Goal: Task Accomplishment & Management: Complete application form

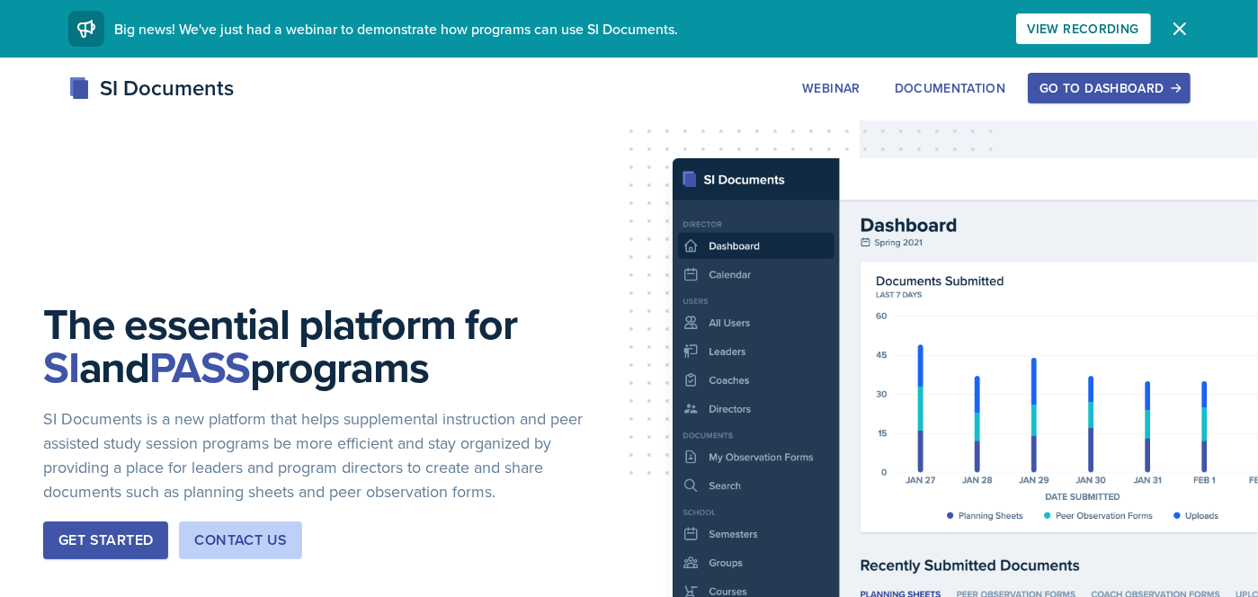
click at [1145, 95] on div "Go to Dashboard" at bounding box center [1109, 88] width 139 height 14
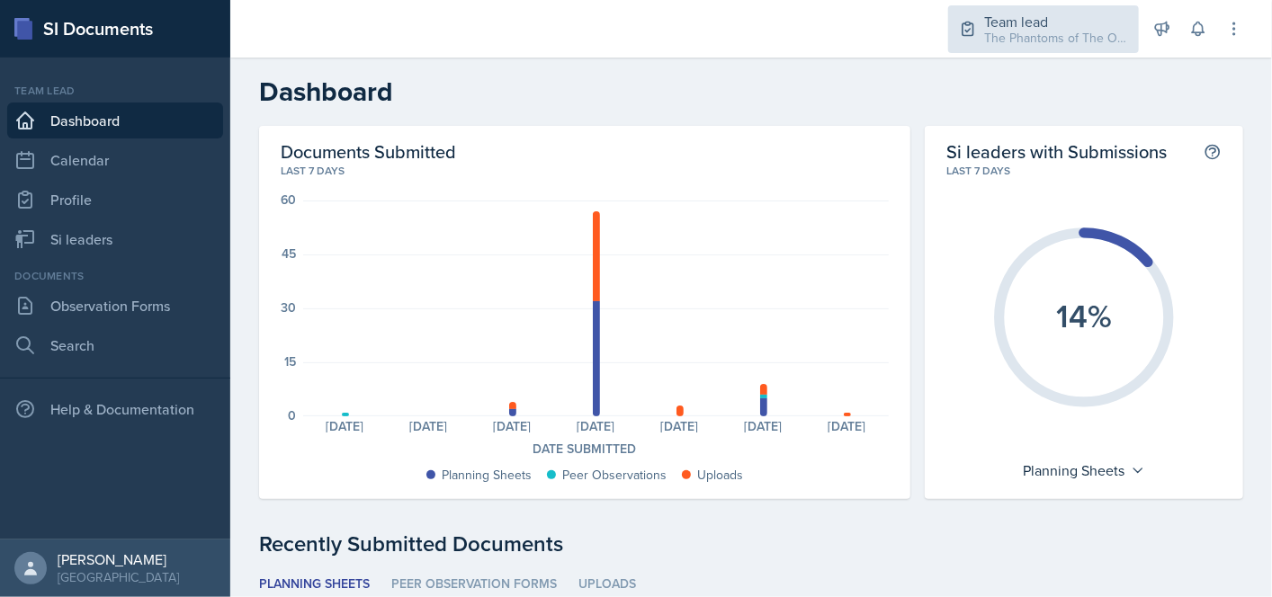
click at [1049, 40] on div "The Phantoms of The Opera / Fall 2025" at bounding box center [1056, 38] width 144 height 19
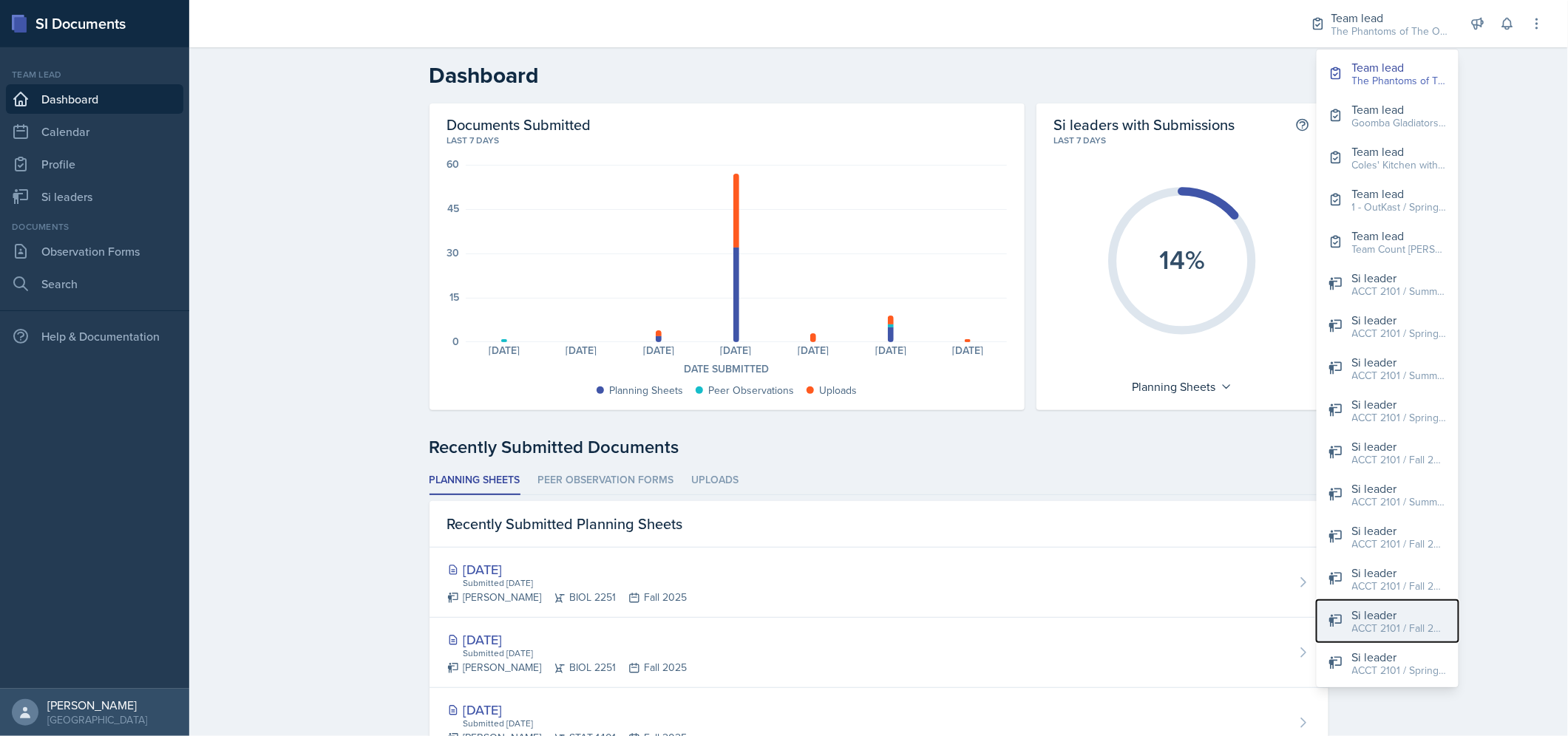
click at [1034, 490] on div "ACCT 2101 / Fall 2025" at bounding box center [1399, 628] width 95 height 16
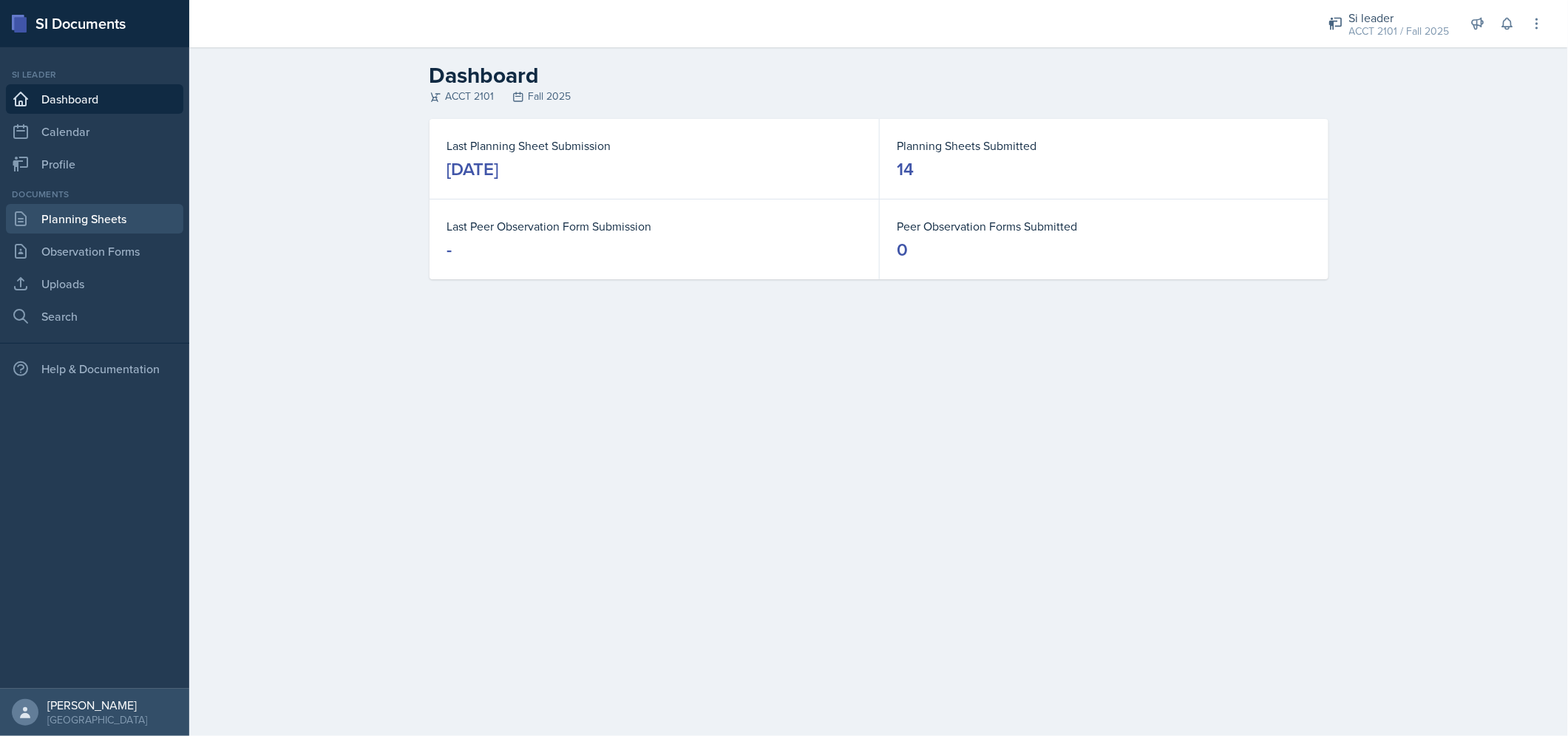
click at [101, 224] on link "Planning Sheets" at bounding box center [95, 218] width 178 height 30
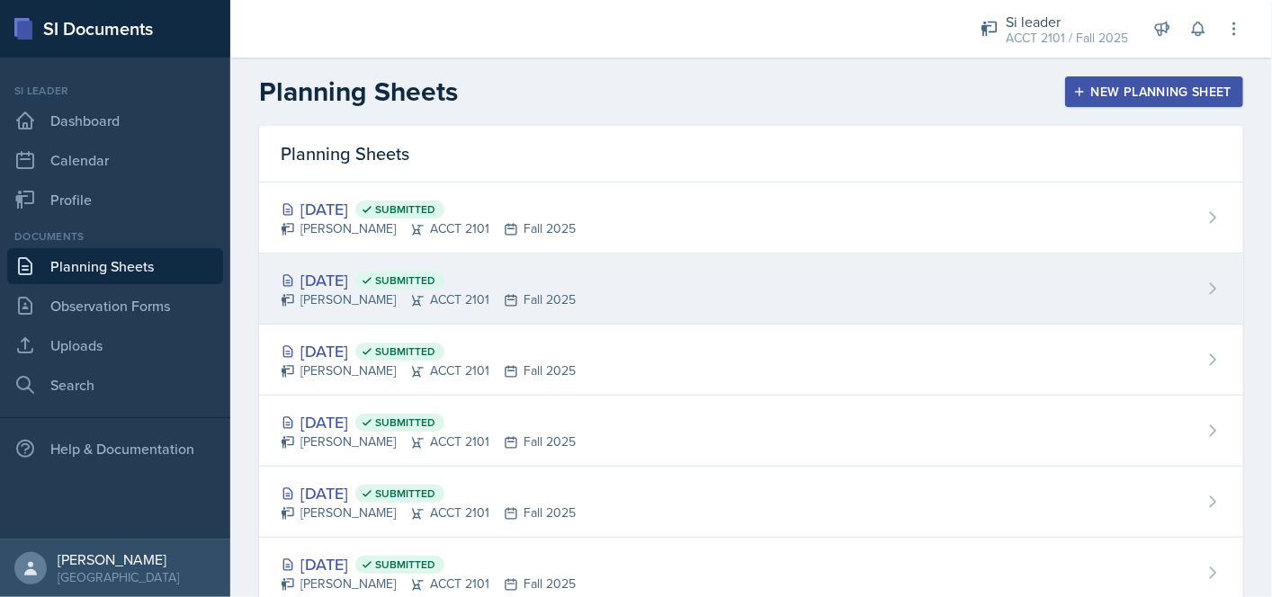
click at [603, 296] on div "[DATE] Submitted [PERSON_NAME] ACCT 2101 Fall 2025" at bounding box center [751, 289] width 984 height 71
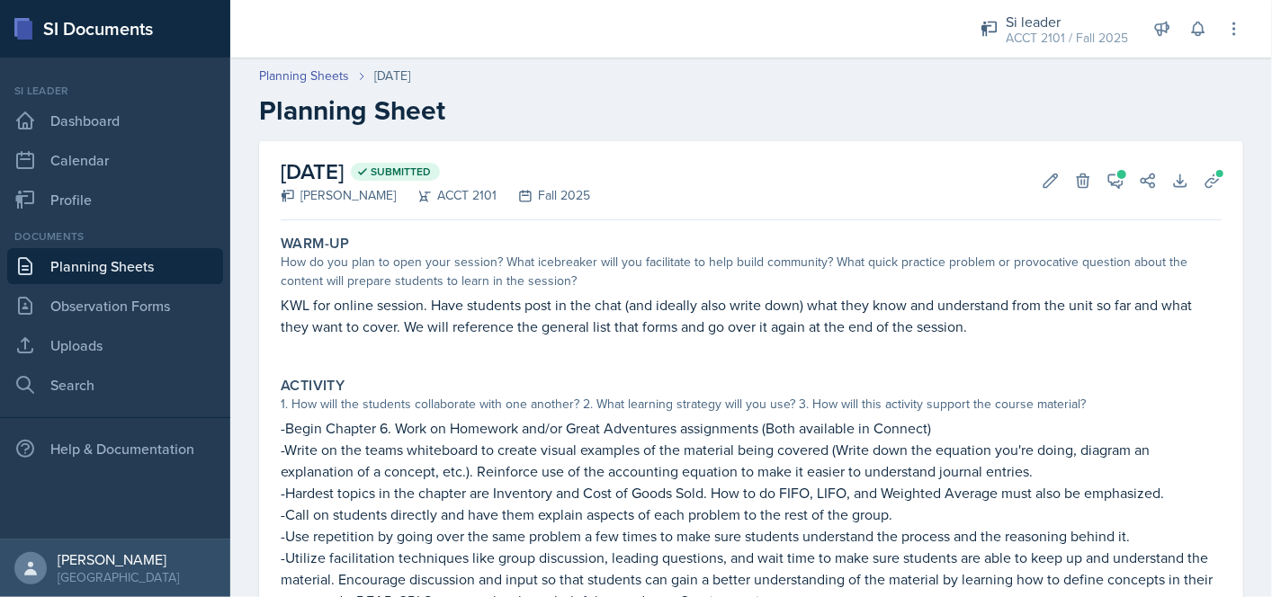
scroll to position [180, 0]
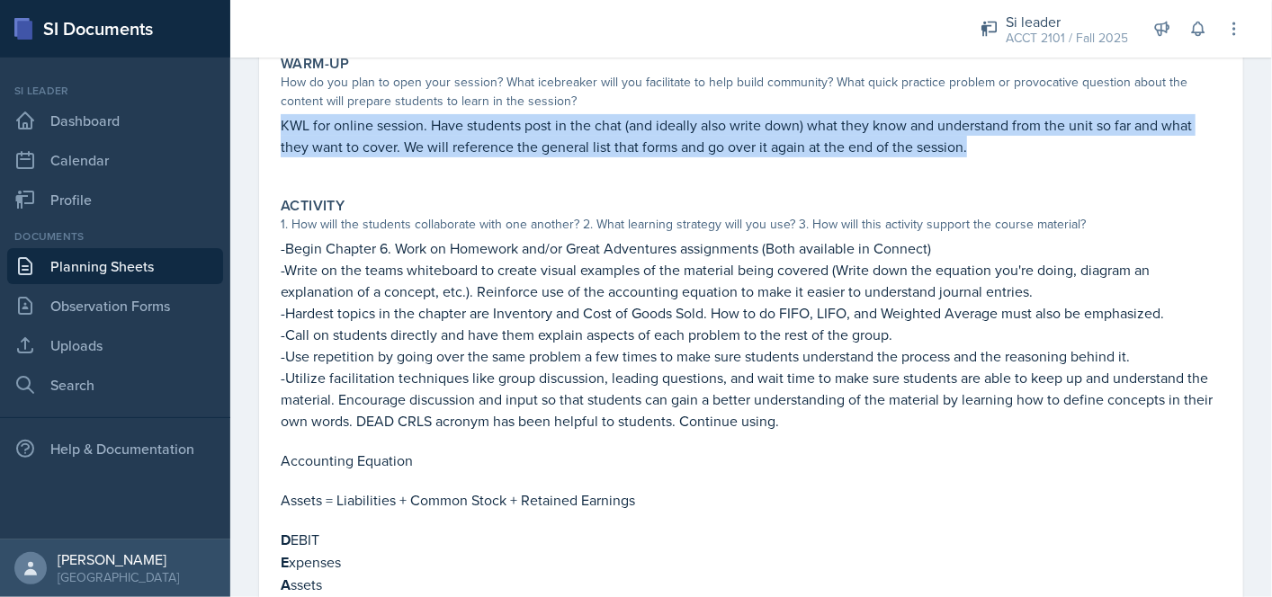
drag, startPoint x: 981, startPoint y: 150, endPoint x: 274, endPoint y: 133, distance: 707.2
click at [274, 133] on div "Warm-Up How do you plan to open your session? What icebreaker will you facilita…" at bounding box center [750, 115] width 955 height 135
copy p "KWL for online session. Have students post in the chat (and ideally also write …"
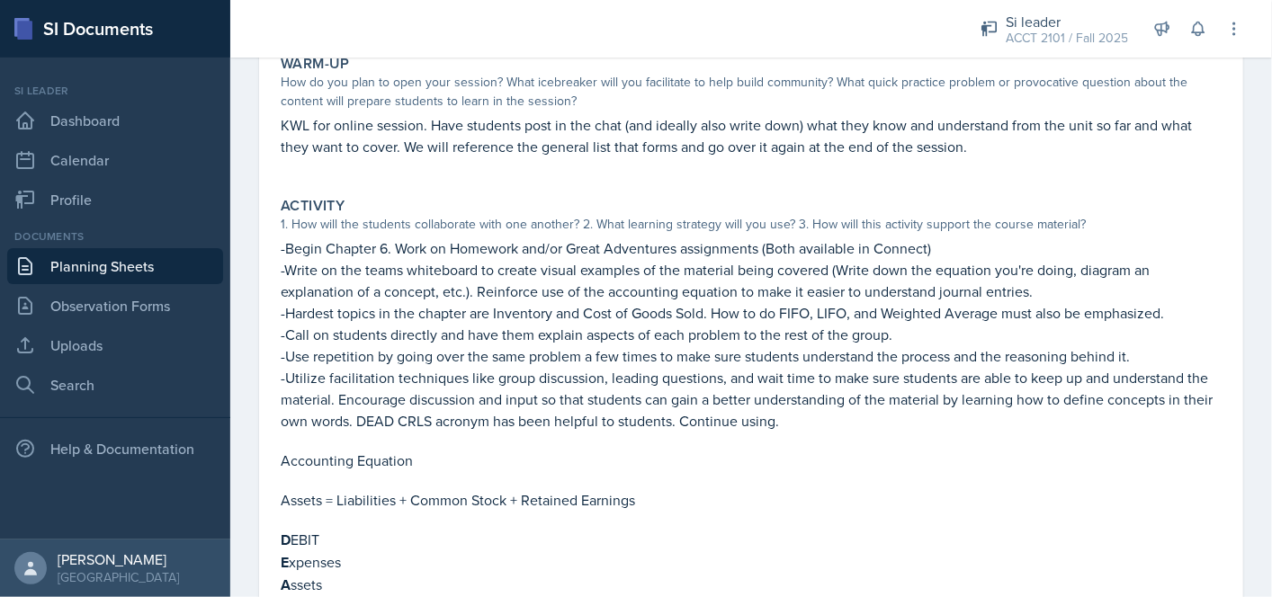
click at [420, 167] on p at bounding box center [751, 166] width 941 height 18
click at [107, 122] on link "Dashboard" at bounding box center [115, 121] width 216 height 36
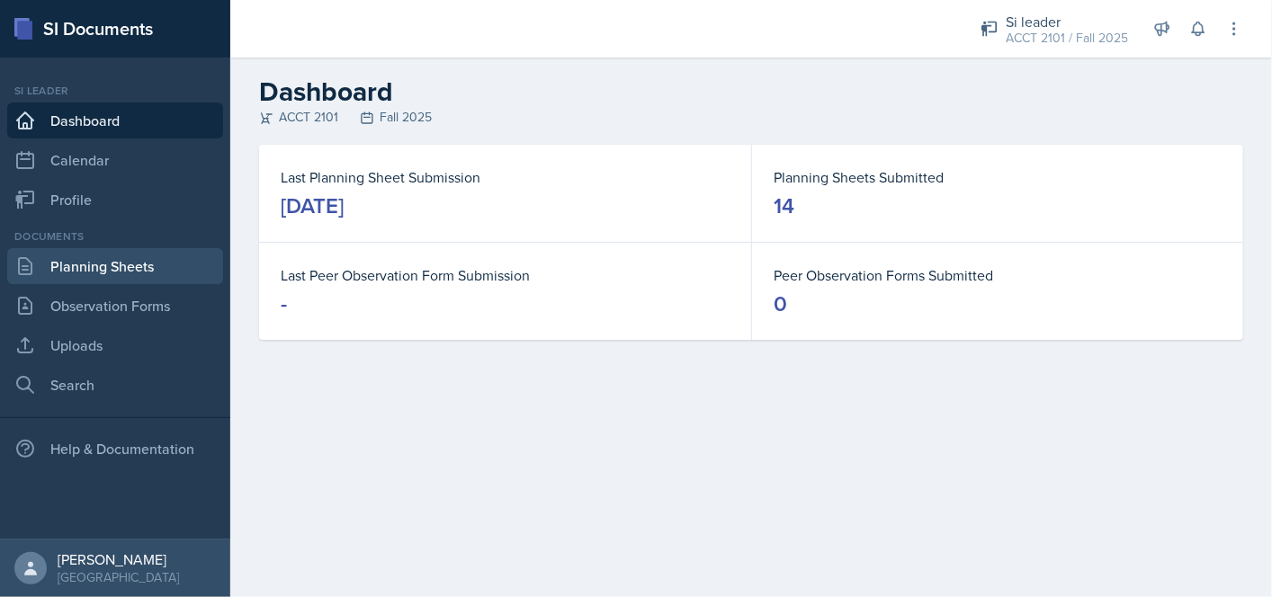
click at [123, 264] on link "Planning Sheets" at bounding box center [115, 266] width 216 height 36
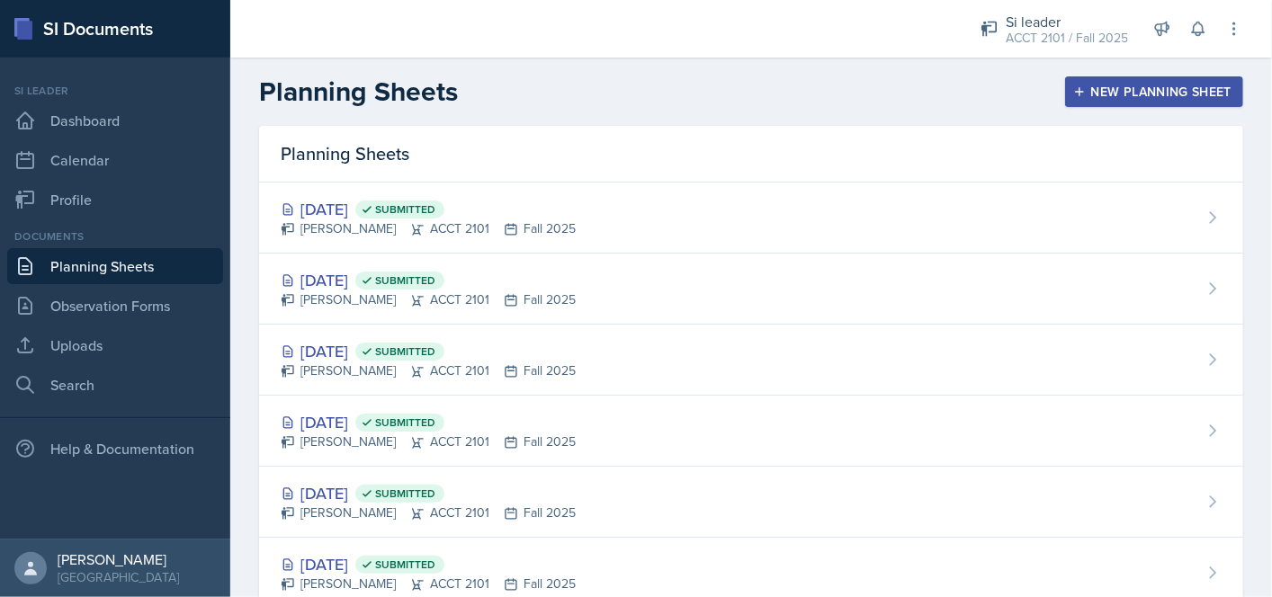
click at [1173, 91] on div "New Planning Sheet" at bounding box center [1154, 92] width 155 height 14
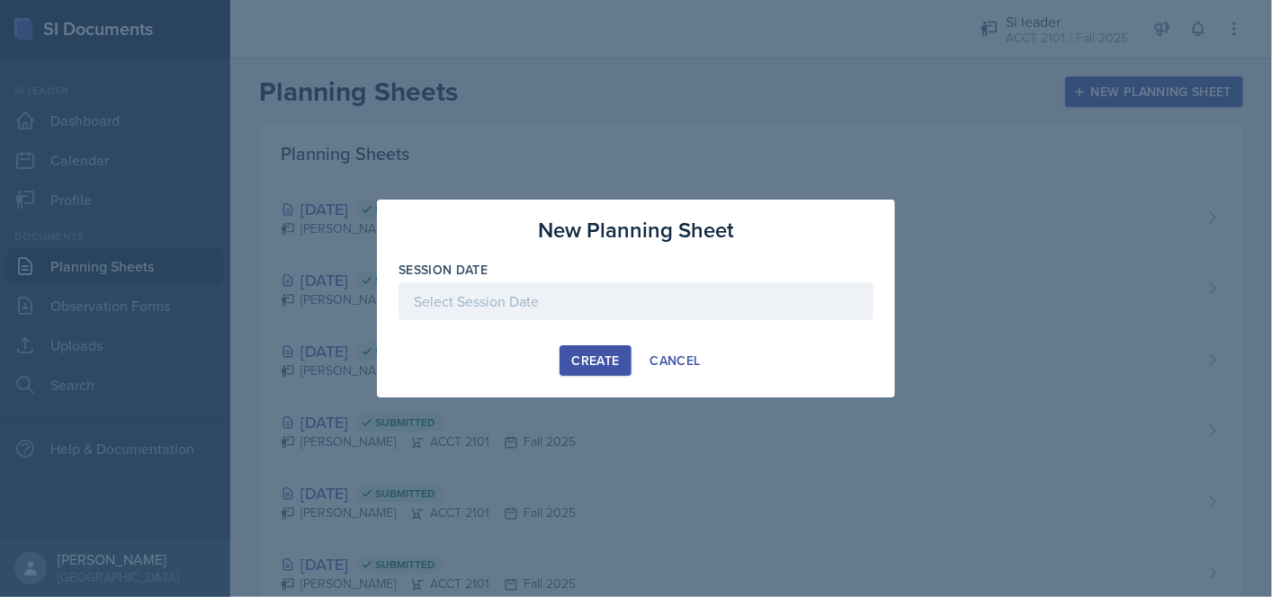
click at [600, 305] on div at bounding box center [635, 301] width 475 height 38
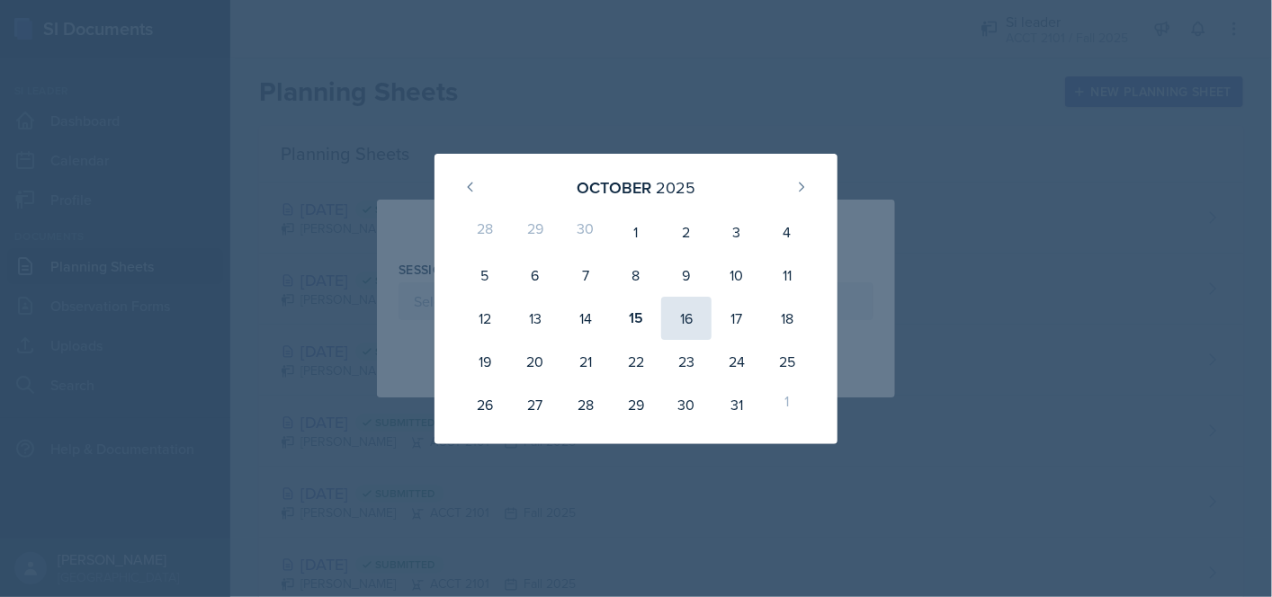
click at [686, 321] on div "16" at bounding box center [686, 318] width 50 height 43
type input "[DATE]"
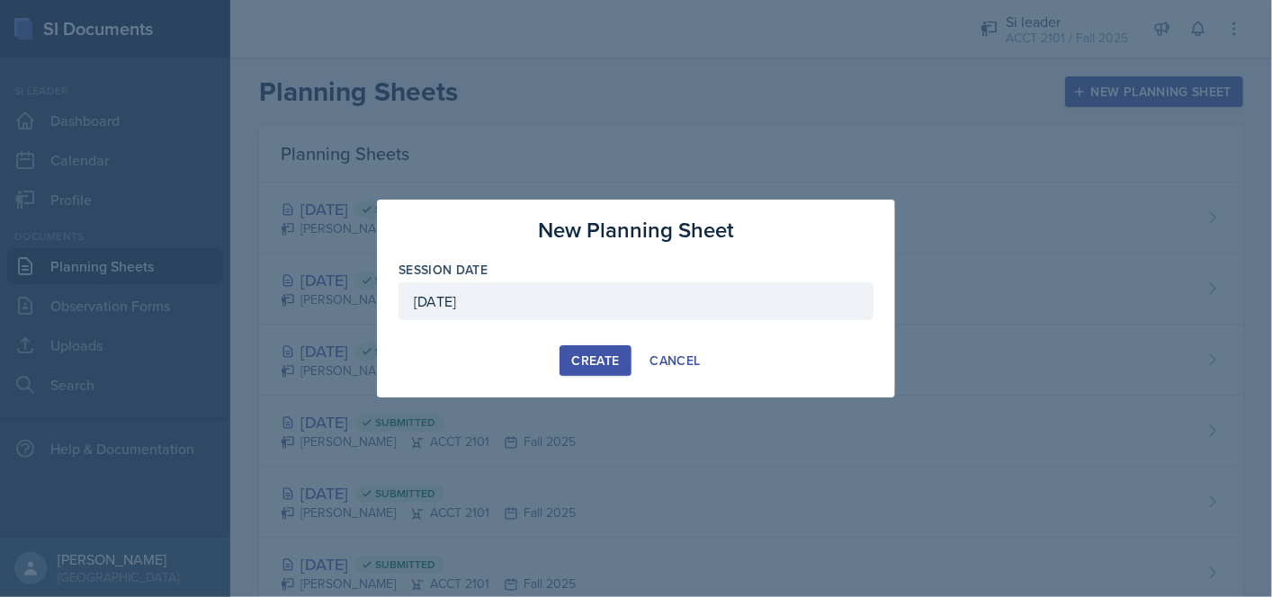
click at [586, 356] on div "Create" at bounding box center [595, 361] width 48 height 14
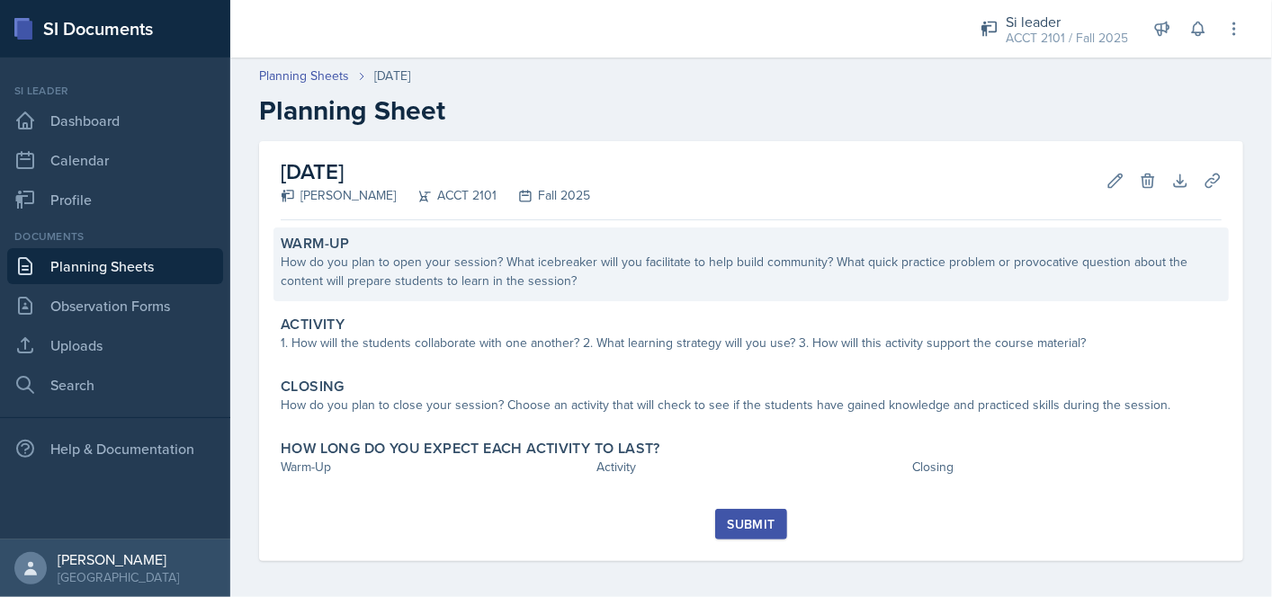
click at [419, 273] on div "How do you plan to open your session? What icebreaker will you facilitate to he…" at bounding box center [751, 272] width 941 height 38
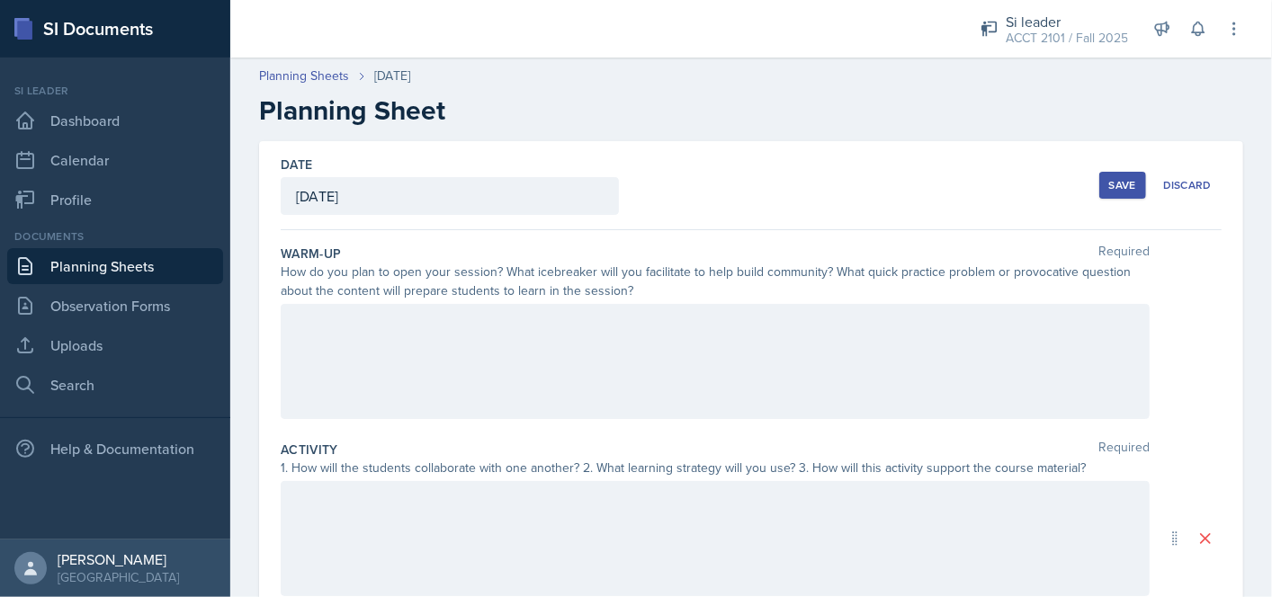
click at [417, 355] on div at bounding box center [715, 361] width 869 height 115
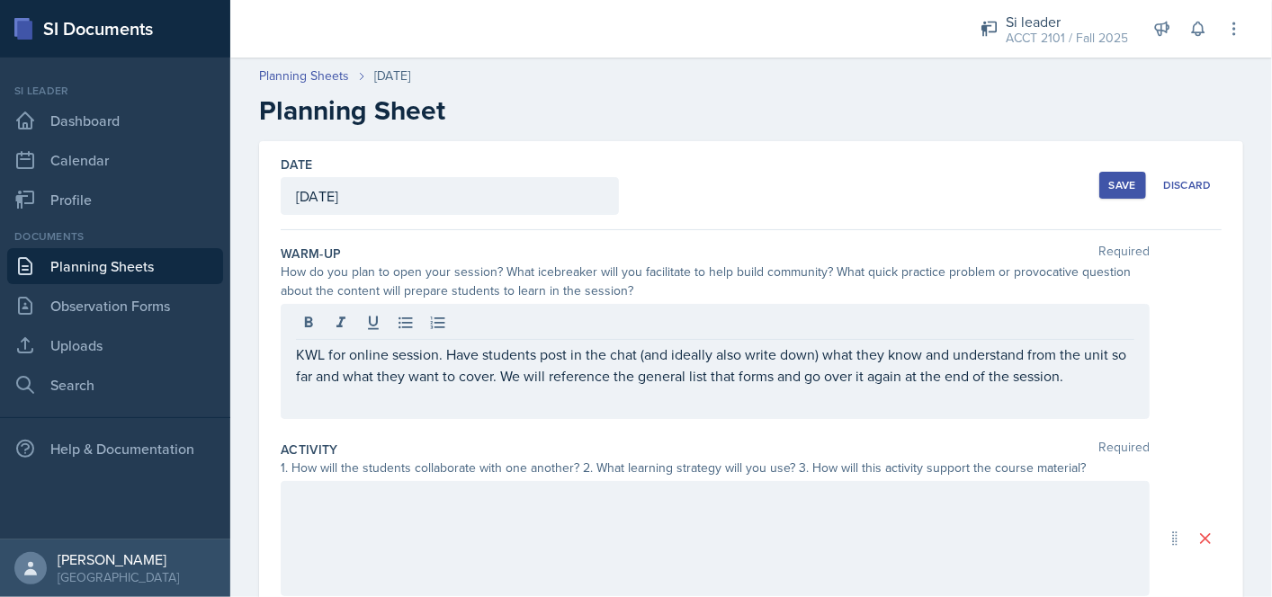
click at [855, 191] on div "Date [DATE] [DATE] 28 29 30 1 2 3 4 5 6 7 8 9 10 11 12 13 14 15 16 17 18 19 20 …" at bounding box center [751, 185] width 941 height 89
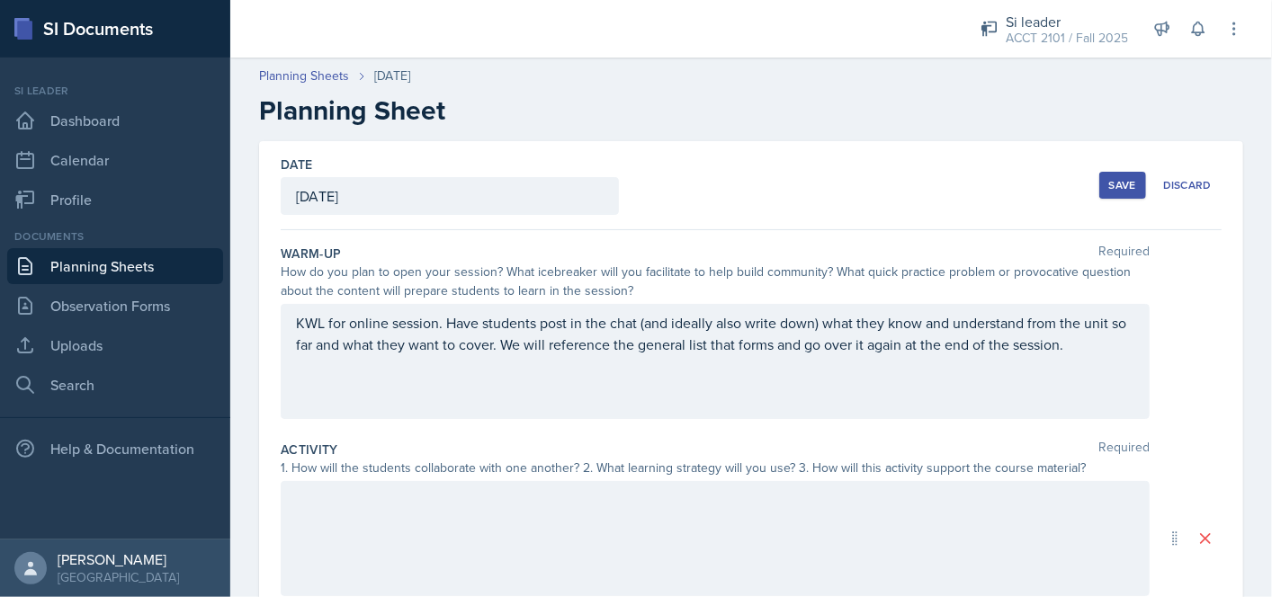
click at [1113, 184] on div "Save" at bounding box center [1122, 185] width 27 height 14
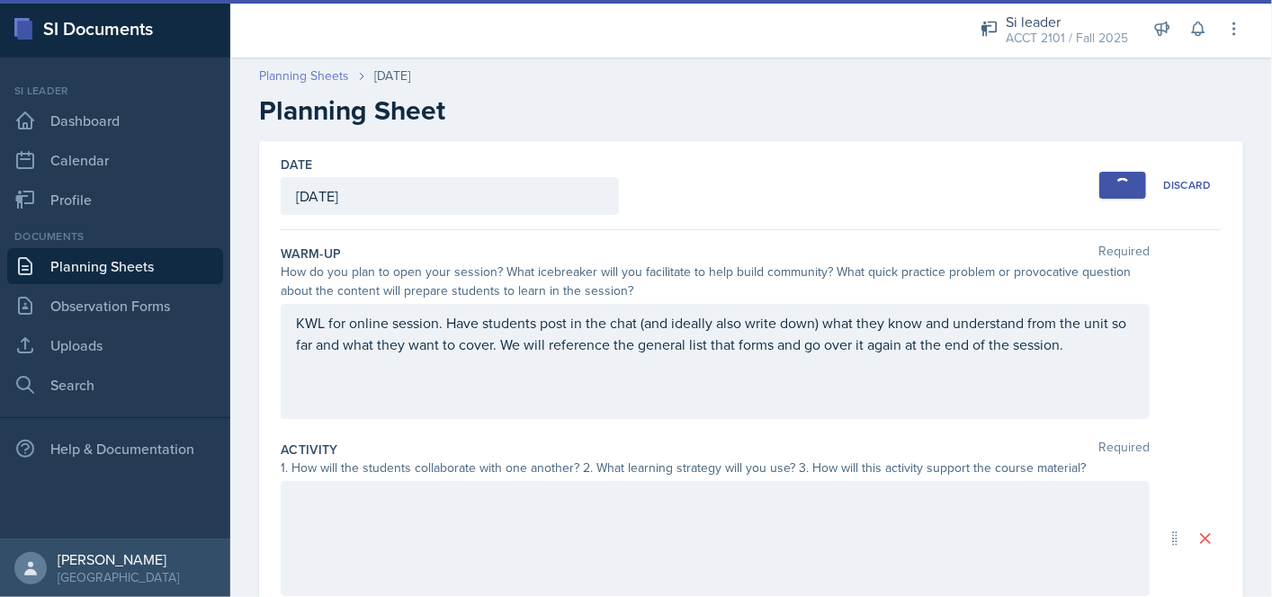
click at [331, 76] on link "Planning Sheets" at bounding box center [304, 76] width 90 height 19
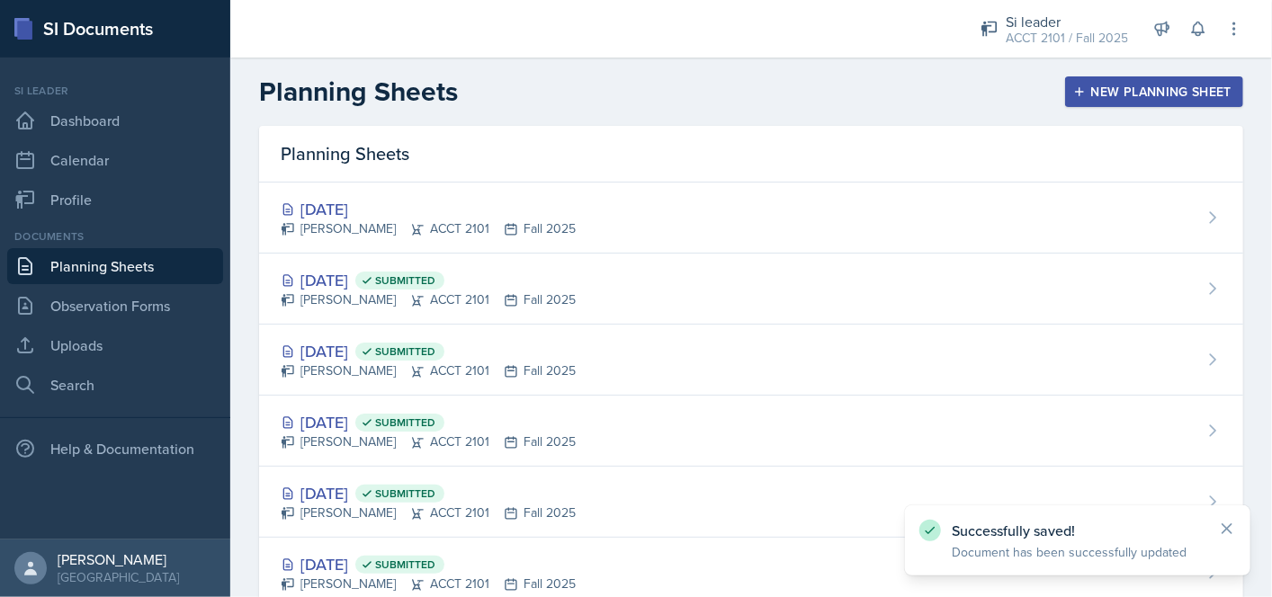
click at [1134, 92] on div "New Planning Sheet" at bounding box center [1154, 92] width 155 height 14
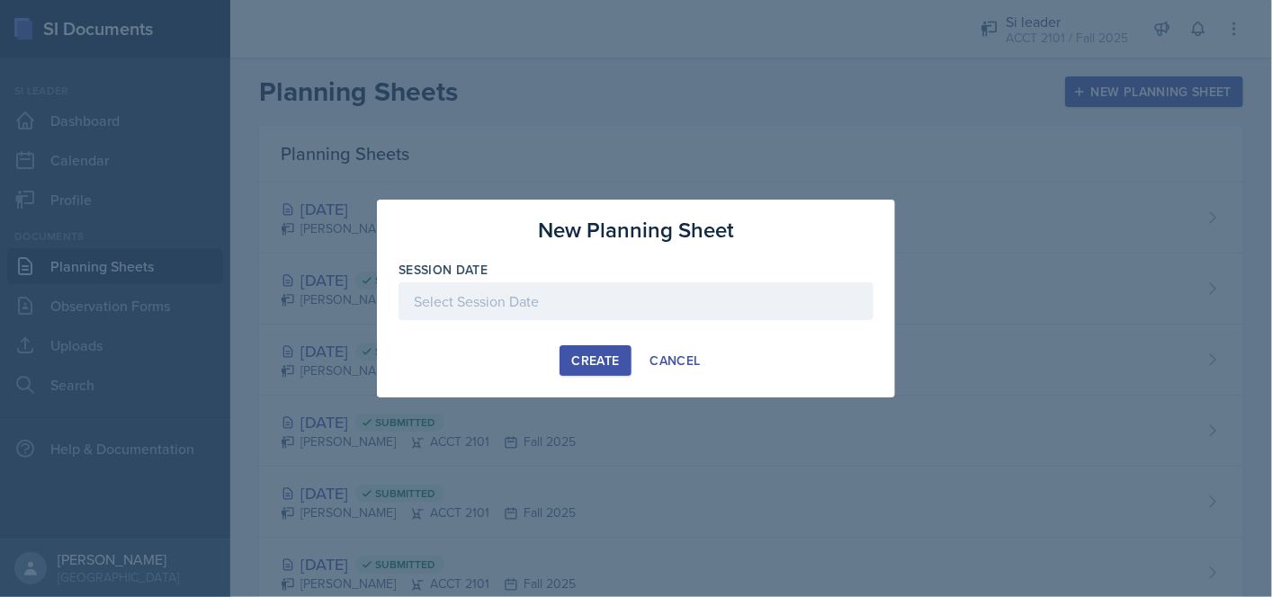
click at [543, 309] on div at bounding box center [635, 301] width 475 height 38
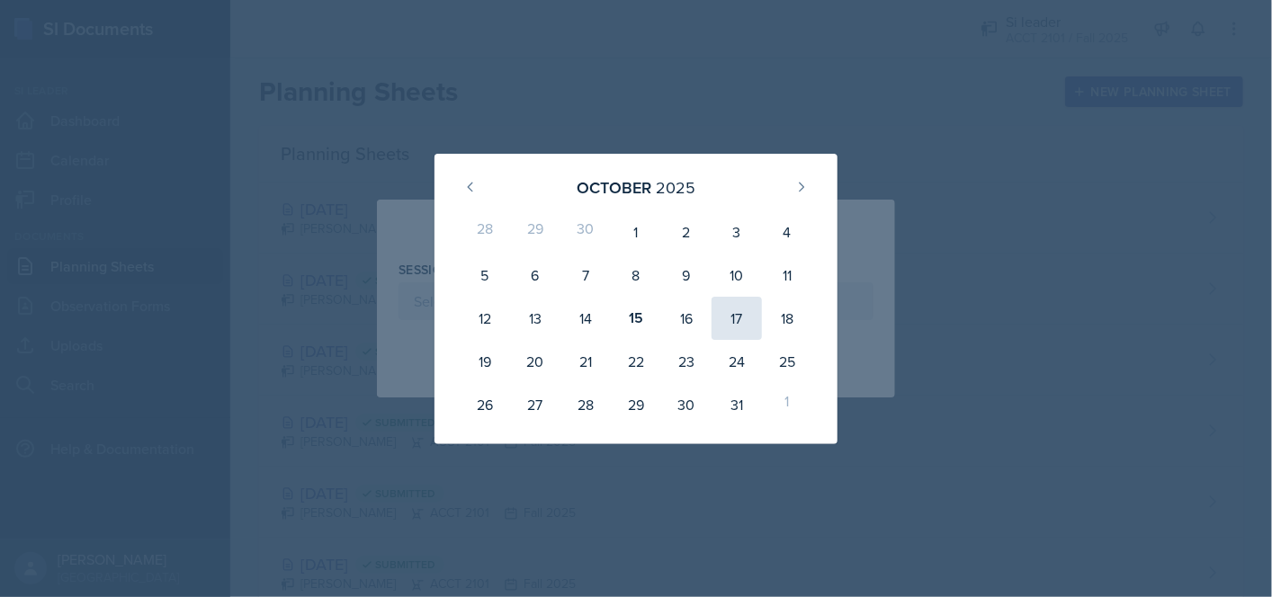
click at [725, 323] on div "17" at bounding box center [737, 318] width 50 height 43
type input "[DATE]"
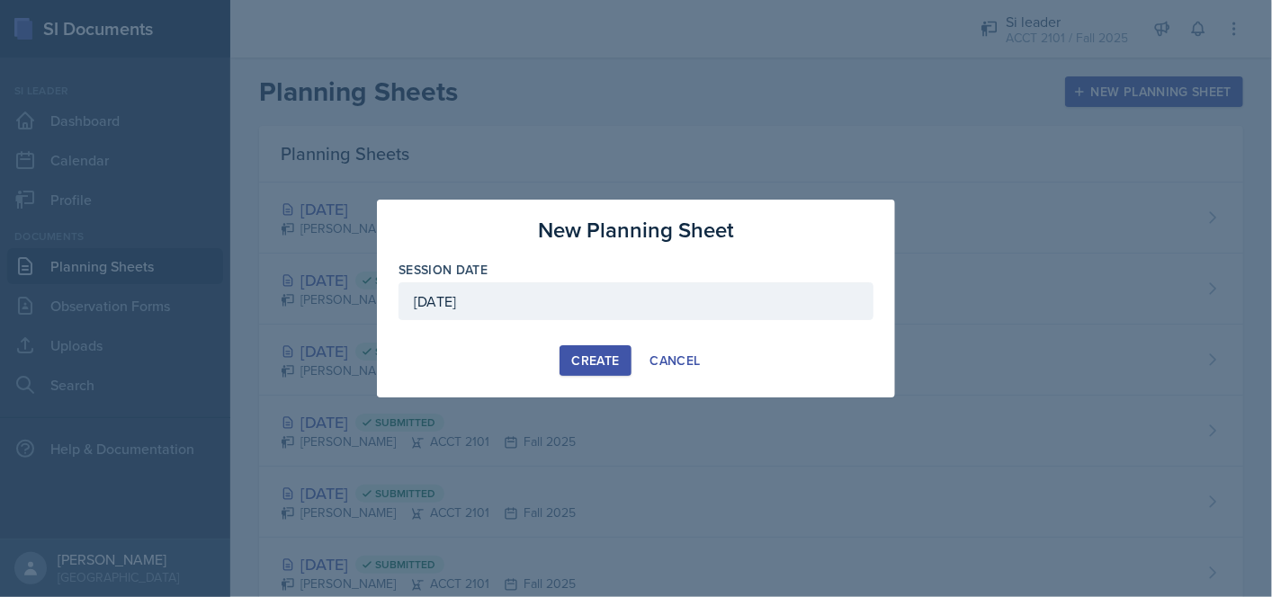
click at [615, 363] on div "Create" at bounding box center [595, 361] width 48 height 14
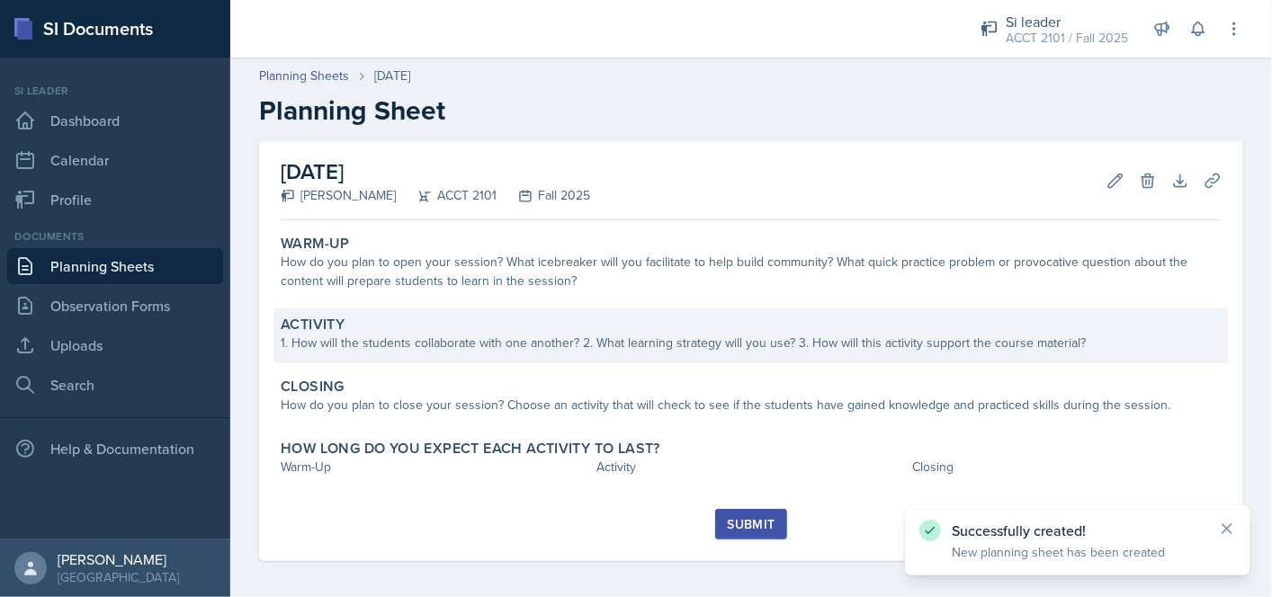
click at [606, 336] on div "1. How will the students collaborate with one another? 2. What learning strateg…" at bounding box center [751, 343] width 941 height 19
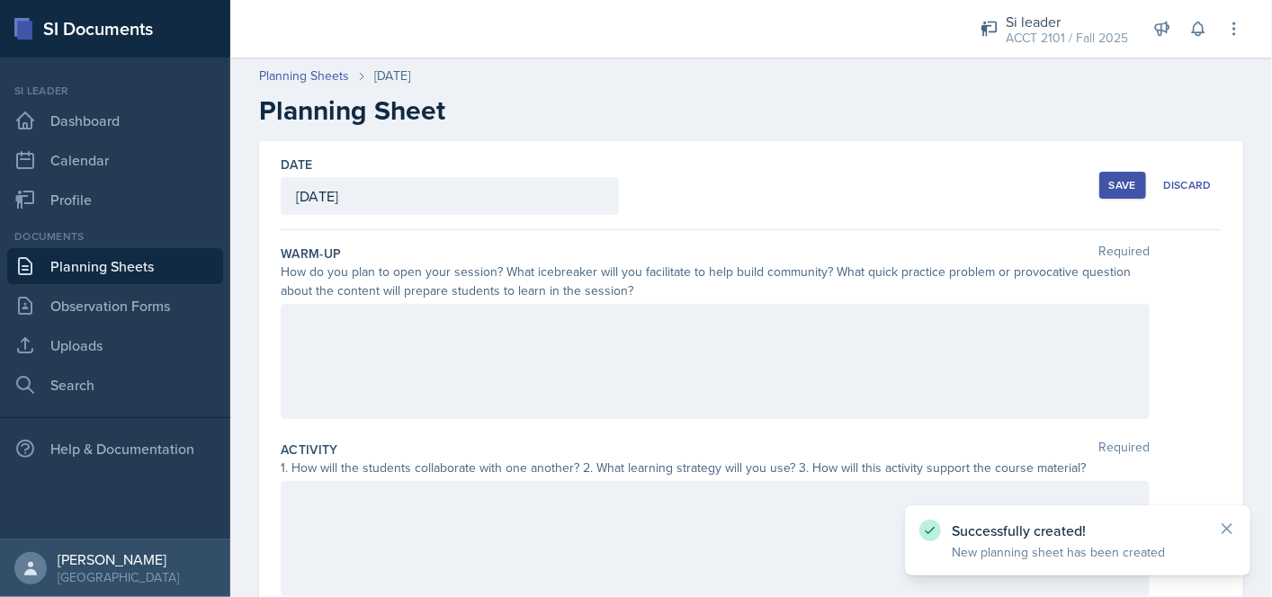
click at [593, 370] on div at bounding box center [715, 361] width 869 height 115
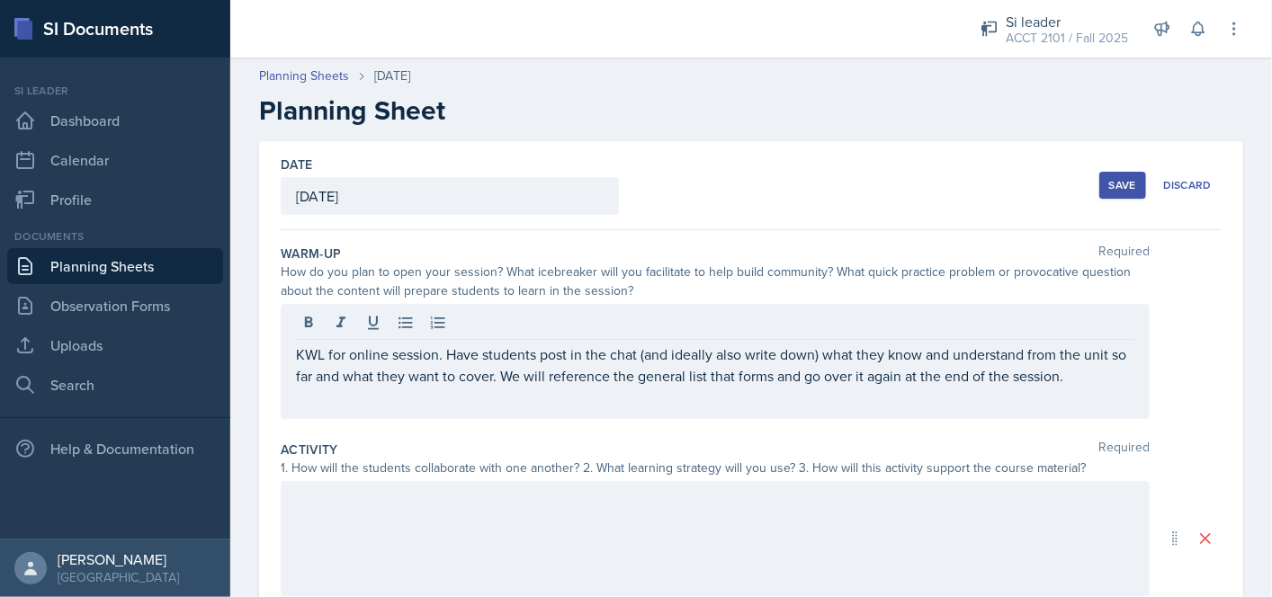
click at [739, 222] on div "Date [DATE] [DATE] 28 29 30 1 2 3 4 5 6 7 8 9 10 11 12 13 14 15 16 17 18 19 20 …" at bounding box center [751, 185] width 941 height 89
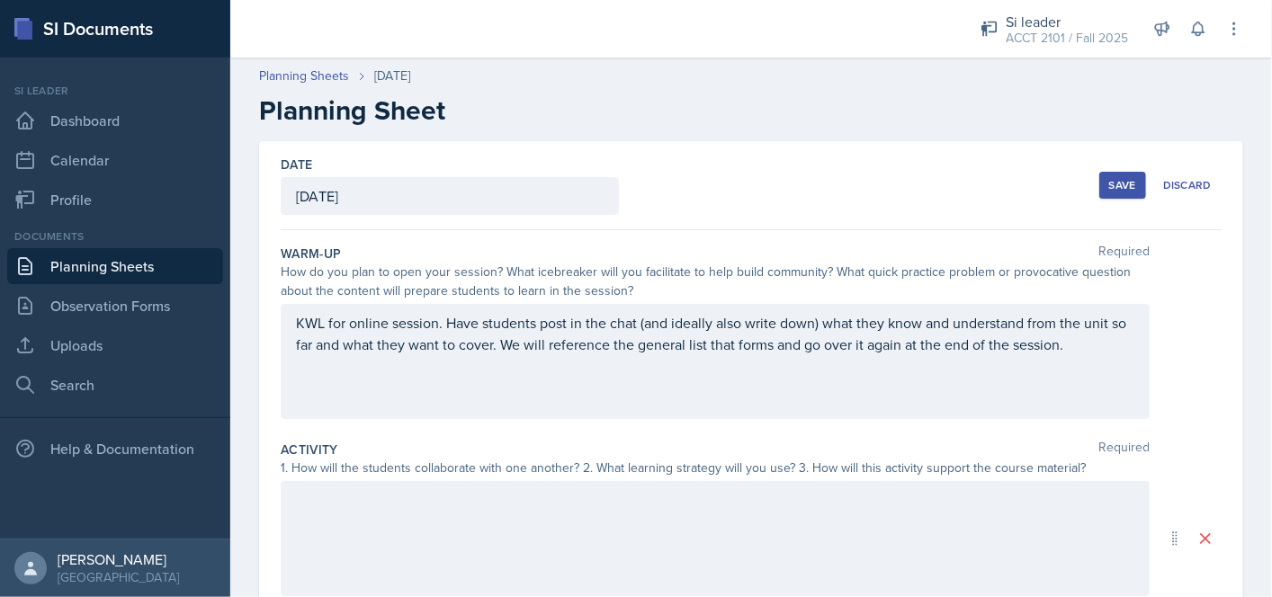
click at [293, 325] on div "KWL for online session. Have students post in the chat (and ideally also write …" at bounding box center [715, 361] width 869 height 115
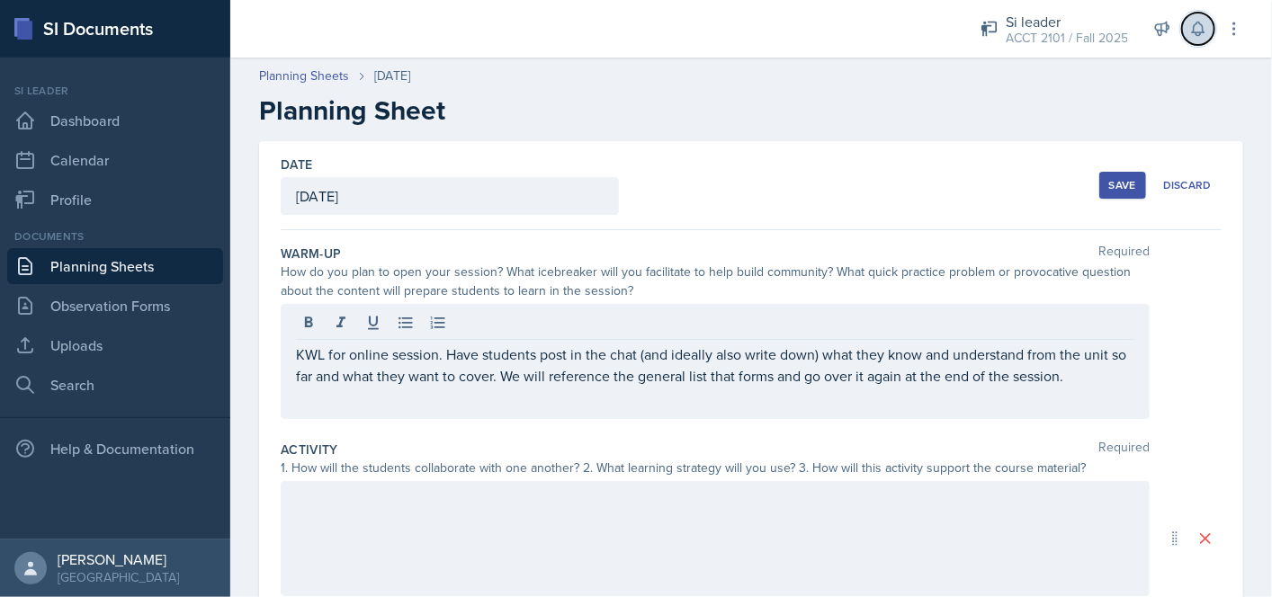
click at [1194, 24] on icon at bounding box center [1198, 29] width 18 height 18
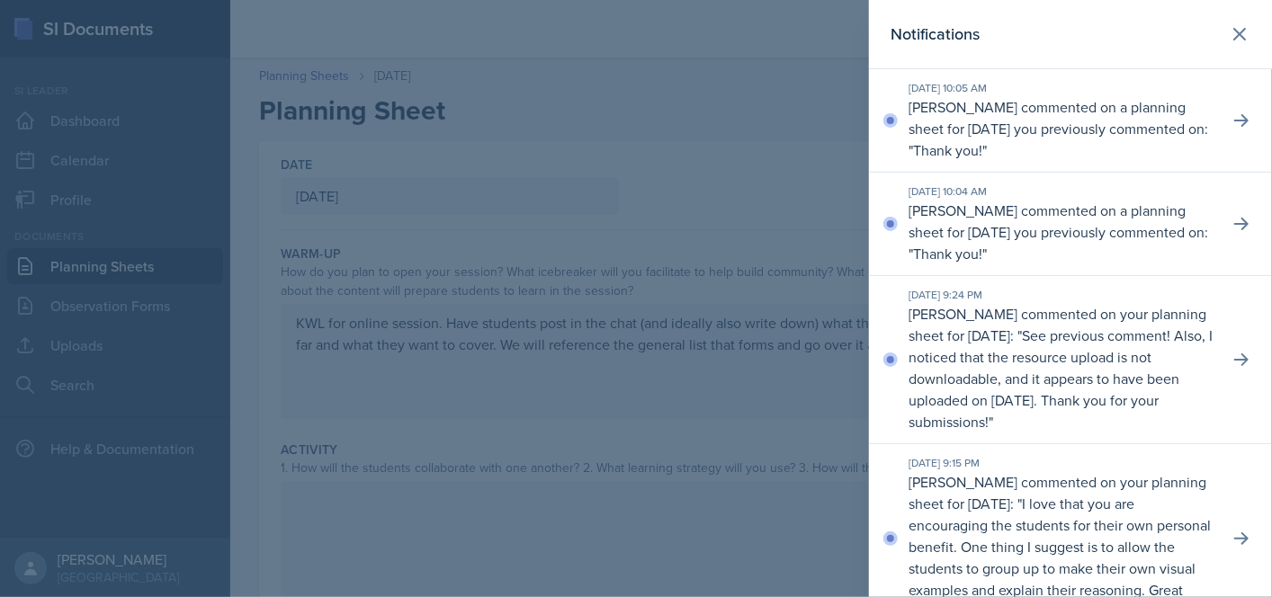
scroll to position [90, 0]
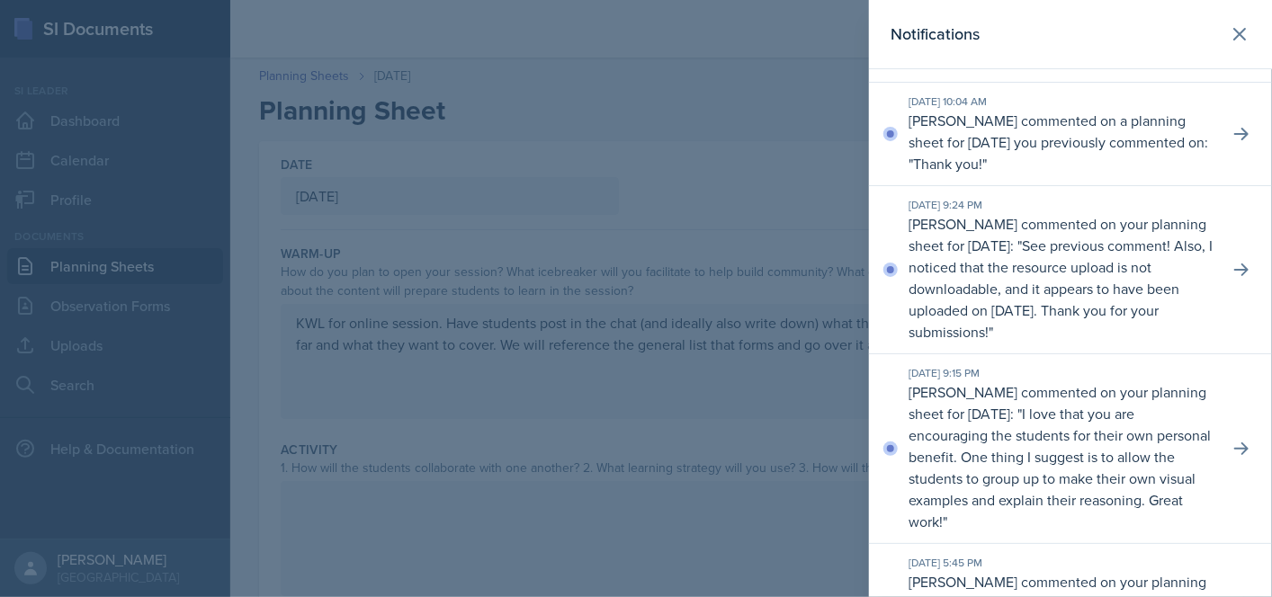
click at [749, 399] on div at bounding box center [636, 298] width 1272 height 597
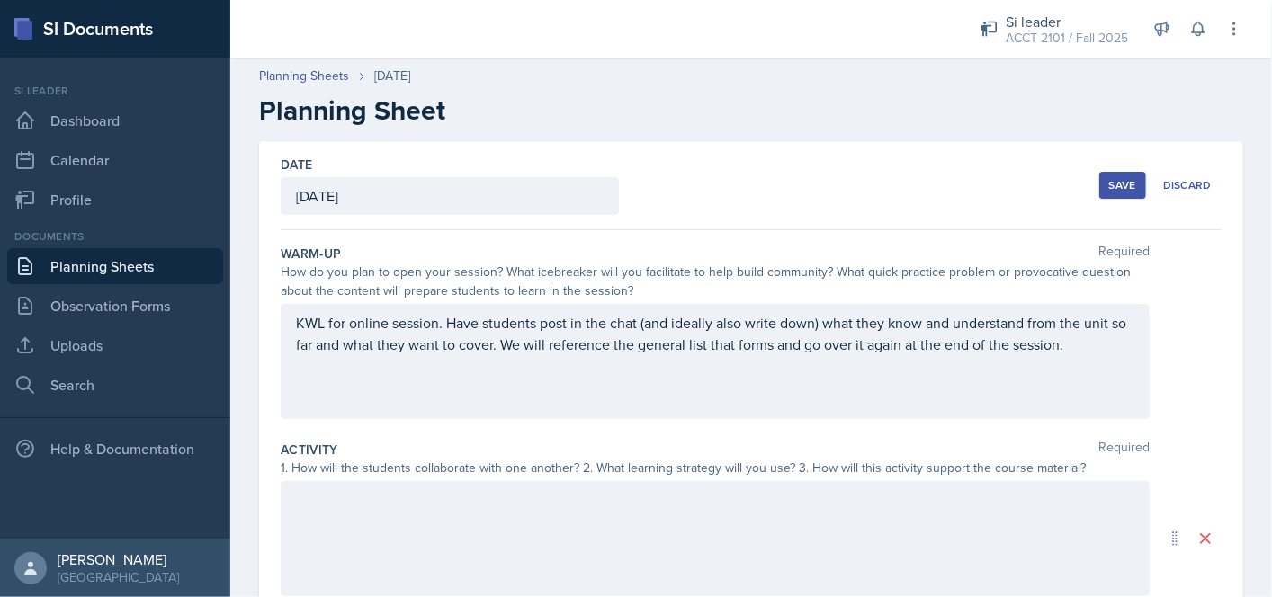
click at [1121, 195] on button "Save" at bounding box center [1122, 185] width 47 height 27
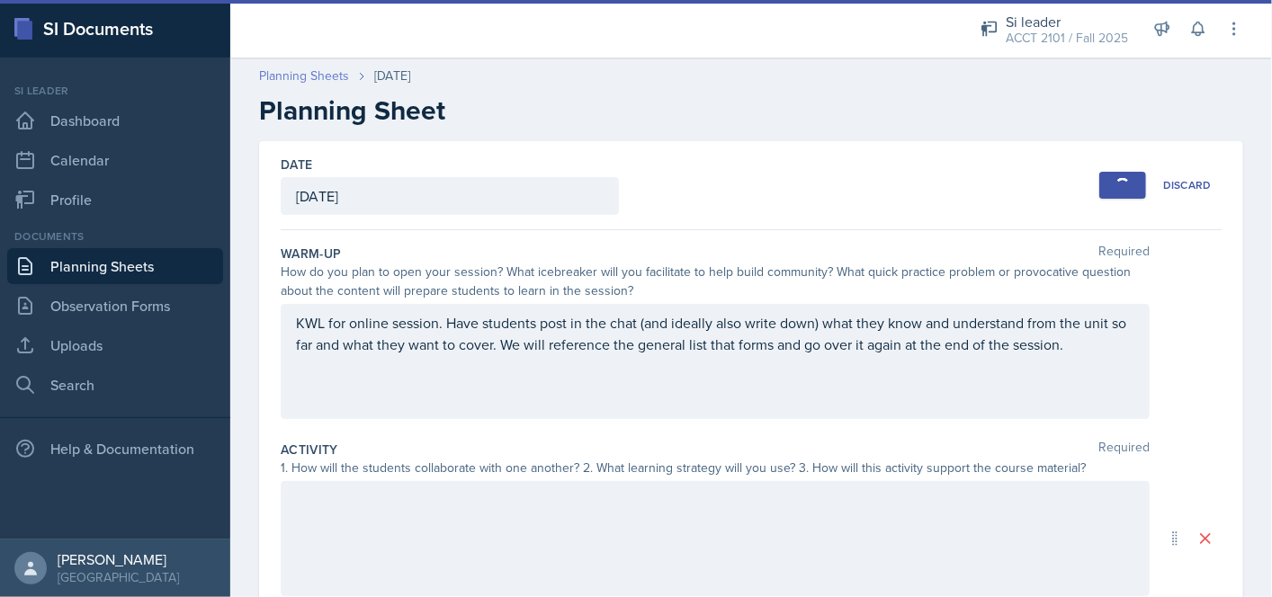
click at [336, 76] on link "Planning Sheets" at bounding box center [304, 76] width 90 height 19
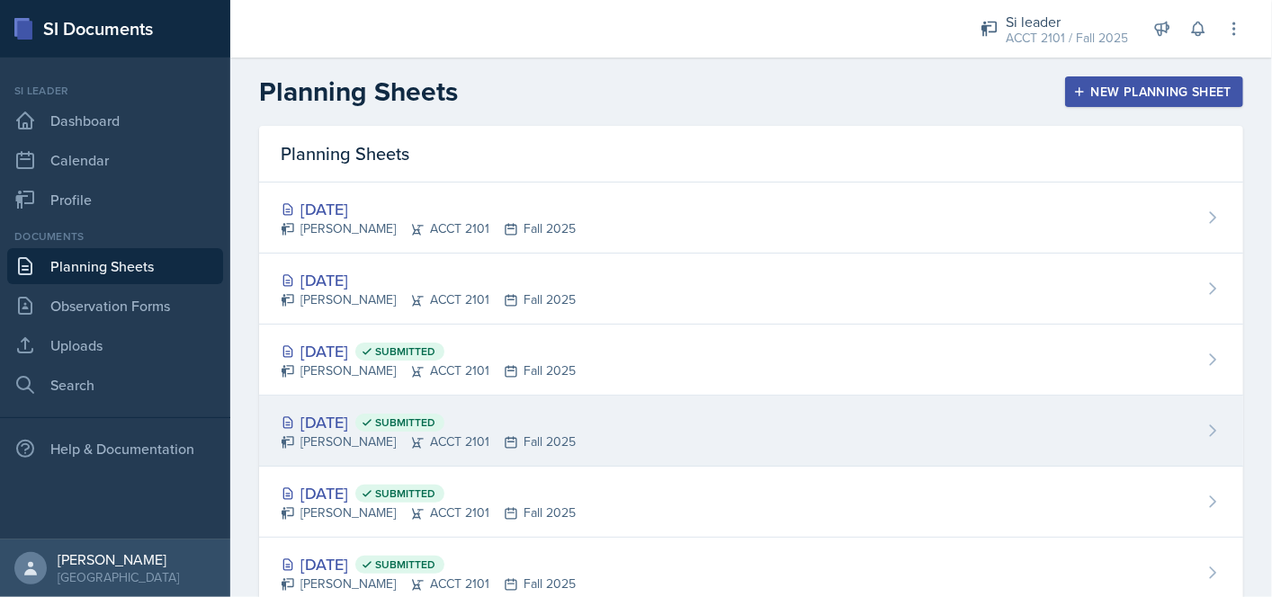
click at [584, 426] on div "[DATE] Submitted [PERSON_NAME] ACCT 2101 Fall 2025" at bounding box center [751, 431] width 984 height 71
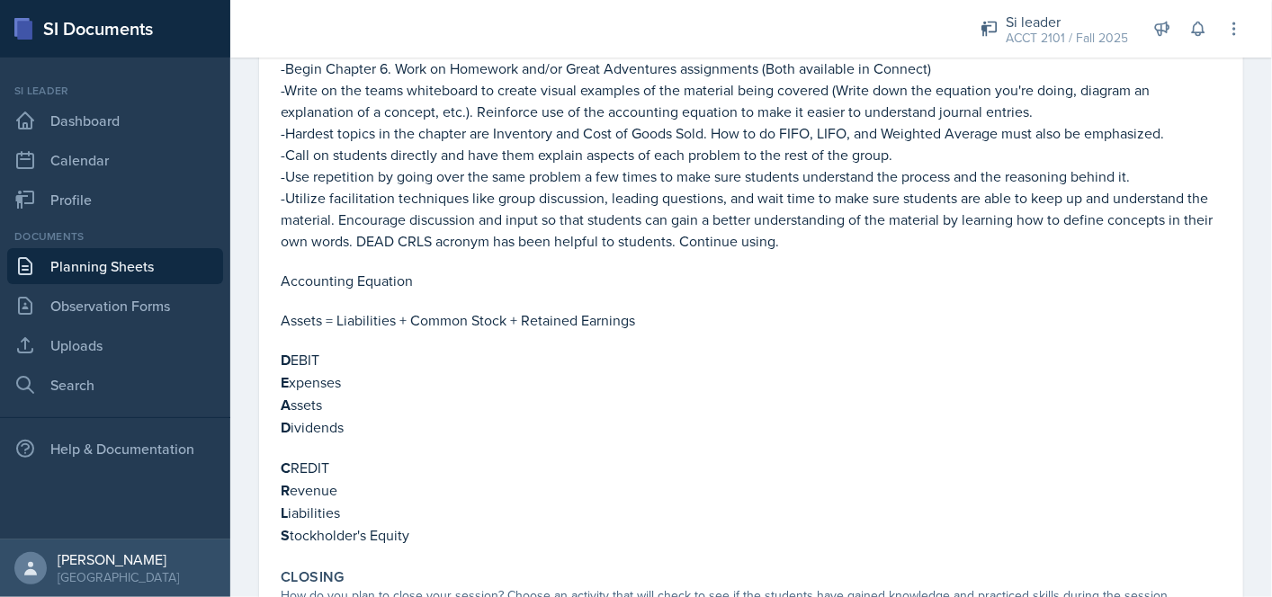
scroll to position [559, 0]
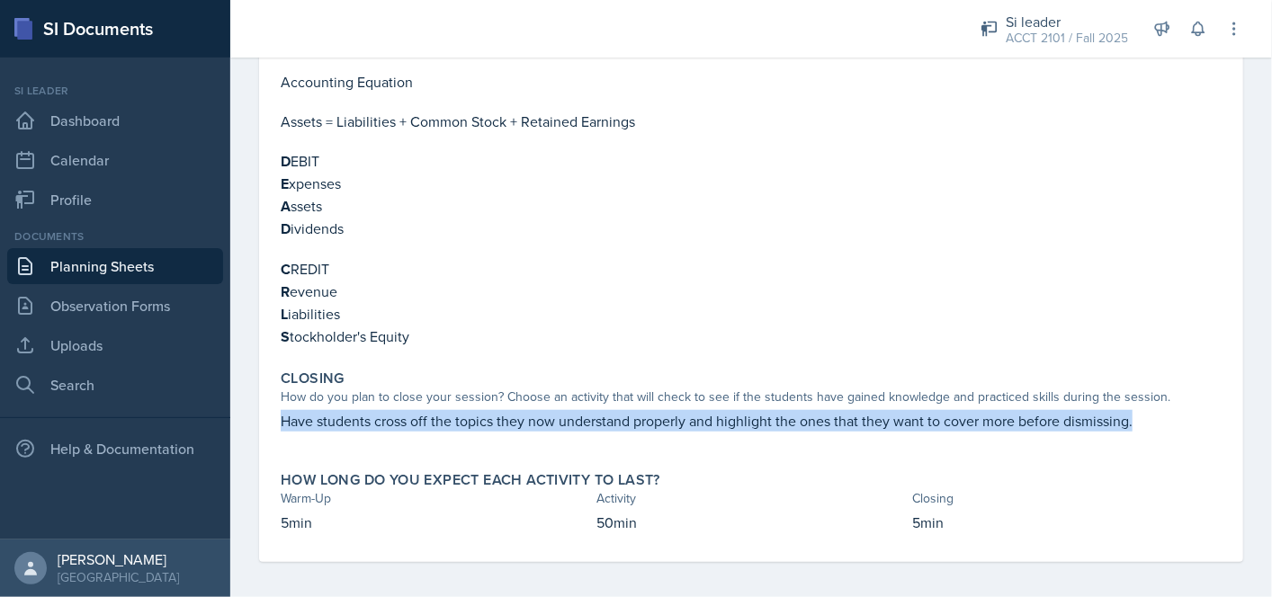
drag, startPoint x: 281, startPoint y: 417, endPoint x: 1298, endPoint y: 420, distance: 1017.4
click at [1258, 420] on html "SI Documents Si leader Dashboard Calendar Profile Documents Planning Sheets Obs…" at bounding box center [636, 298] width 1272 height 597
copy p "Have students cross off the topics they now understand properly and highlight t…"
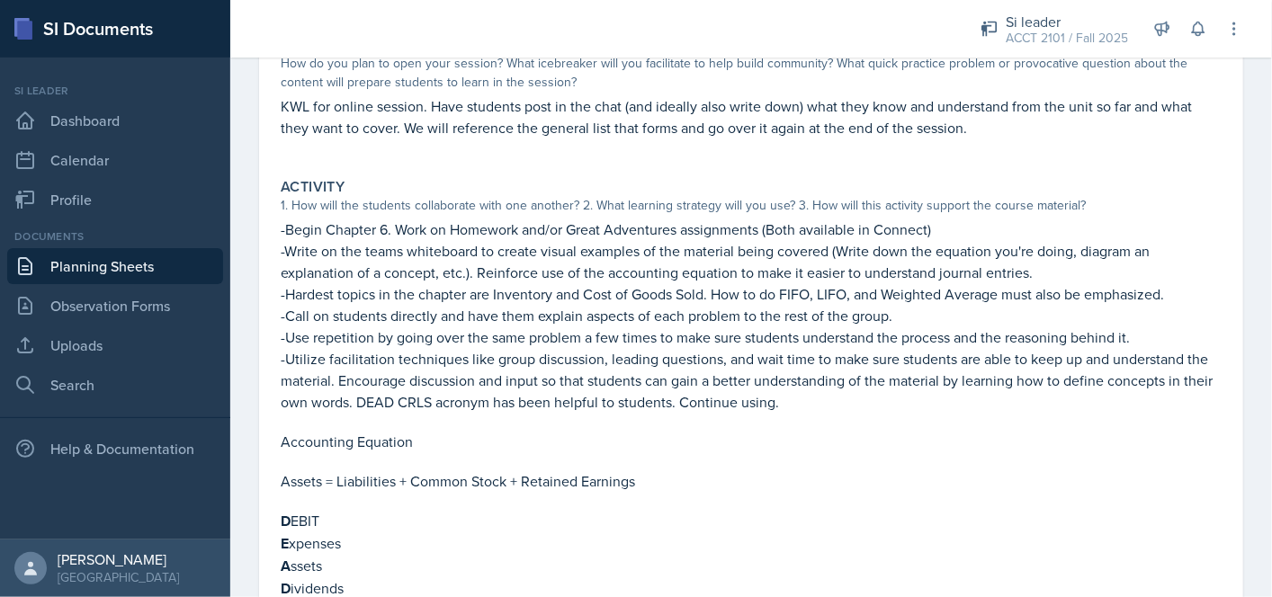
scroll to position [0, 0]
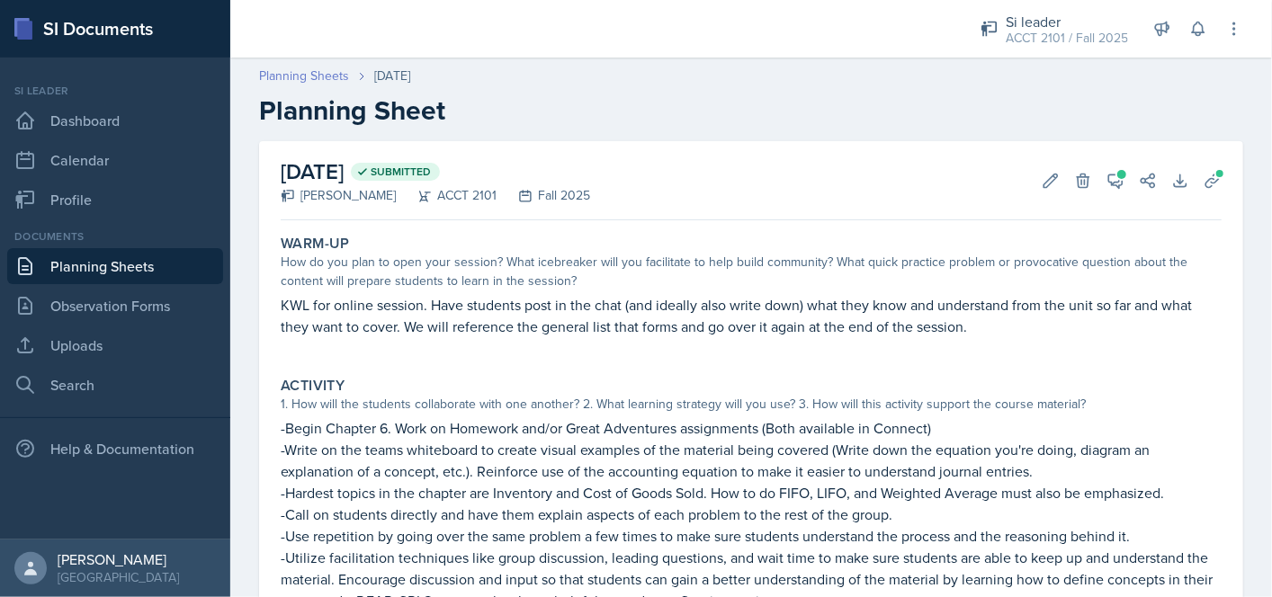
click at [307, 78] on link "Planning Sheets" at bounding box center [304, 76] width 90 height 19
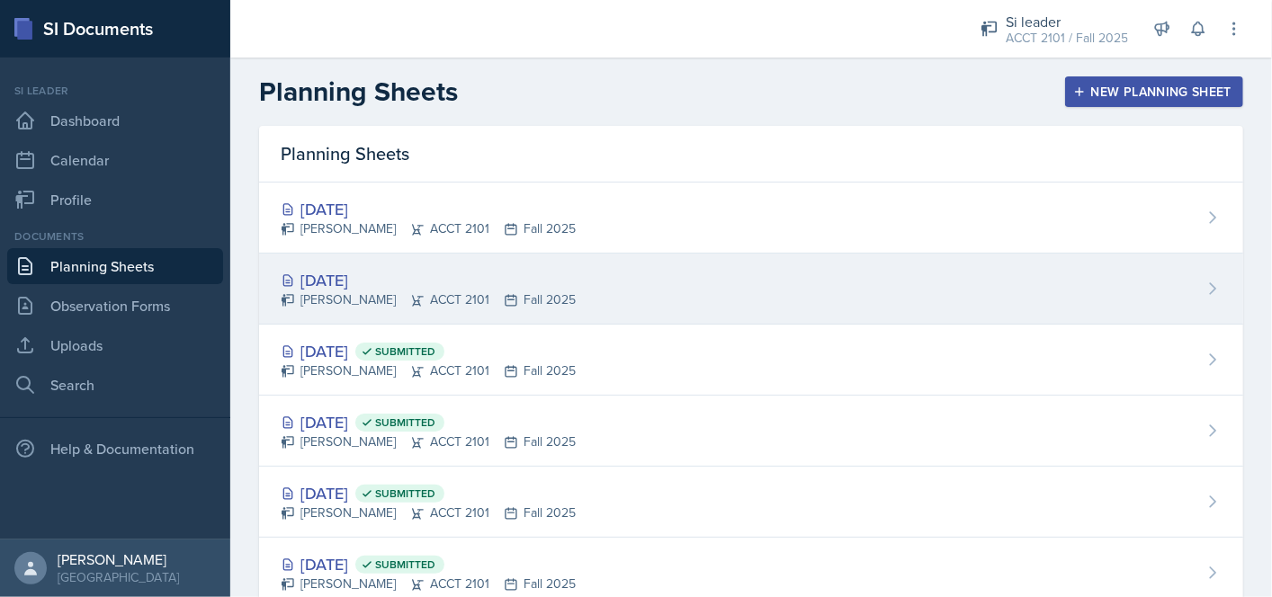
click at [504, 293] on icon at bounding box center [511, 300] width 14 height 14
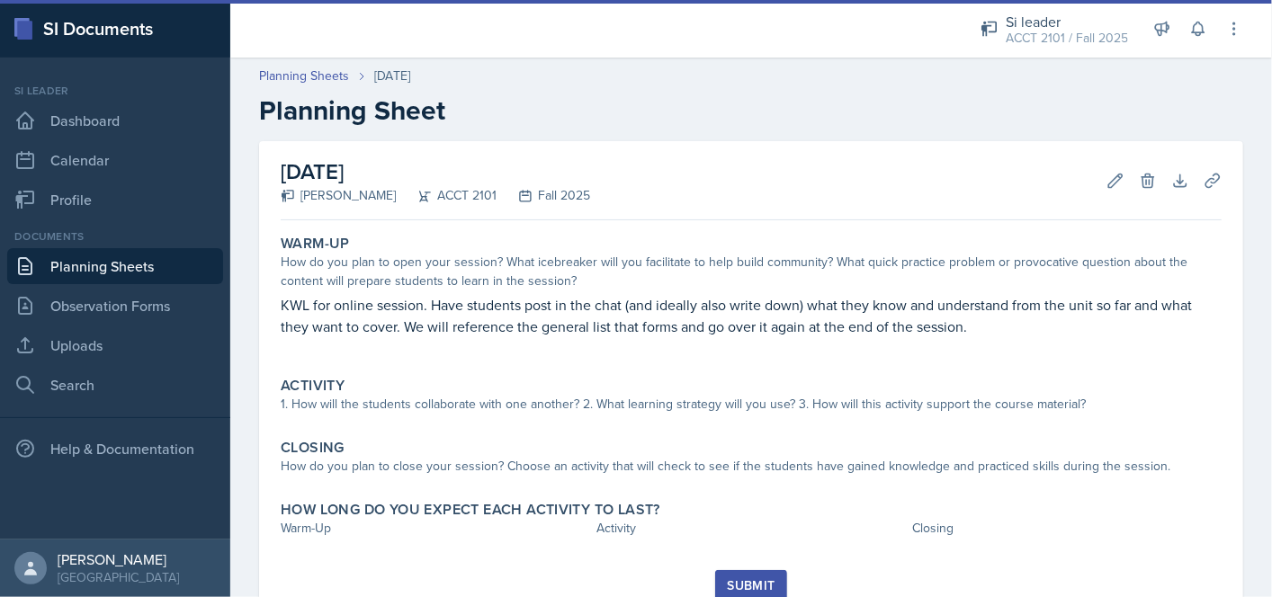
scroll to position [67, 0]
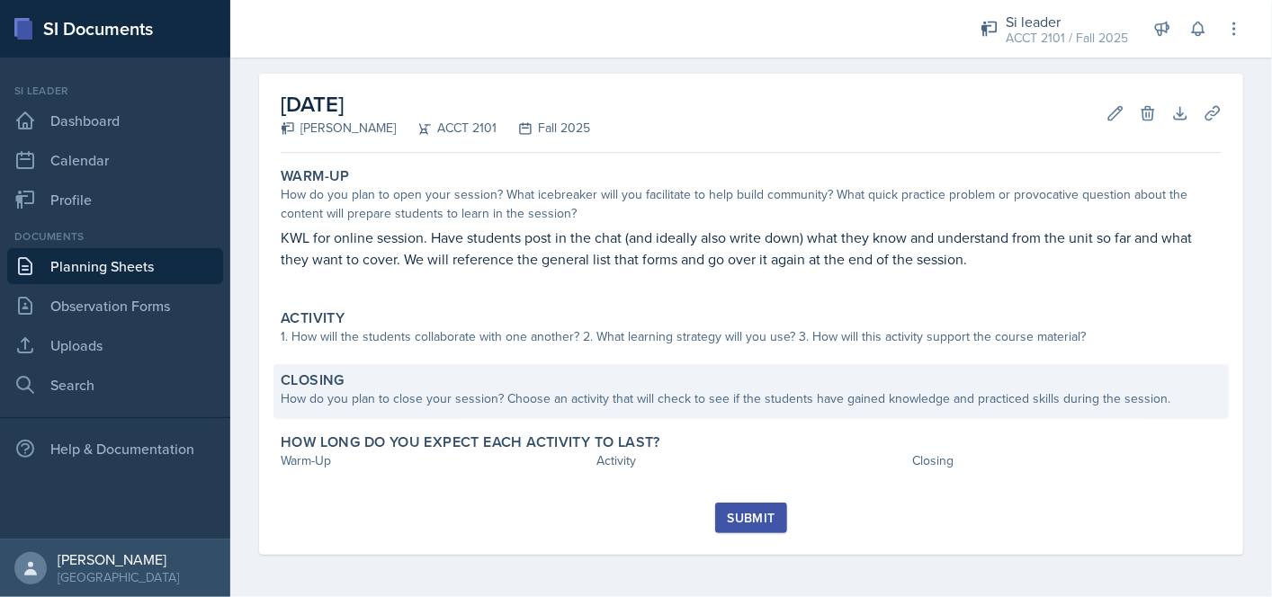
click at [488, 404] on div "How do you plan to close your session? Choose an activity that will check to se…" at bounding box center [751, 398] width 941 height 19
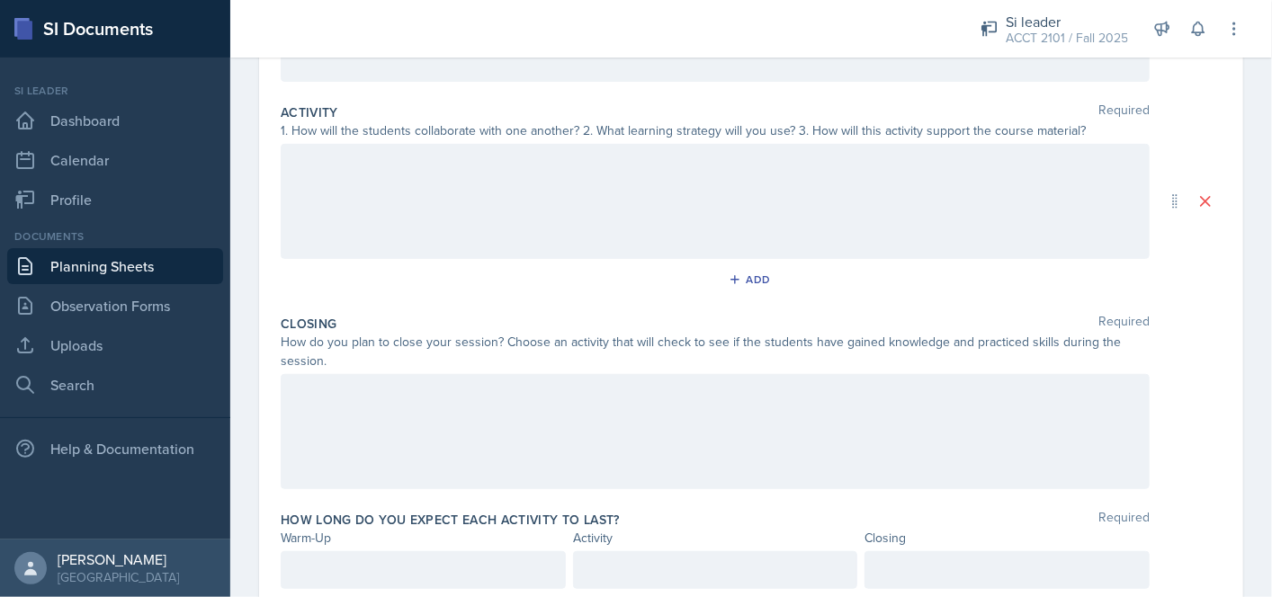
click at [474, 437] on div at bounding box center [715, 431] width 869 height 115
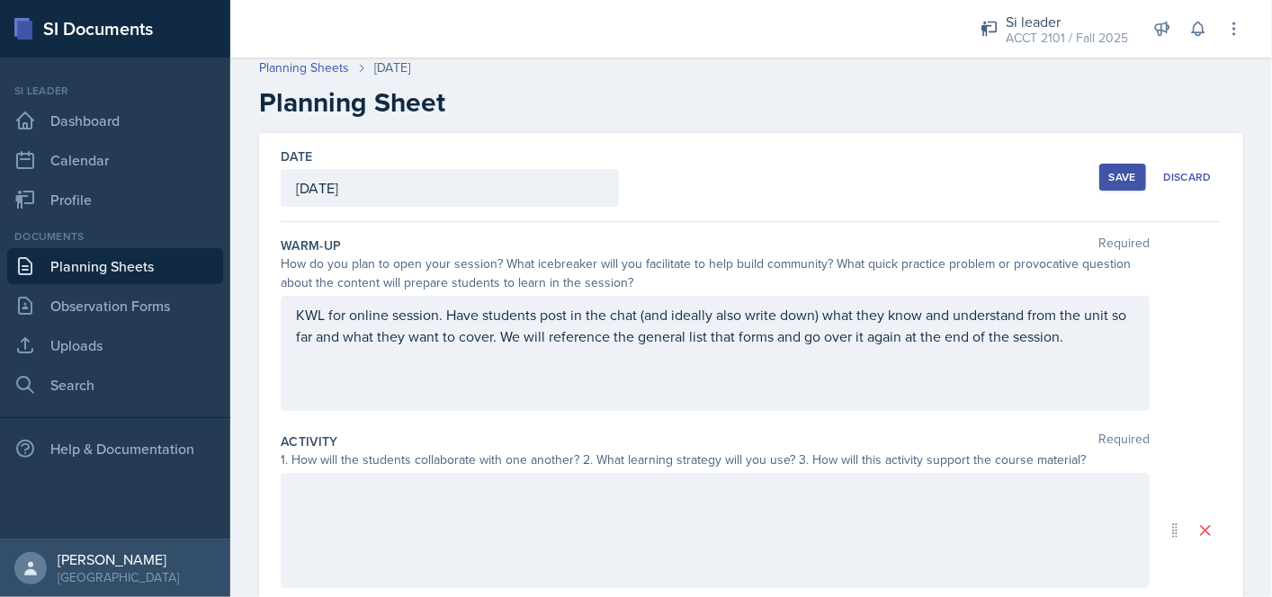
scroll to position [0, 0]
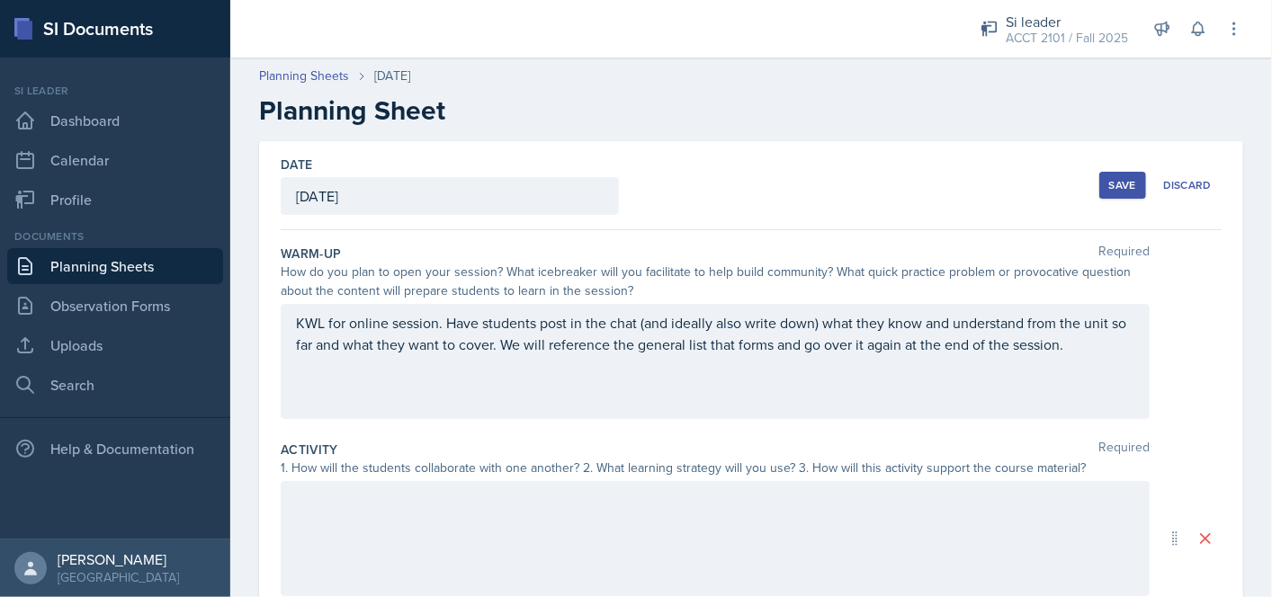
click at [1109, 183] on div "Save" at bounding box center [1122, 185] width 27 height 14
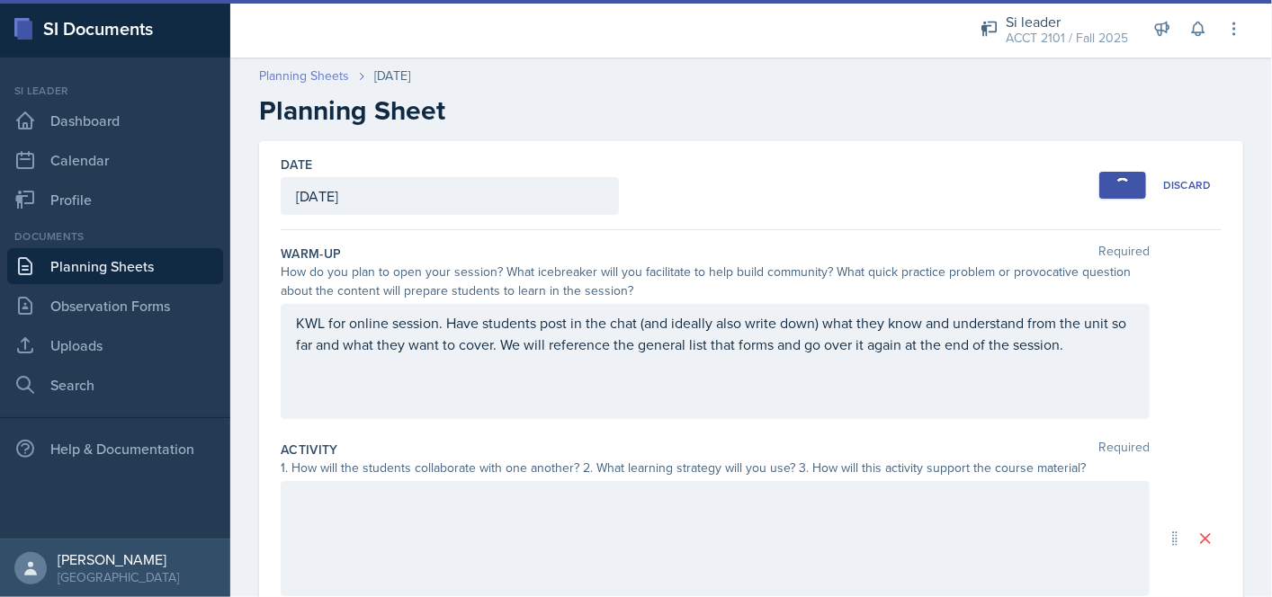
click at [299, 79] on link "Planning Sheets" at bounding box center [304, 76] width 90 height 19
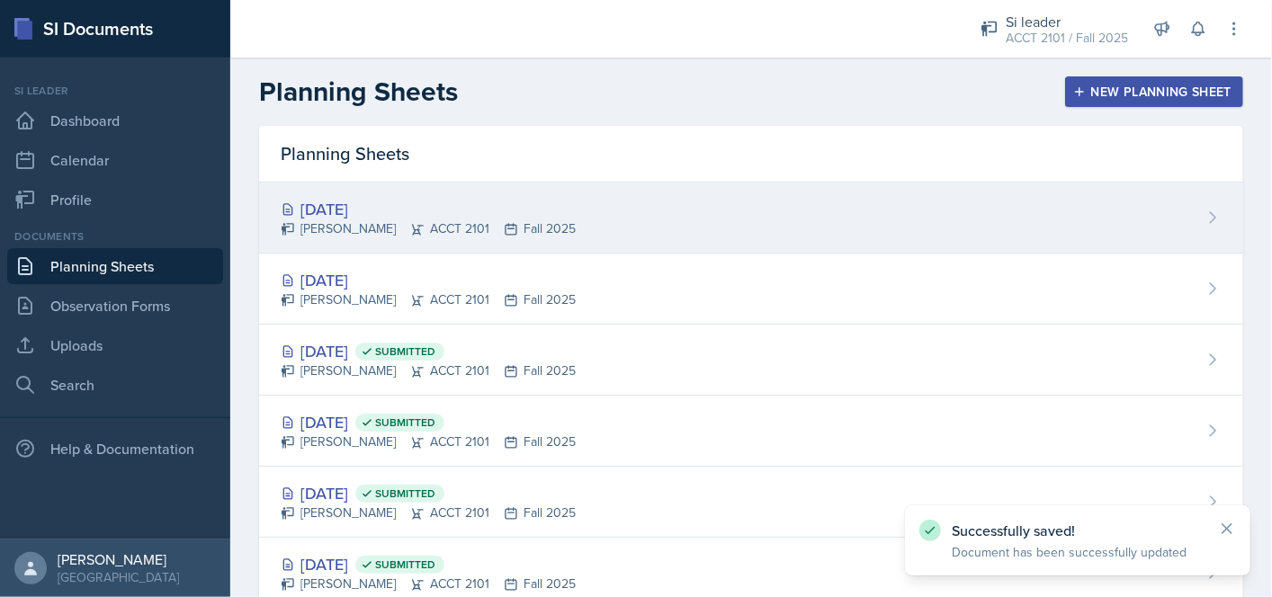
click at [424, 235] on div "[PERSON_NAME] ACCT 2101 Fall 2025" at bounding box center [428, 228] width 295 height 19
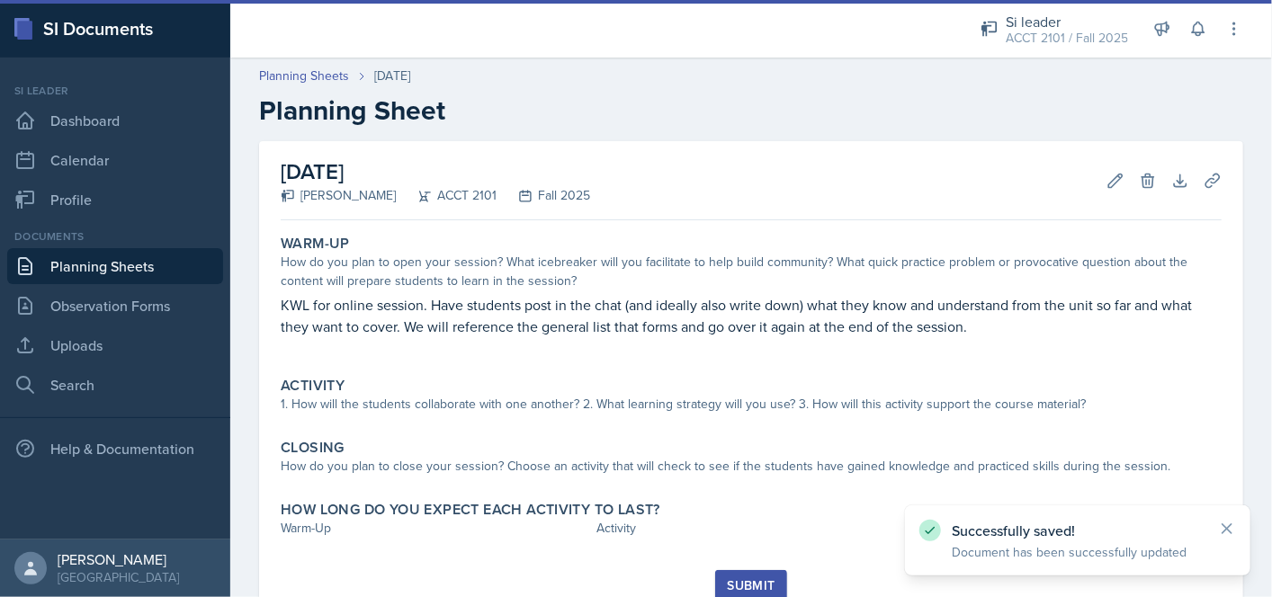
scroll to position [67, 0]
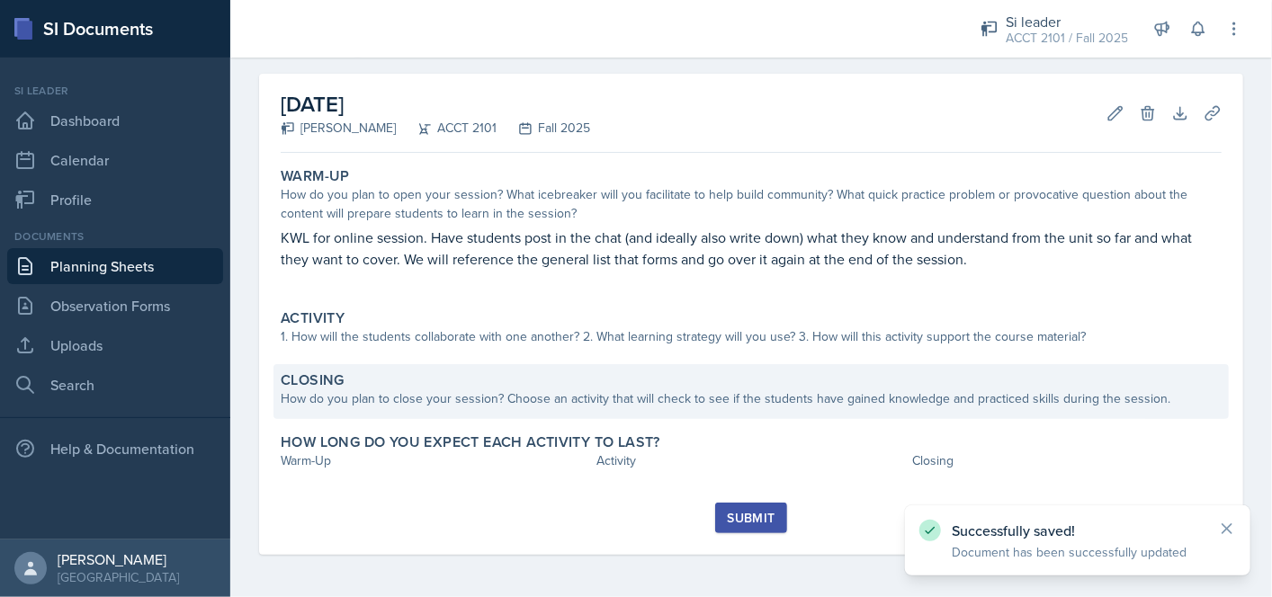
click at [501, 392] on div "How do you plan to close your session? Choose an activity that will check to se…" at bounding box center [751, 398] width 941 height 19
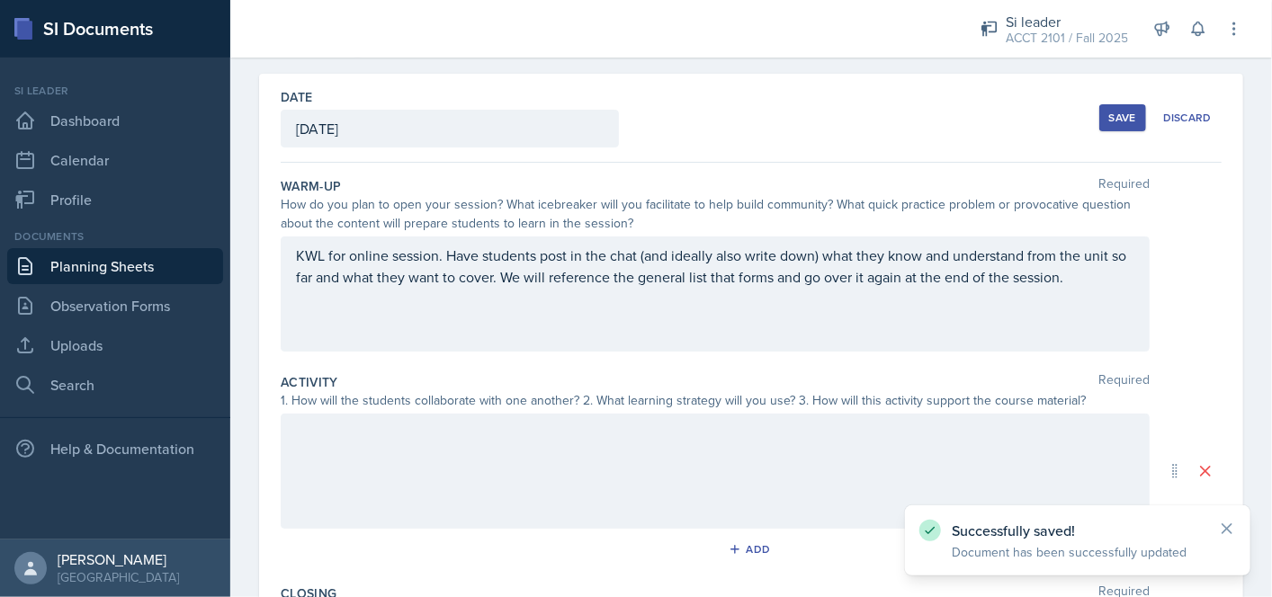
click at [477, 442] on div at bounding box center [715, 471] width 869 height 115
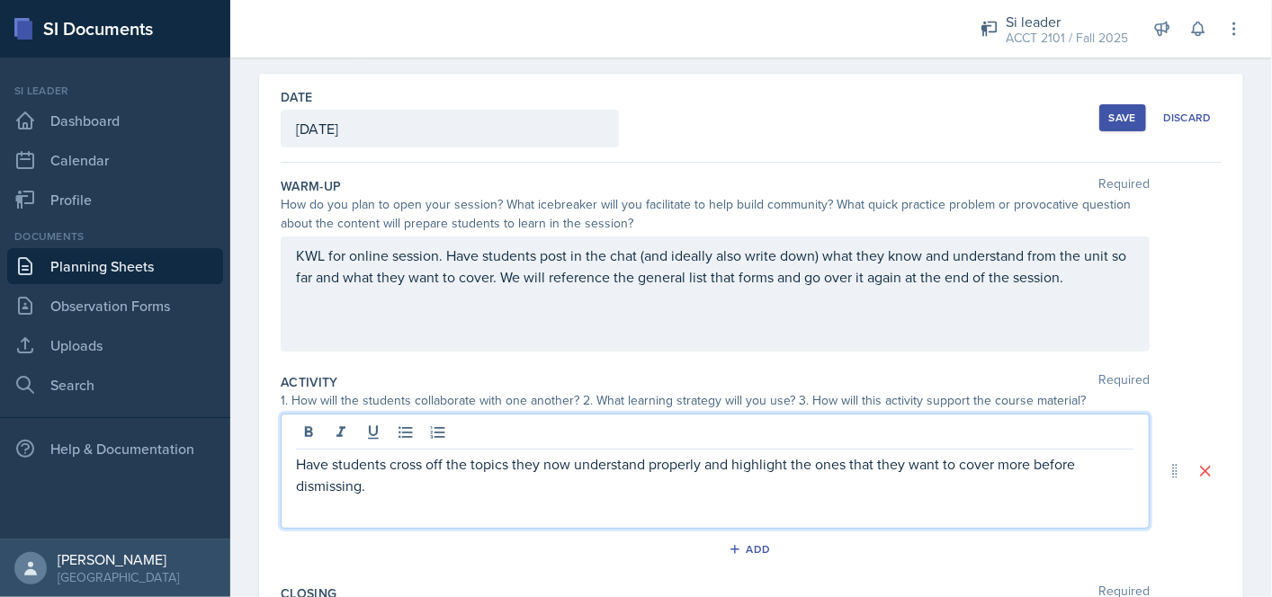
click at [1115, 128] on button "Save" at bounding box center [1122, 117] width 47 height 27
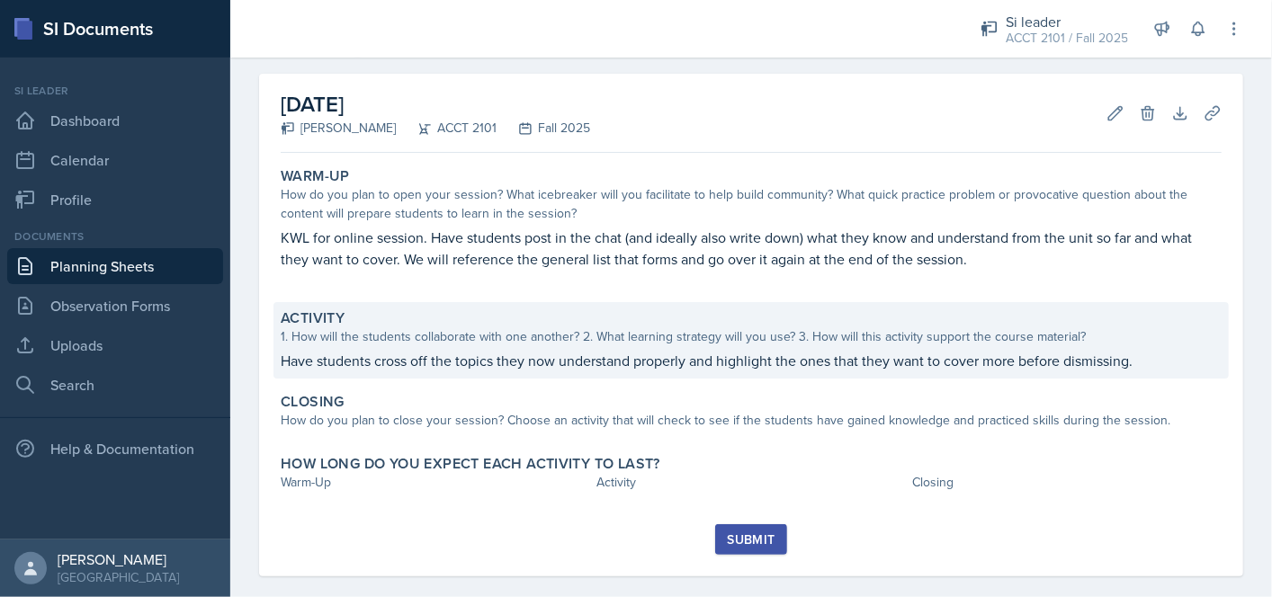
click at [603, 374] on div "Activity 1. How will the students collaborate with one another? 2. What learnin…" at bounding box center [750, 340] width 955 height 76
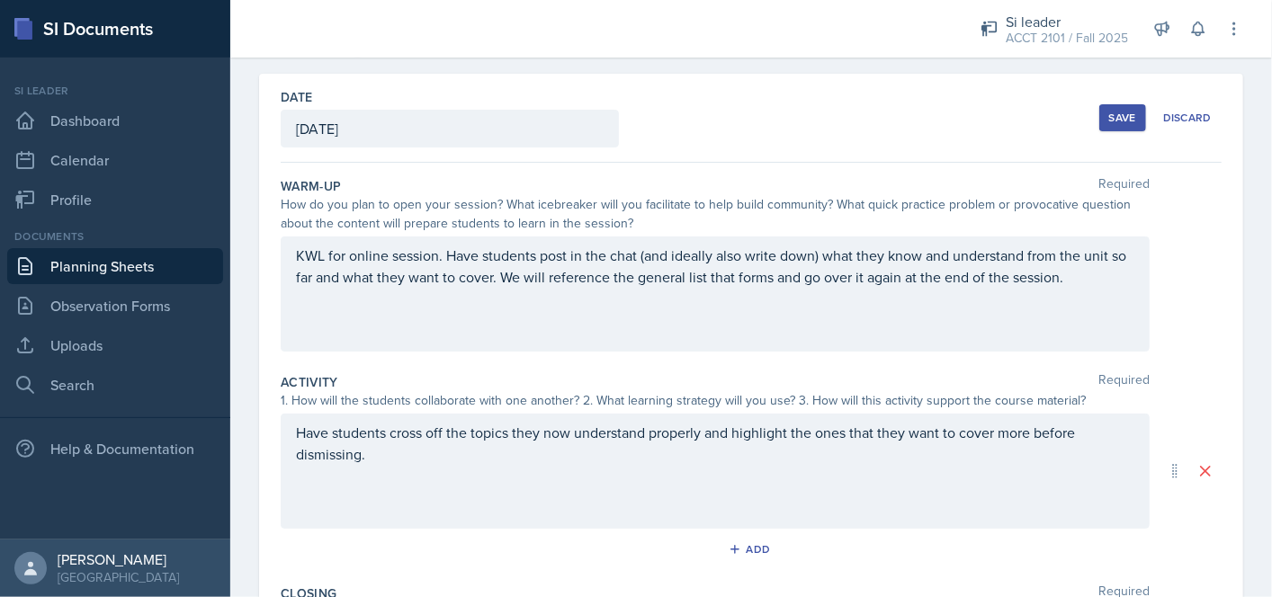
click at [560, 452] on p "Have students cross off the topics they now understand properly and highlight t…" at bounding box center [715, 443] width 838 height 43
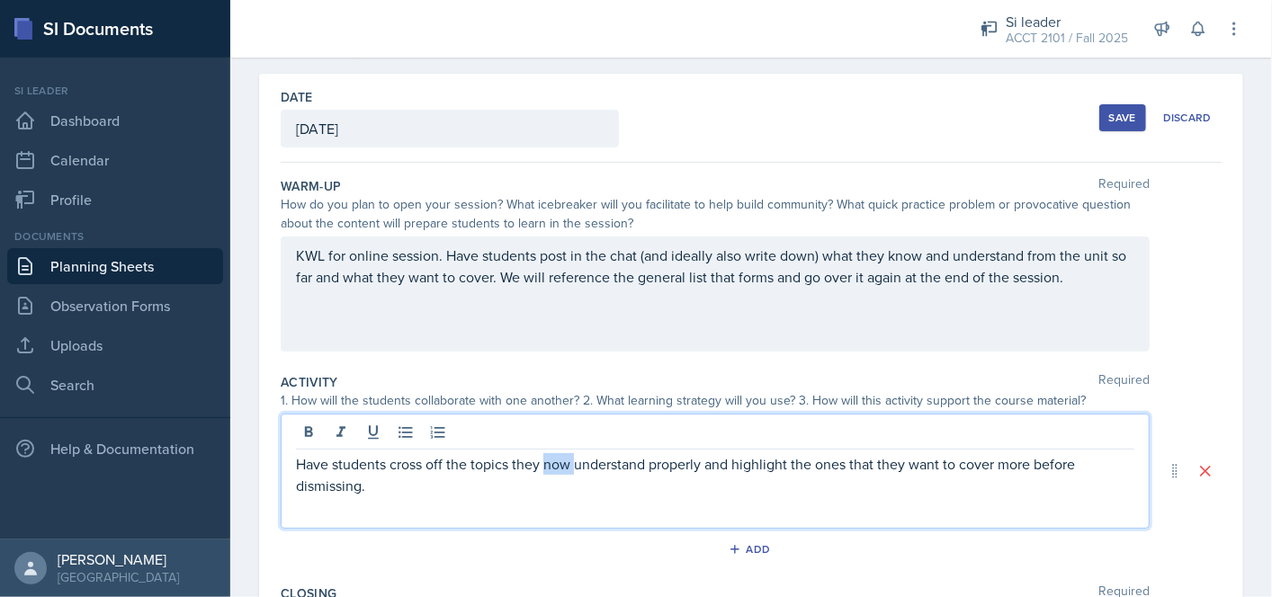
click at [560, 453] on p "Have students cross off the topics they now understand properly and highlight t…" at bounding box center [715, 474] width 838 height 43
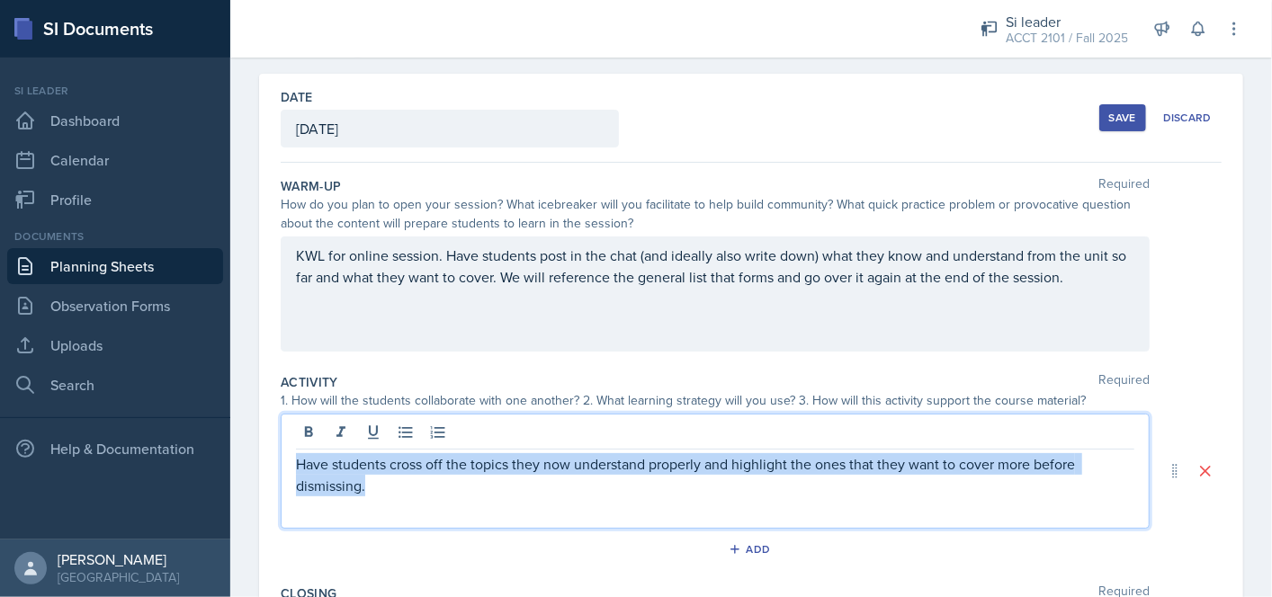
click at [560, 453] on p "Have students cross off the topics they now understand properly and highlight t…" at bounding box center [715, 474] width 838 height 43
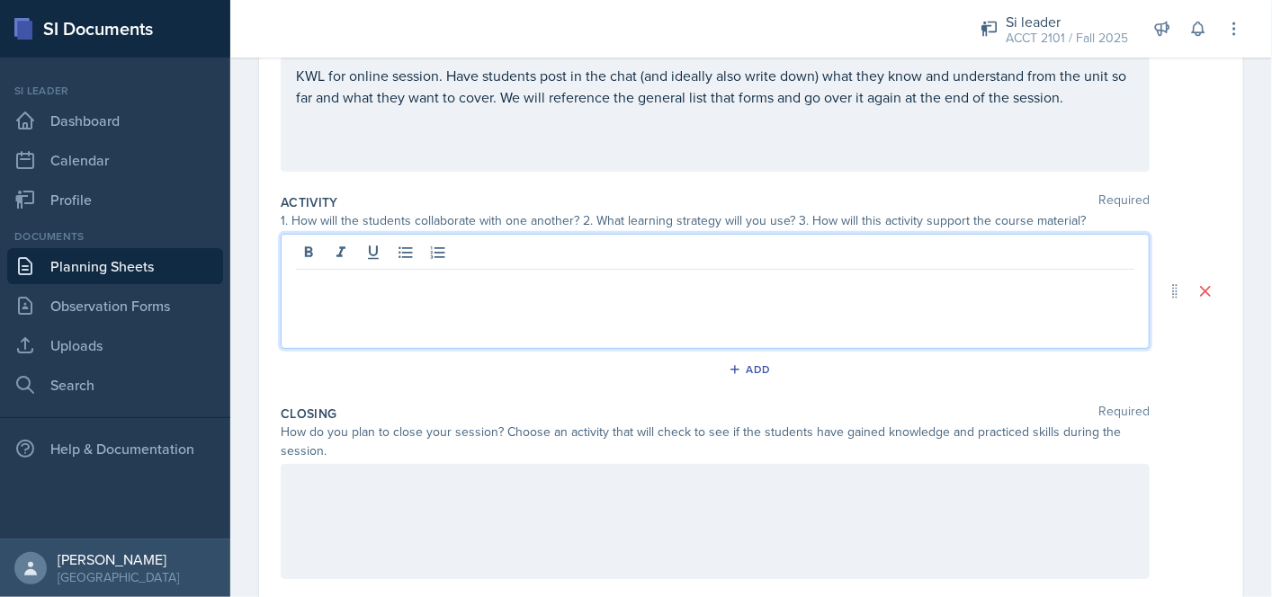
click at [525, 485] on p at bounding box center [715, 483] width 838 height 22
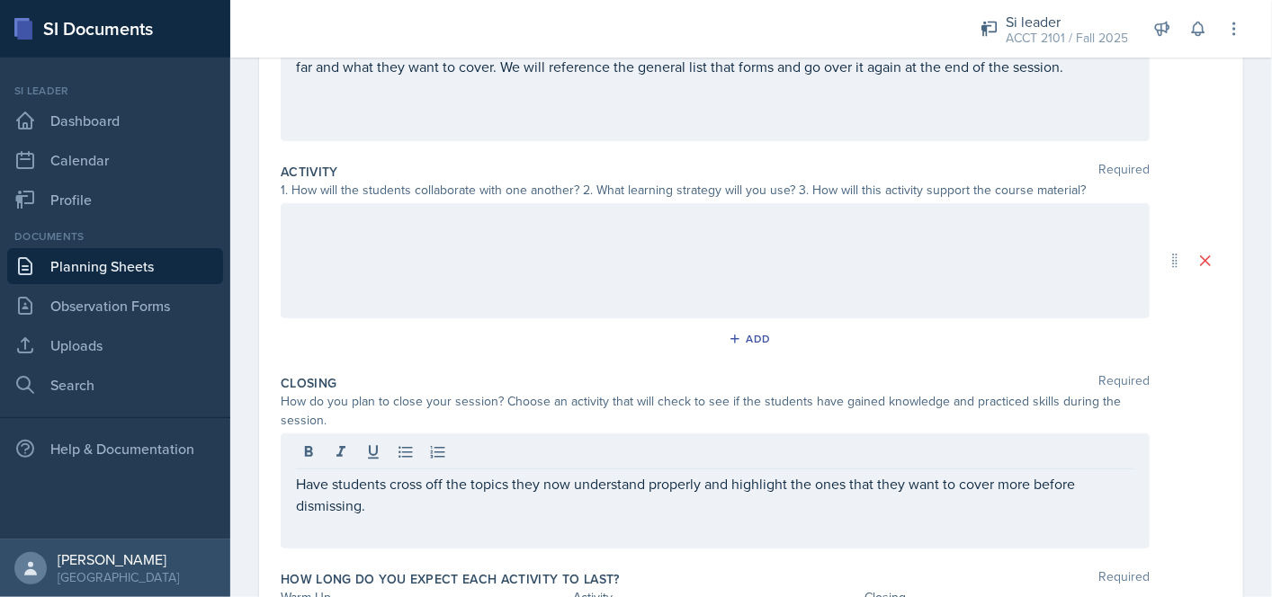
click at [518, 258] on div at bounding box center [715, 260] width 869 height 115
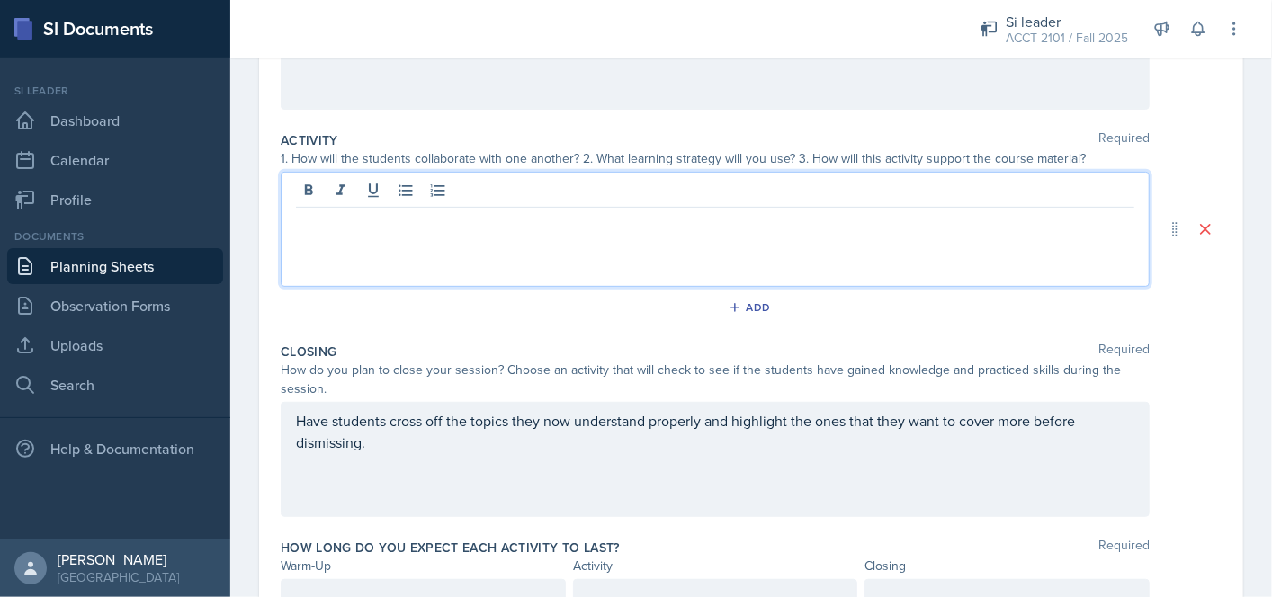
scroll to position [40, 0]
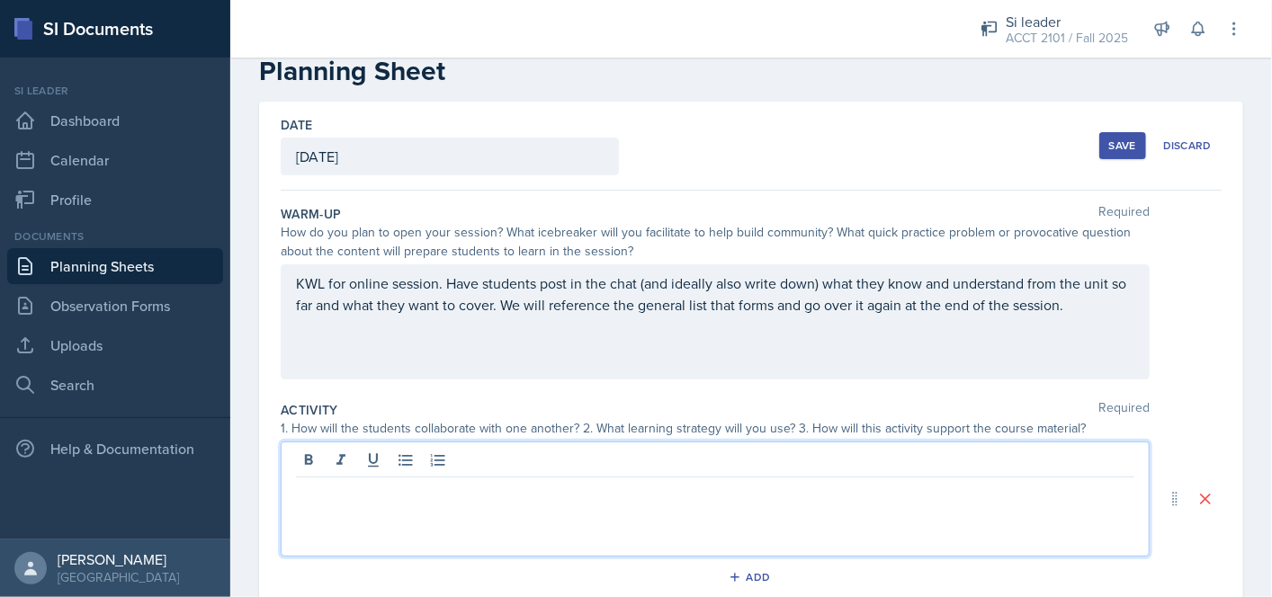
click at [1115, 143] on div "Save" at bounding box center [1122, 146] width 27 height 14
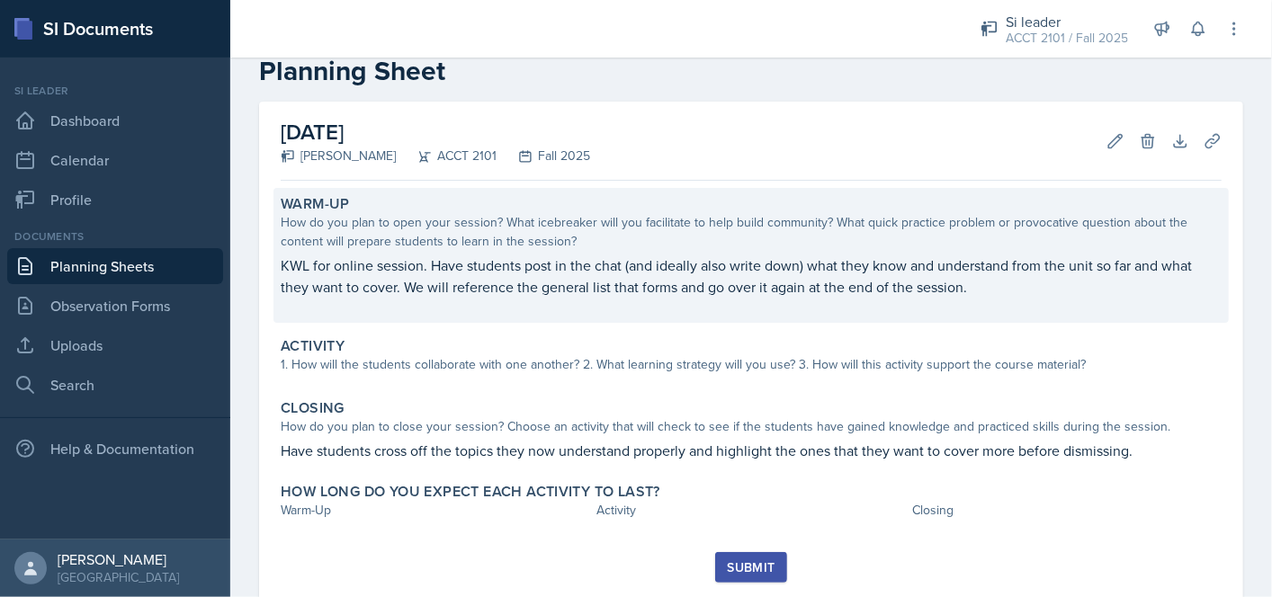
scroll to position [0, 0]
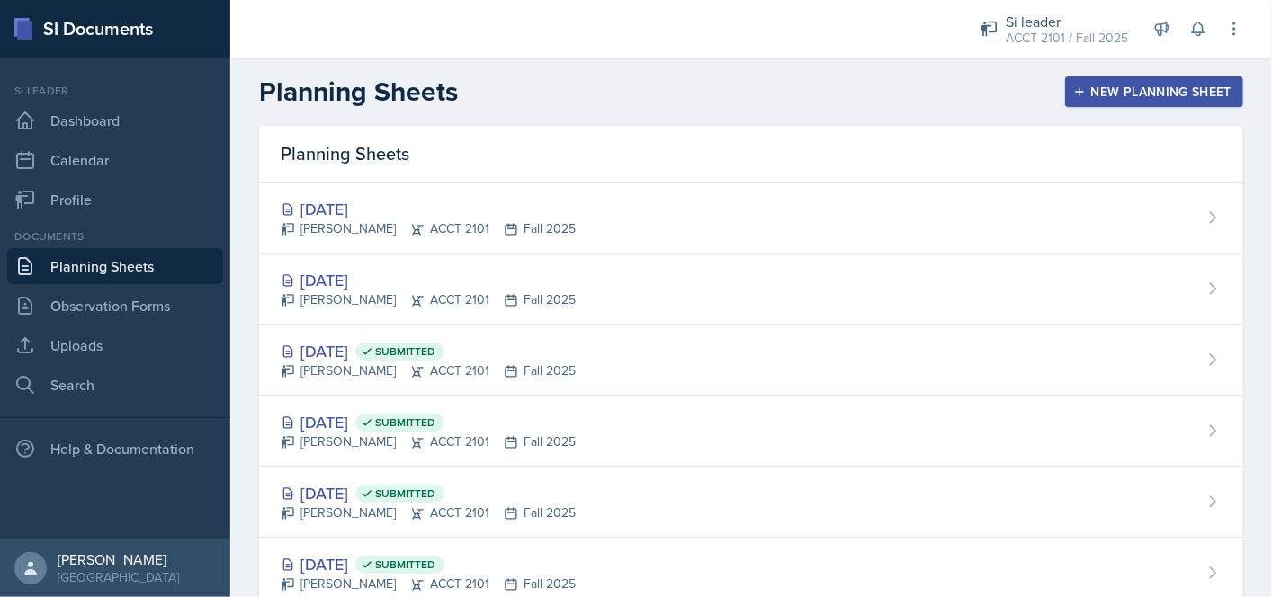
click at [389, 359] on div "[DATE] Submitted" at bounding box center [428, 351] width 295 height 24
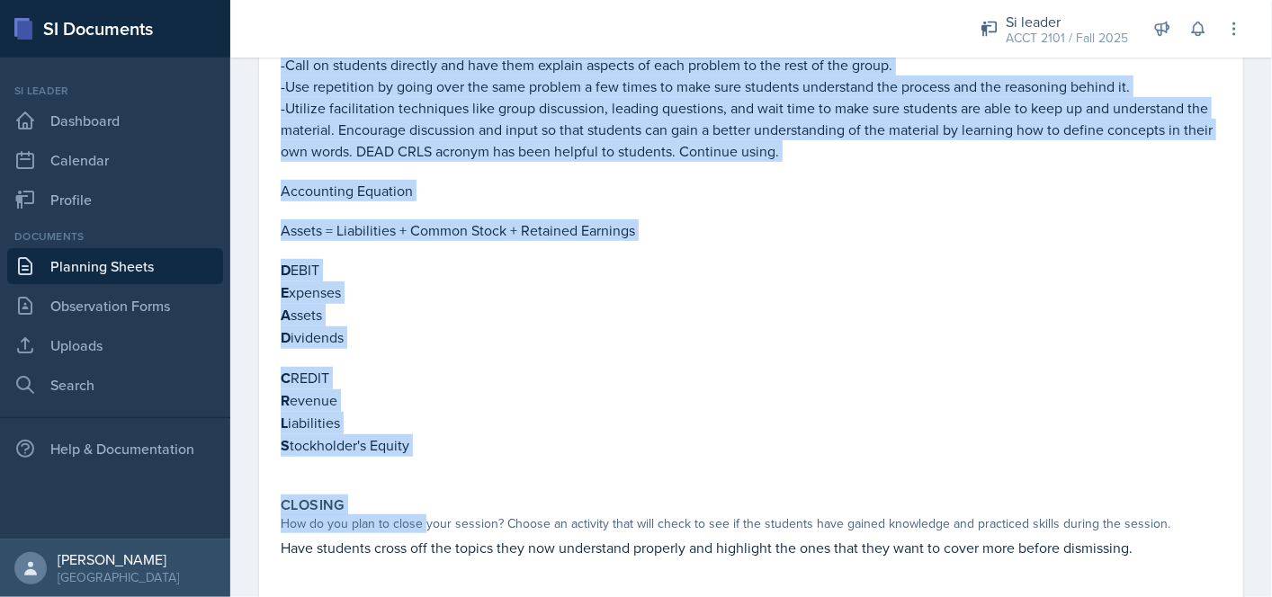
scroll to position [577, 0]
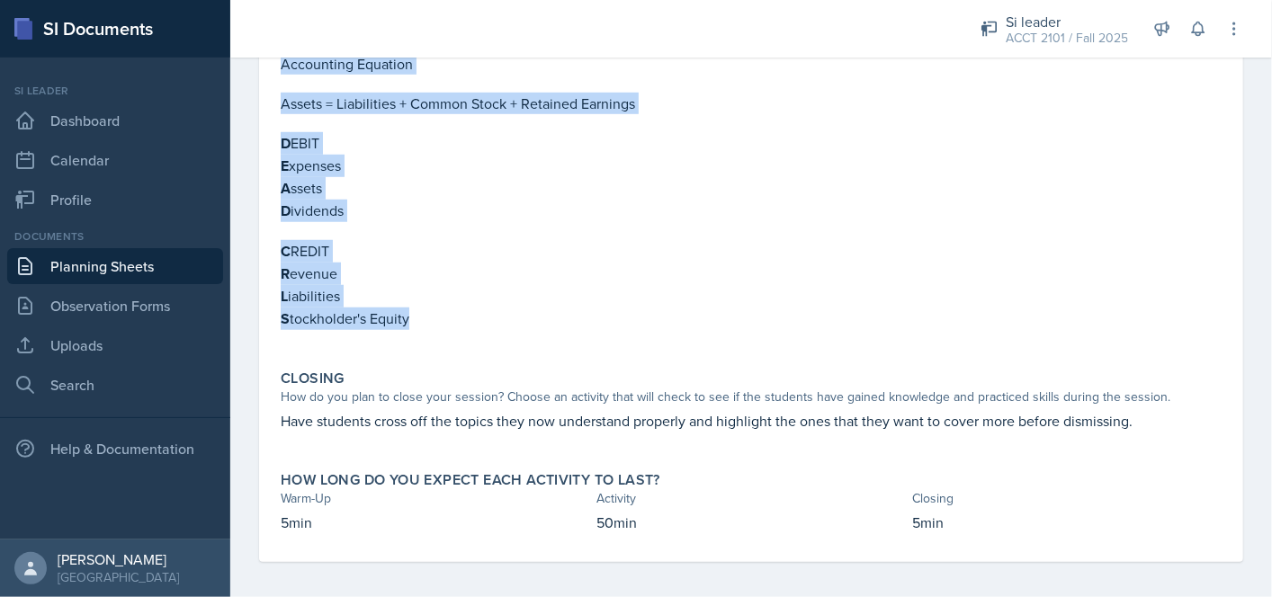
drag, startPoint x: 283, startPoint y: 252, endPoint x: 731, endPoint y: 312, distance: 452.0
click at [731, 312] on div "-Begin Chapter 6. Work on Homework and/or Great Adventures assignments (Both av…" at bounding box center [751, 94] width 941 height 507
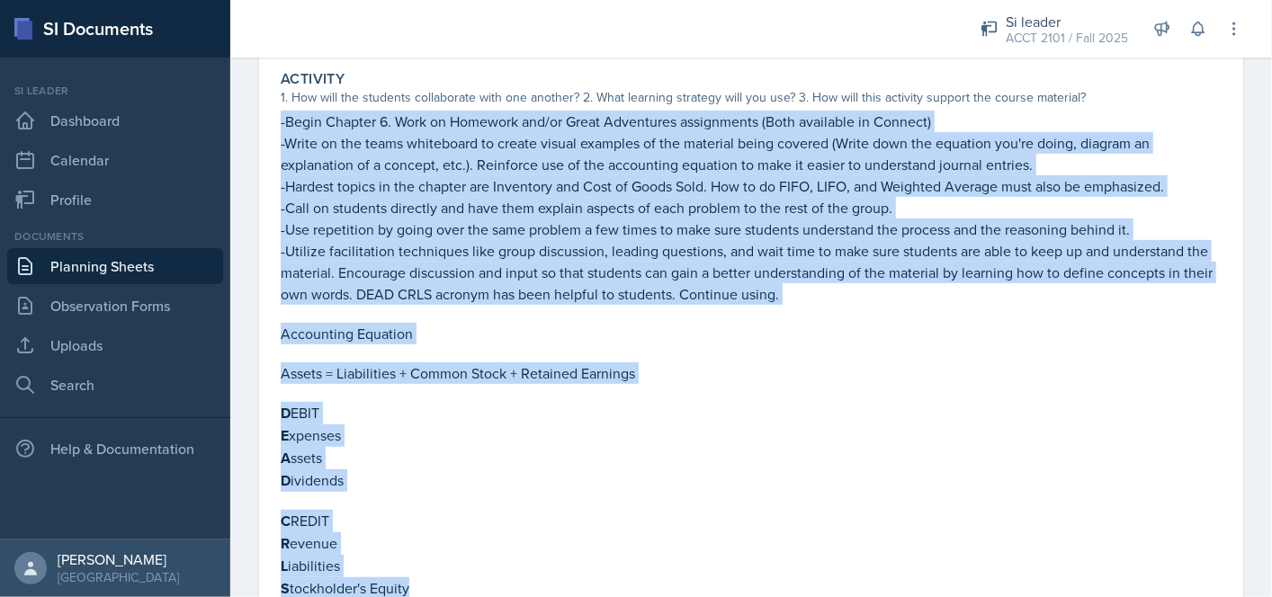
scroll to position [217, 0]
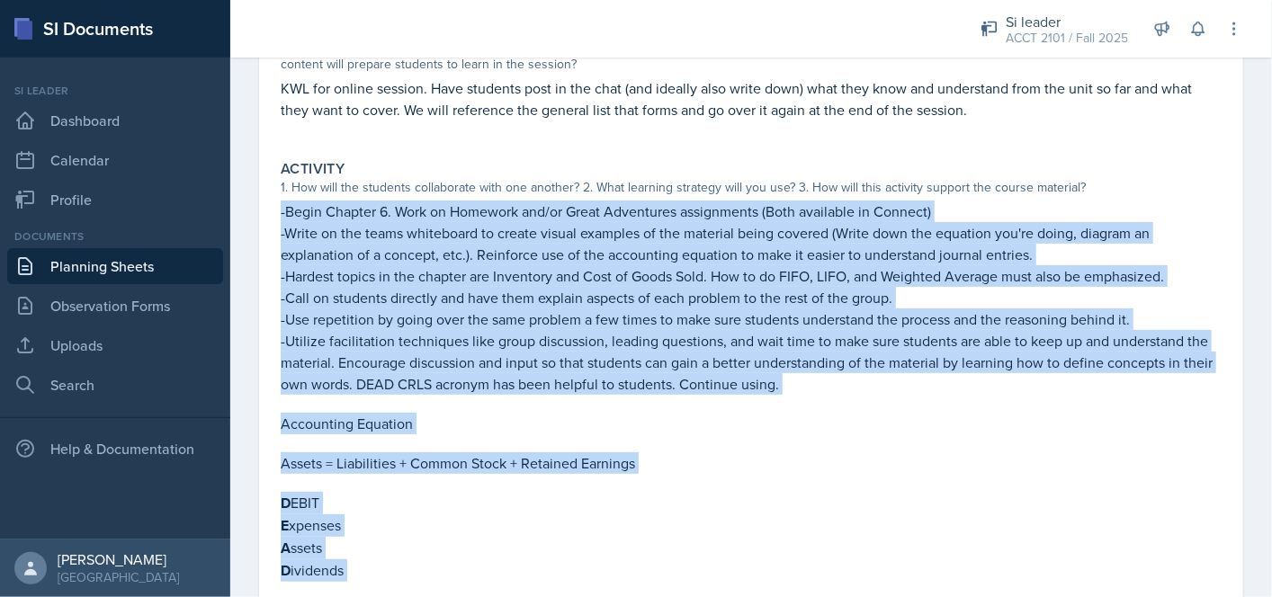
copy div "-Begin Chapter 6. Work on Homework and/or Great Adventures assignments (Both av…"
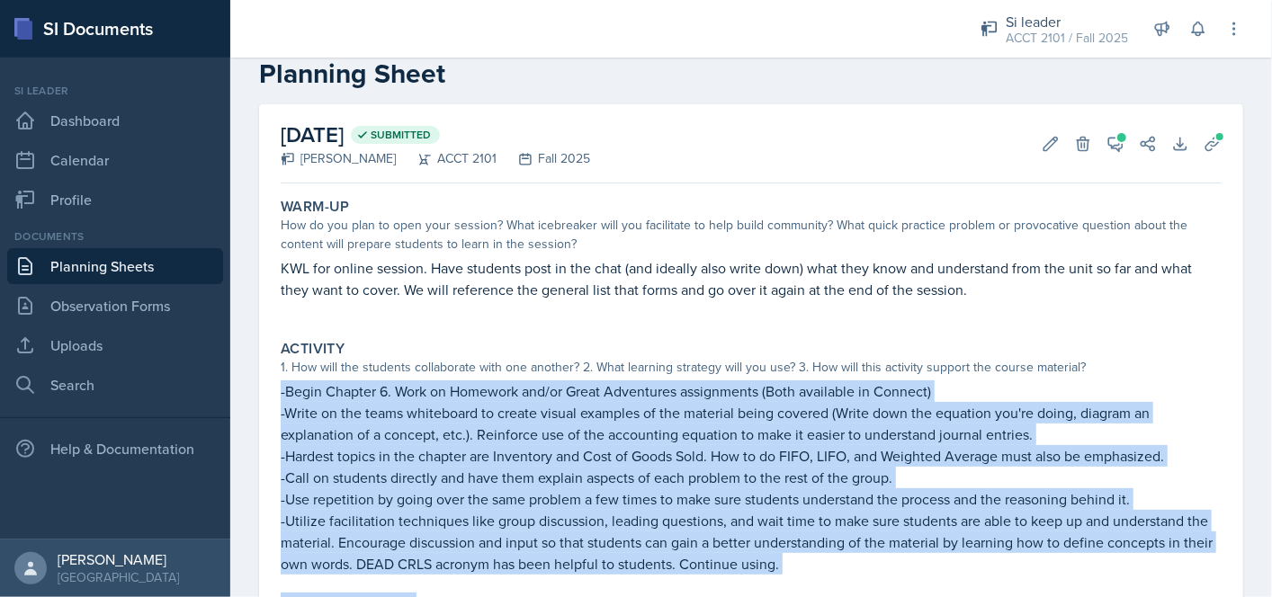
scroll to position [0, 0]
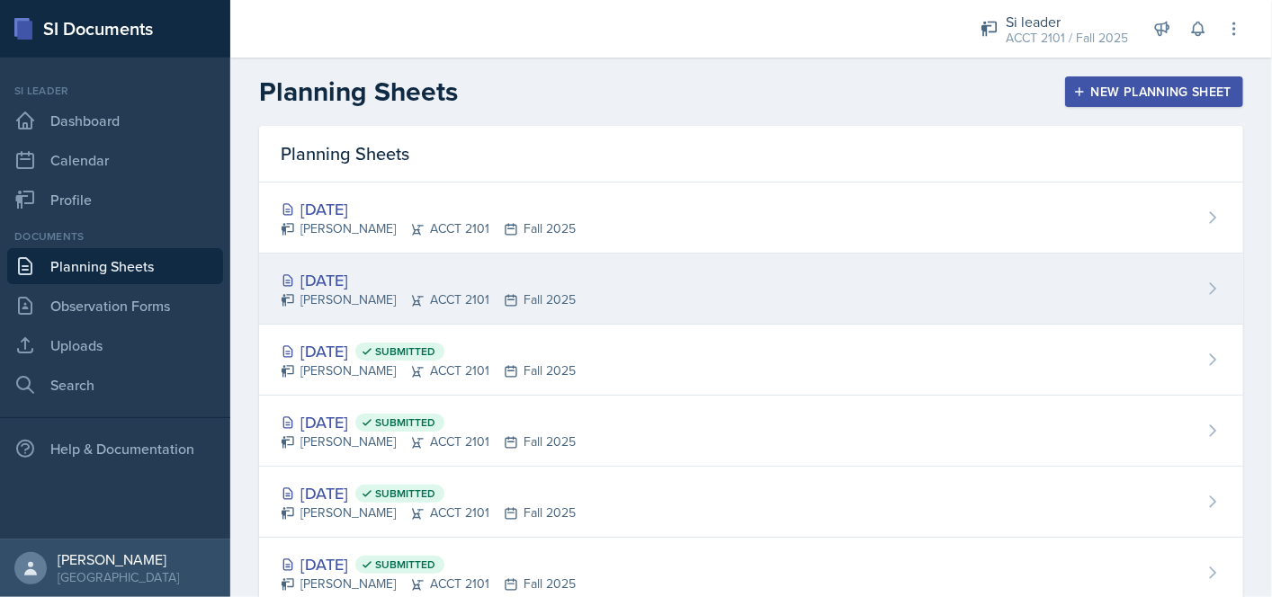
click at [558, 289] on div "[DATE]" at bounding box center [428, 280] width 295 height 24
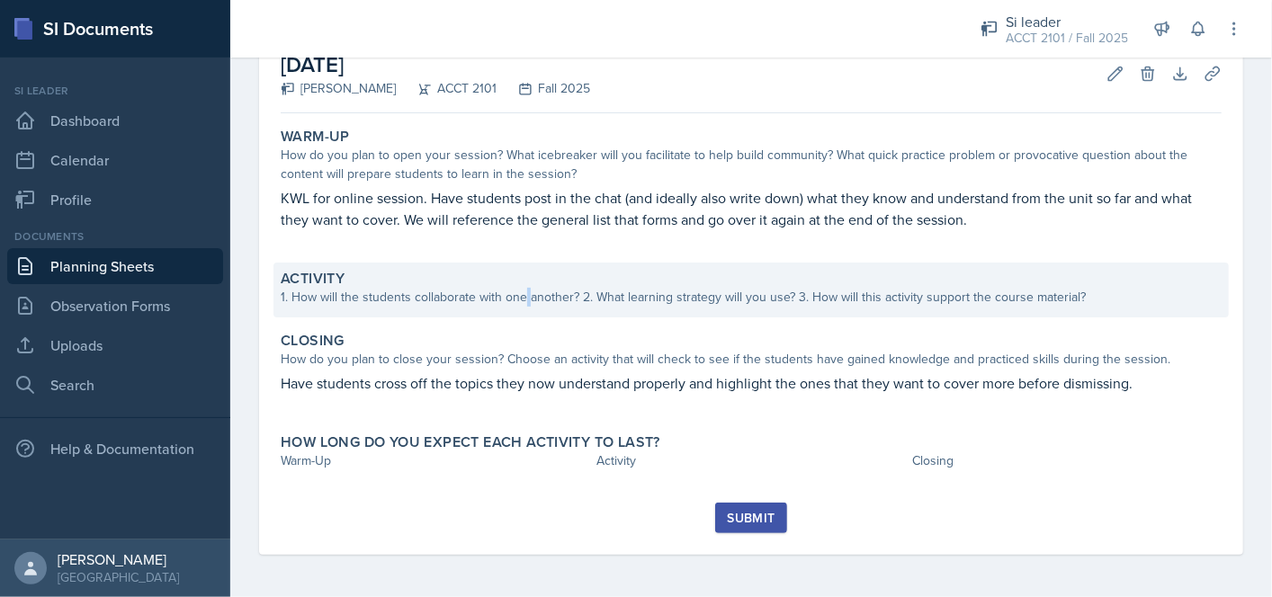
click at [526, 311] on div "Activity 1. How will the students collaborate with one another? 2. What learnin…" at bounding box center [750, 290] width 955 height 55
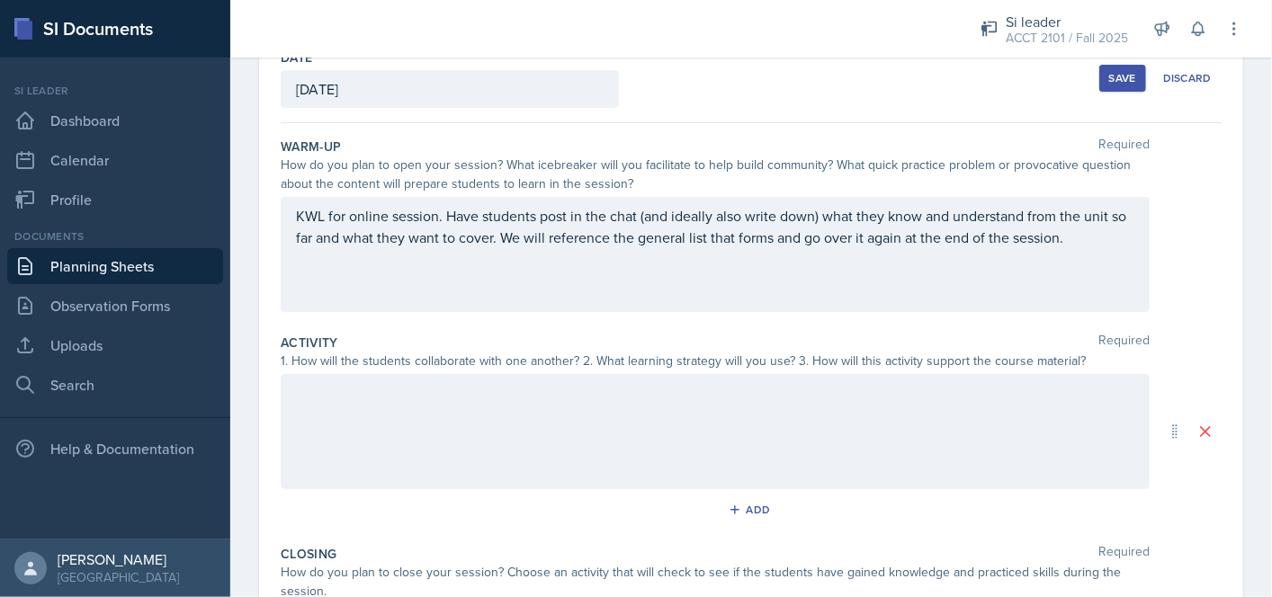
scroll to position [101, 0]
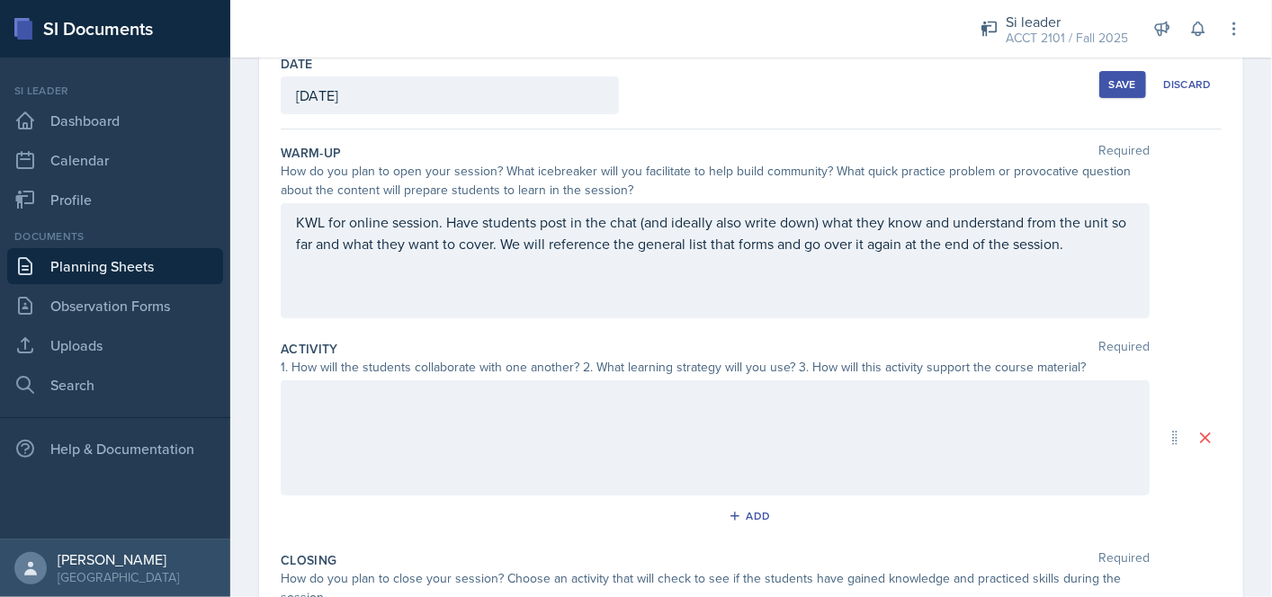
click at [479, 407] on div at bounding box center [715, 437] width 869 height 115
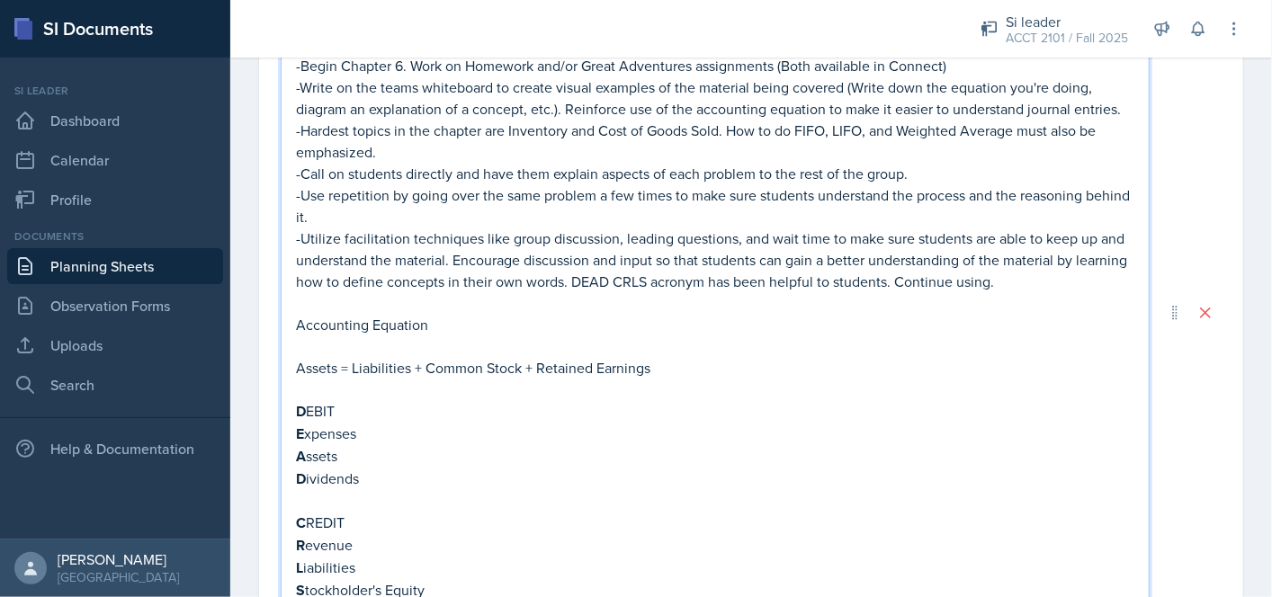
scroll to position [286, 0]
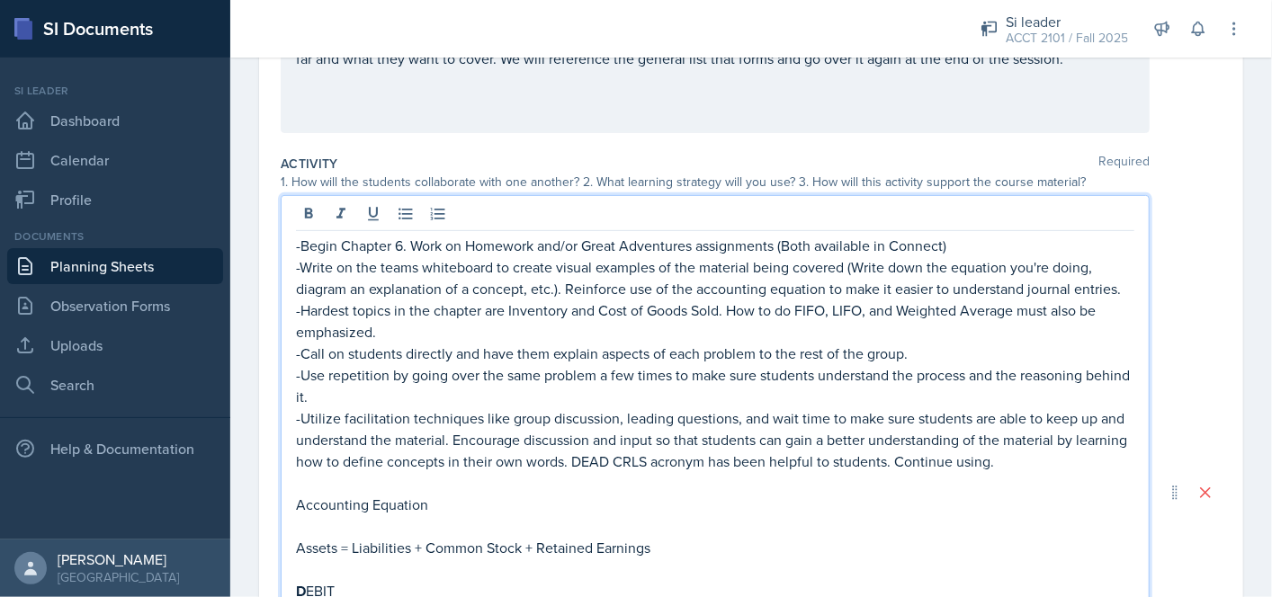
click at [404, 247] on p "-Begin Chapter 6. Work on Homework and/or Great Adventures assignments (Both av…" at bounding box center [715, 246] width 838 height 22
click at [300, 312] on p "-Hardest topics in the chapter are Inventory and Cost of Goods Sold. How to do …" at bounding box center [715, 321] width 838 height 43
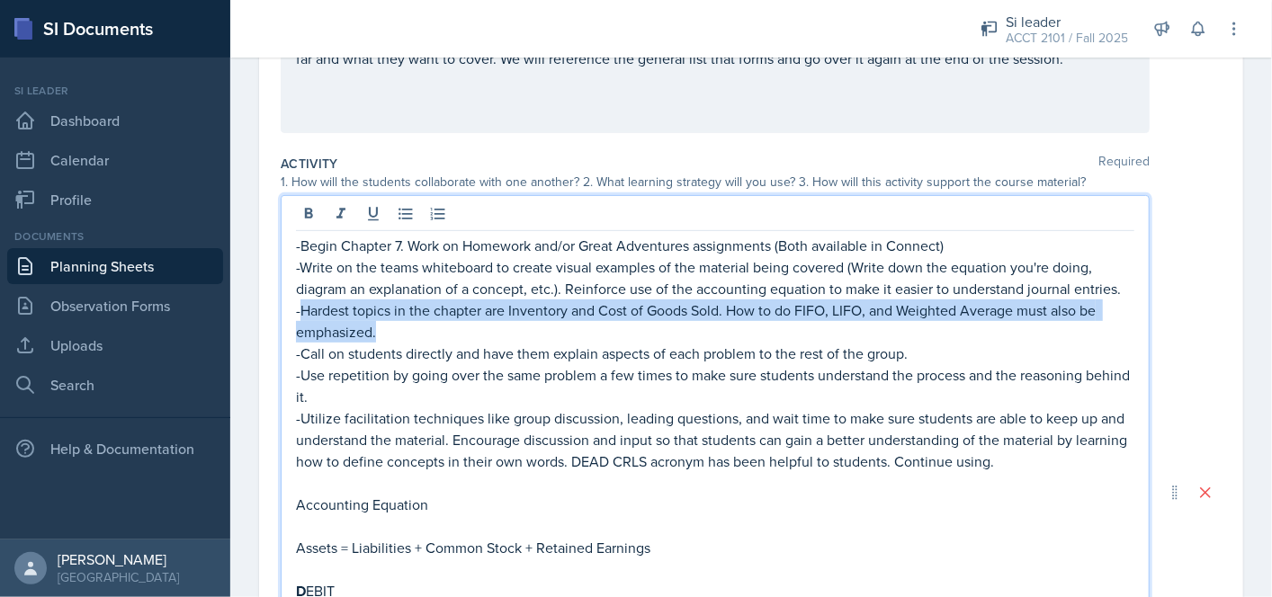
click at [383, 326] on p "-Hardest topics in the chapter are Inventory and Cost of Goods Sold. How to do …" at bounding box center [715, 321] width 838 height 43
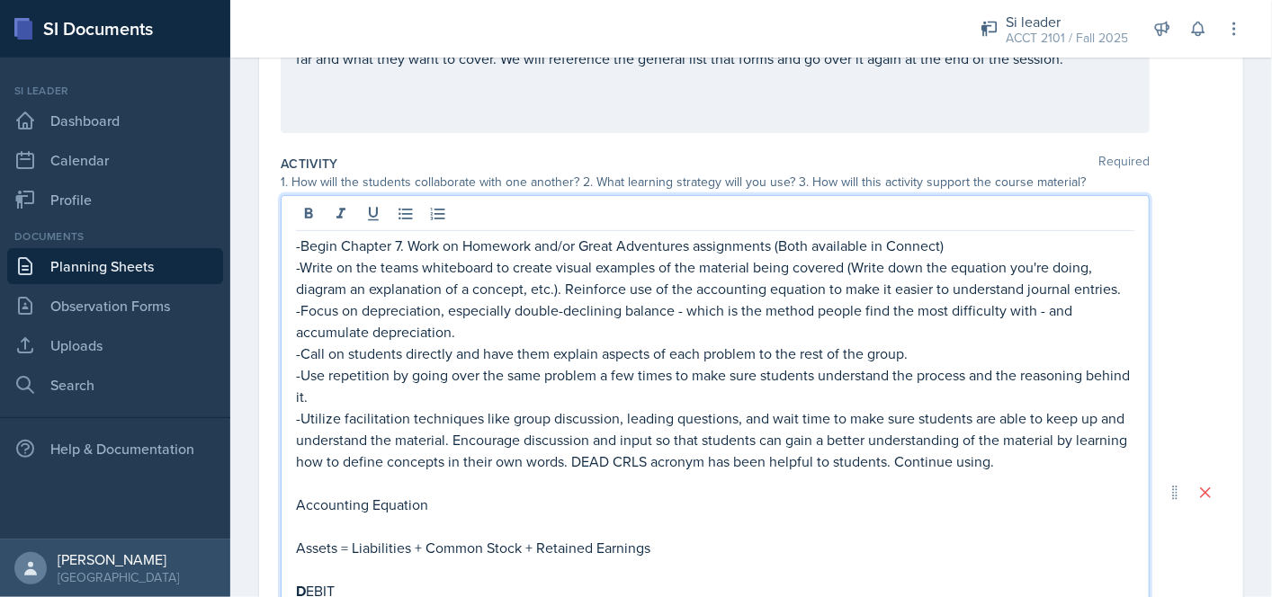
click at [940, 356] on p "-Call on students directly and have them explain aspects of each problem to the…" at bounding box center [715, 354] width 838 height 22
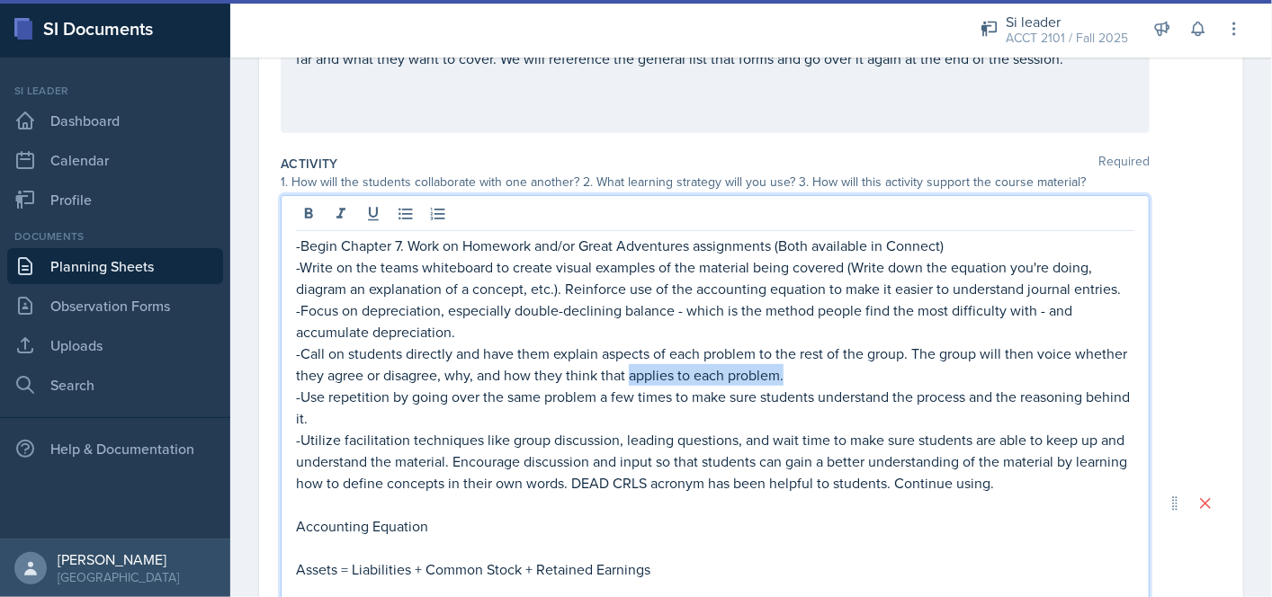
click at [687, 375] on p "-Call on students directly and have them explain aspects of each problem to the…" at bounding box center [715, 364] width 838 height 43
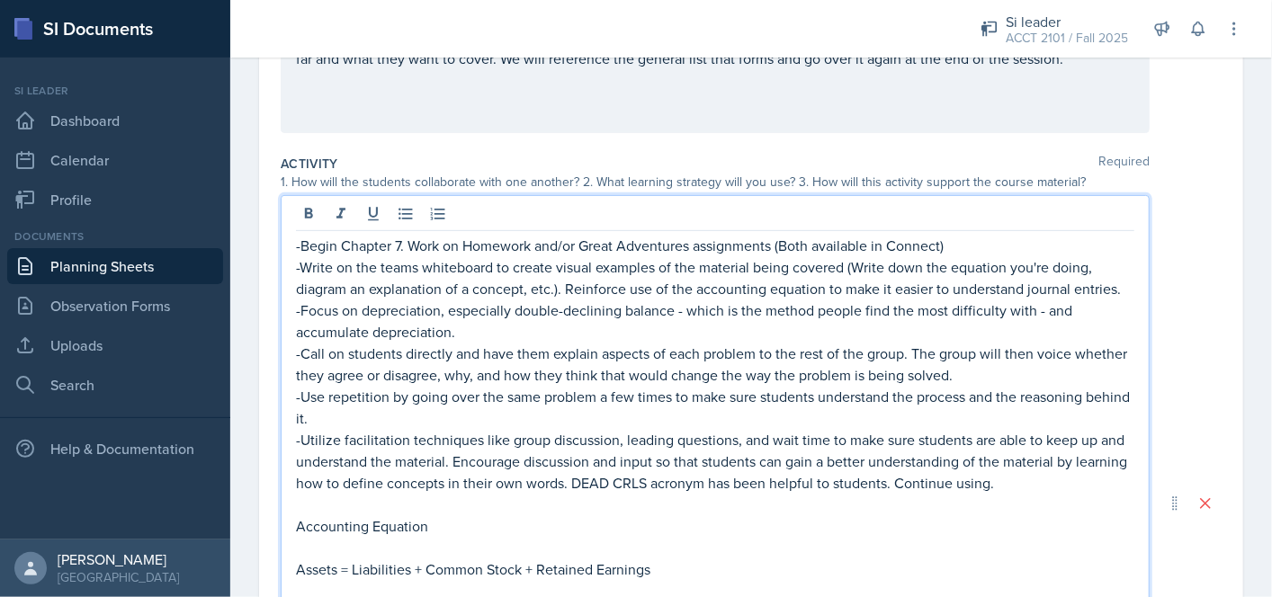
click at [1061, 372] on p "-Call on students directly and have them explain aspects of each problem to the…" at bounding box center [715, 364] width 838 height 43
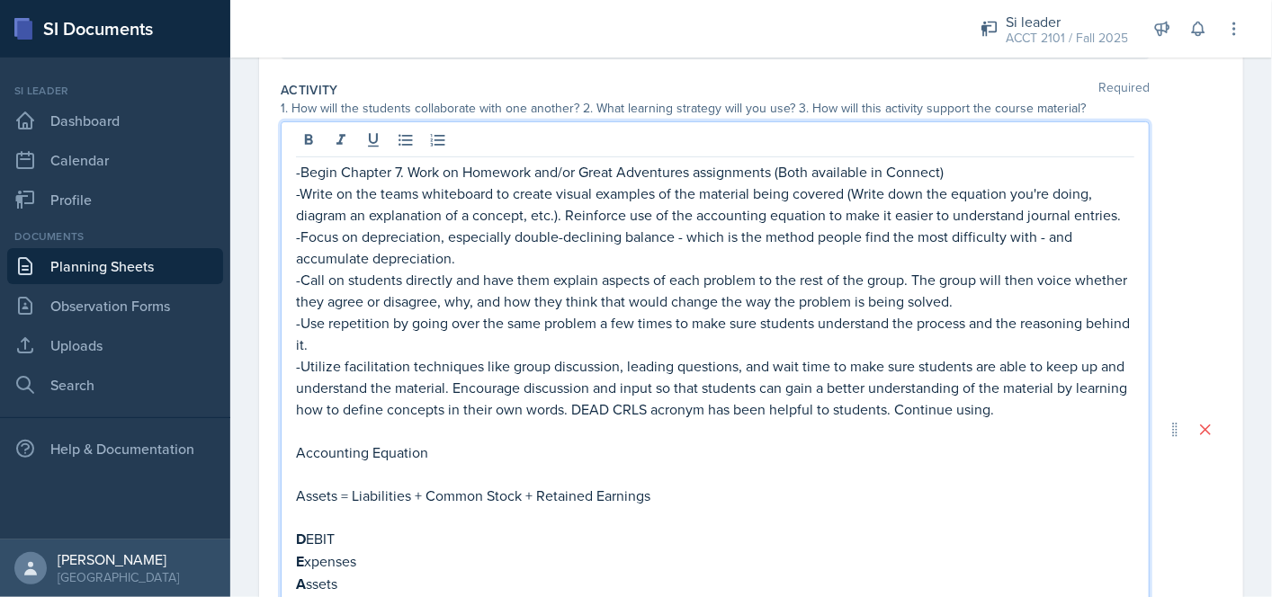
scroll to position [0, 0]
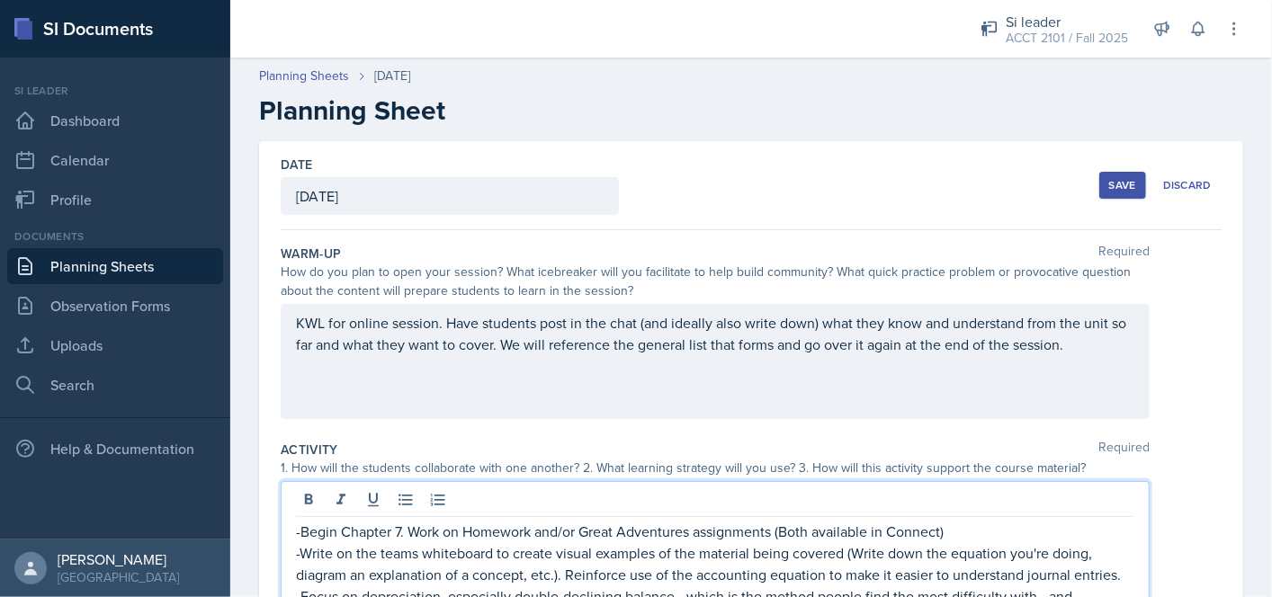
click at [1105, 195] on button "Save" at bounding box center [1122, 185] width 47 height 27
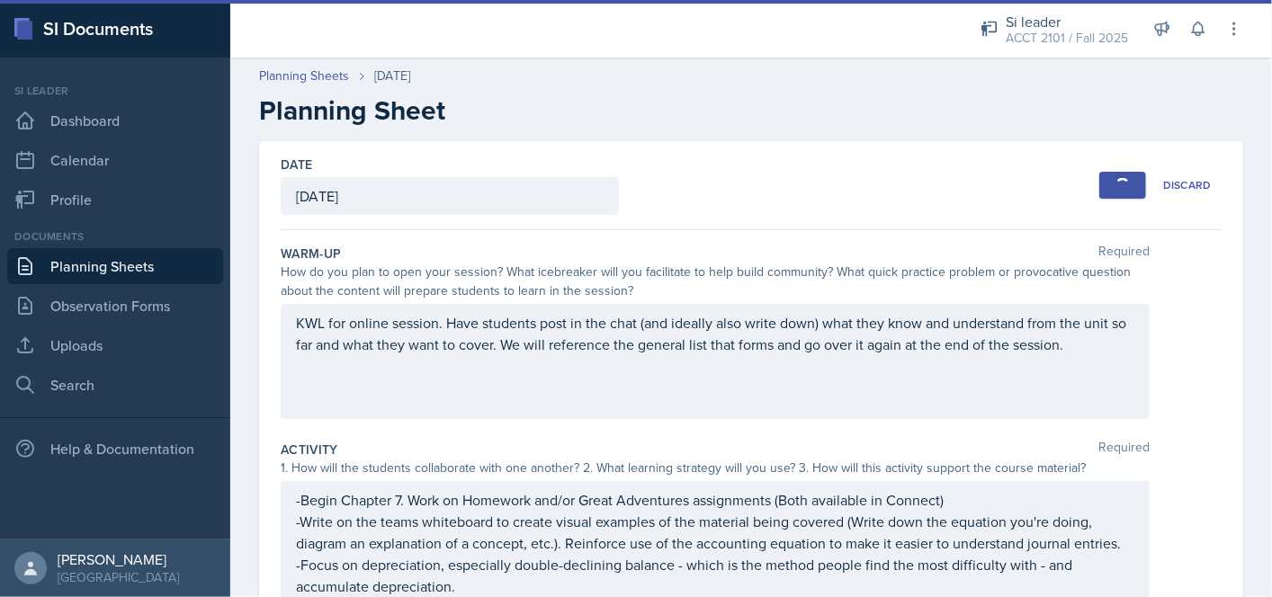
scroll to position [90, 0]
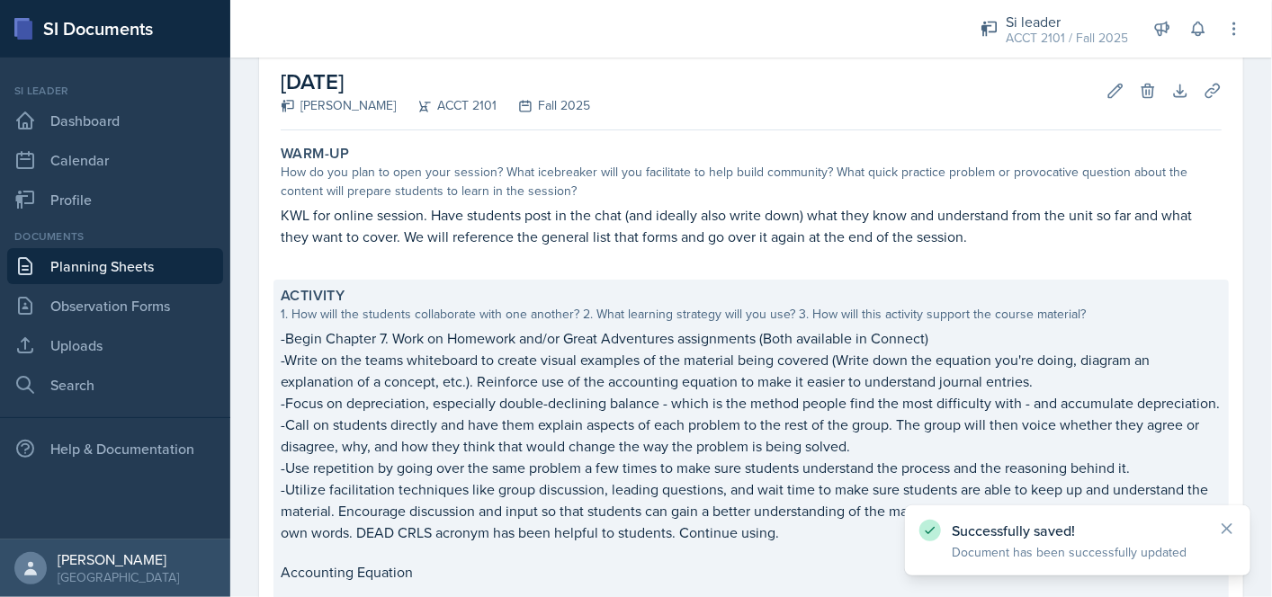
click at [367, 377] on p "-Write on the teams whiteboard to create visual examples of the material being …" at bounding box center [751, 370] width 941 height 43
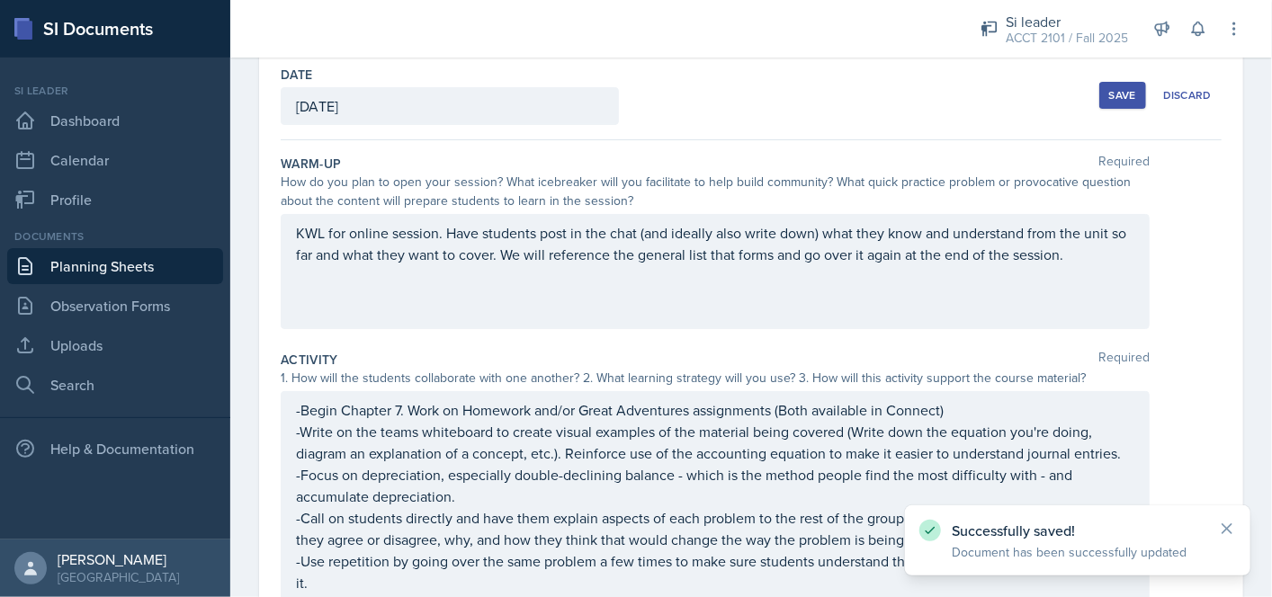
scroll to position [83, 0]
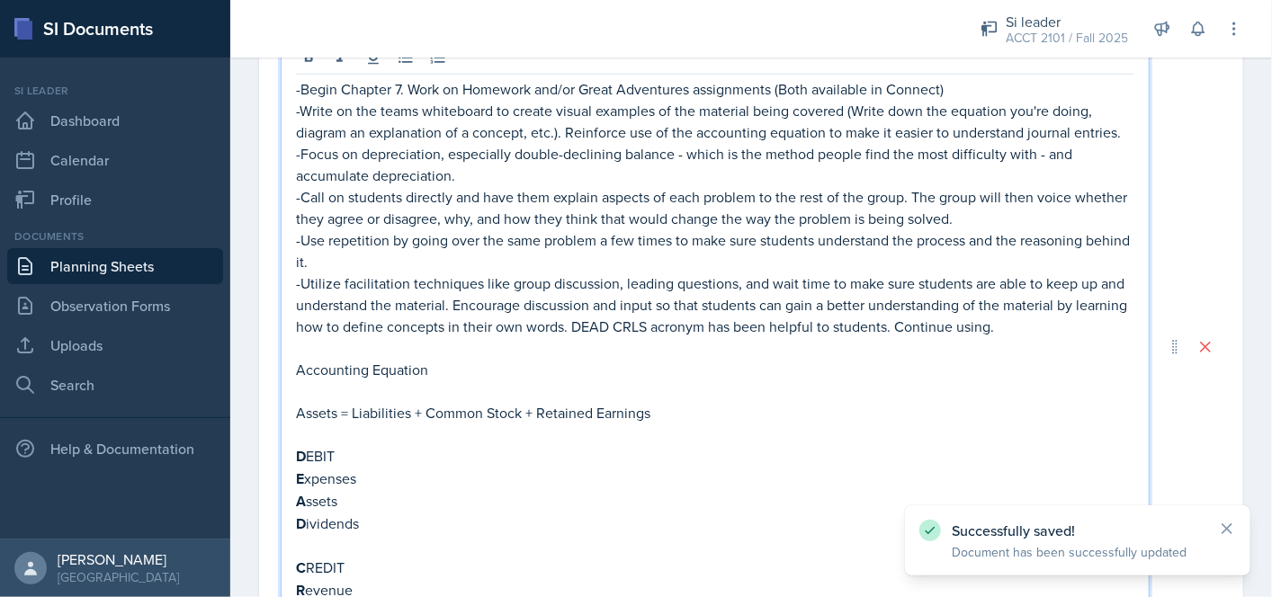
scroll to position [712, 0]
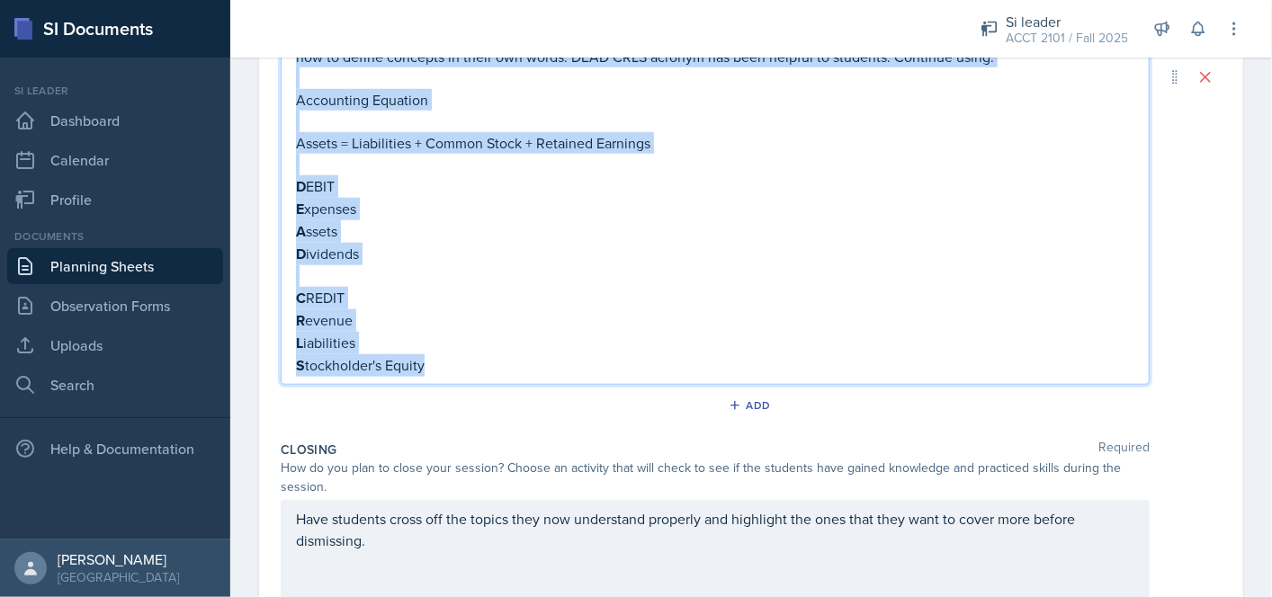
click at [456, 356] on p "S tockholder's Equity" at bounding box center [715, 365] width 838 height 22
copy div "-Begin Chapter 7. Work on Homework and/or Great Adventures assignments (Both av…"
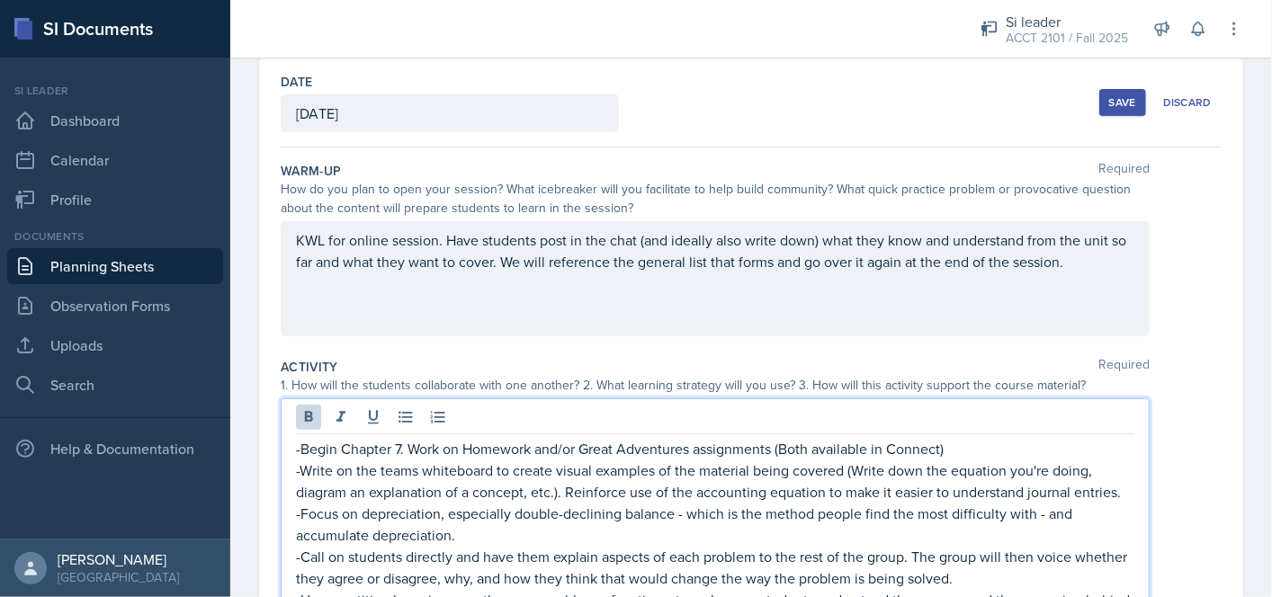
click at [669, 301] on div "KWL for online session. Have students post in the chat (and ideally also write …" at bounding box center [715, 278] width 869 height 115
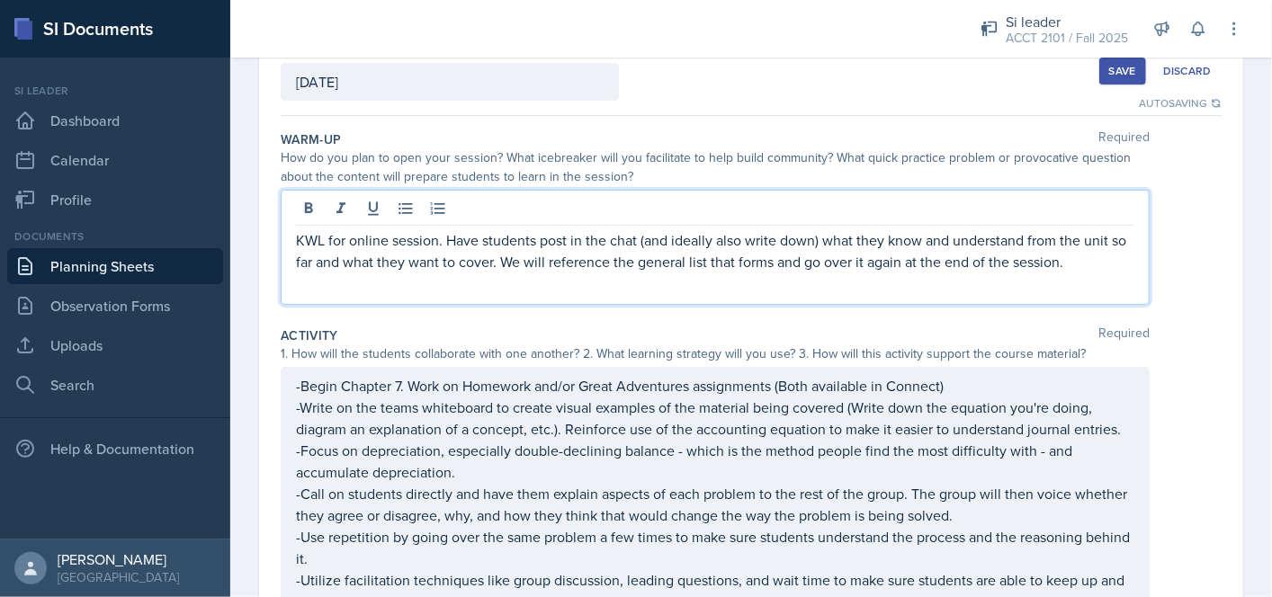
scroll to position [0, 0]
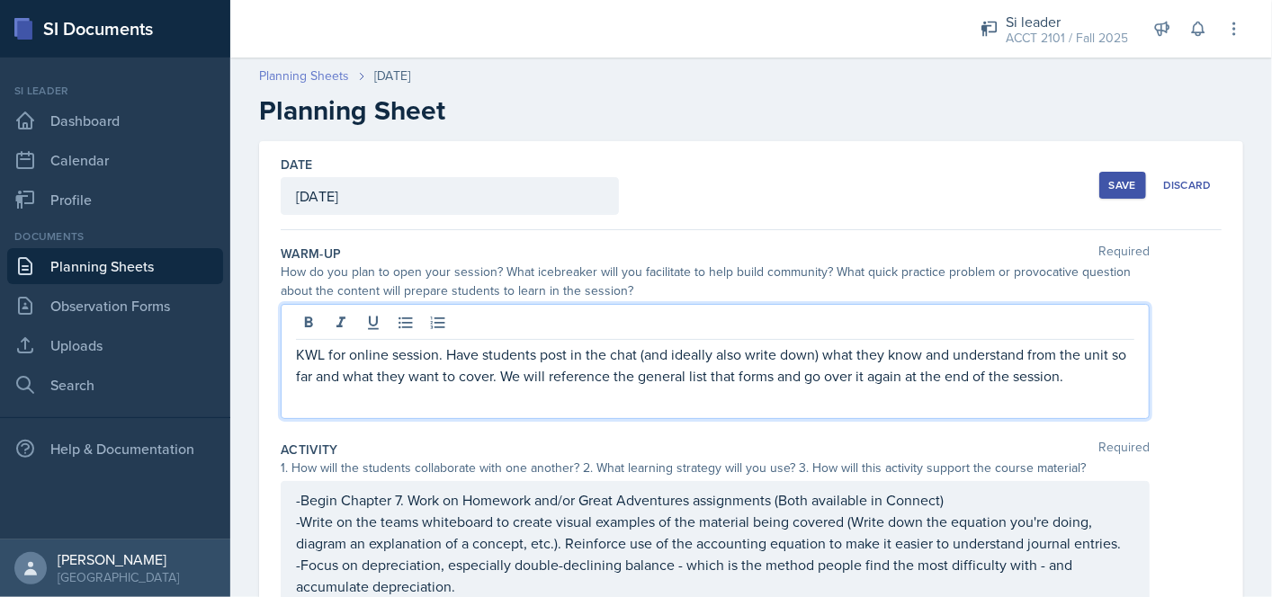
click at [302, 74] on link "Planning Sheets" at bounding box center [304, 76] width 90 height 19
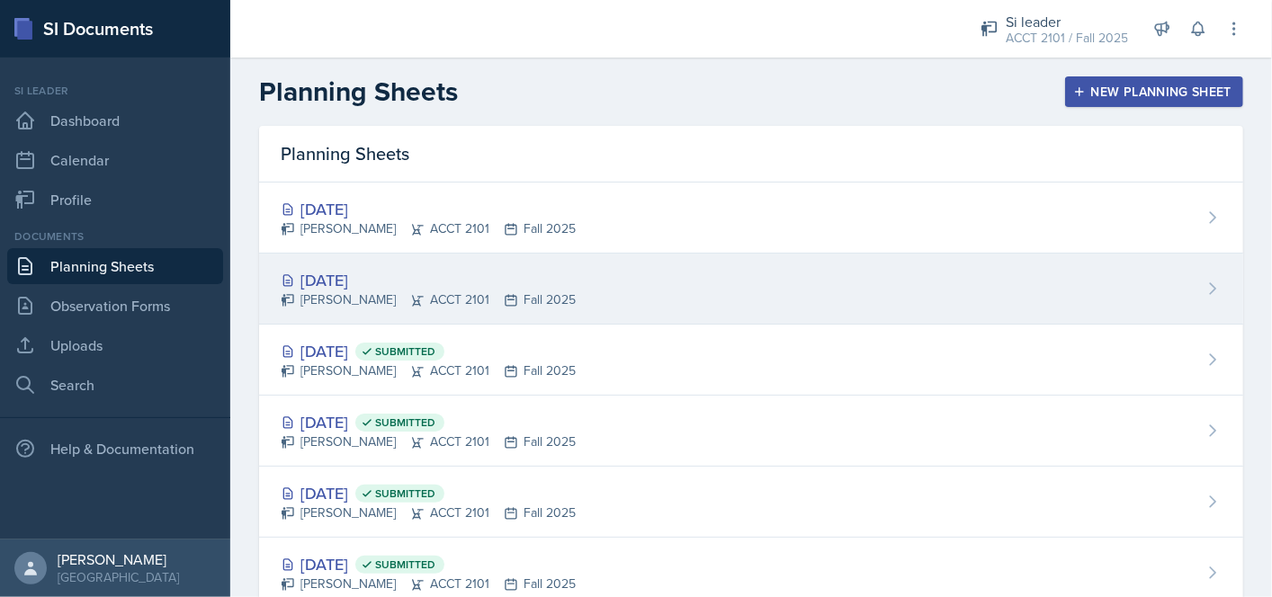
click at [457, 268] on div "[DATE]" at bounding box center [428, 280] width 295 height 24
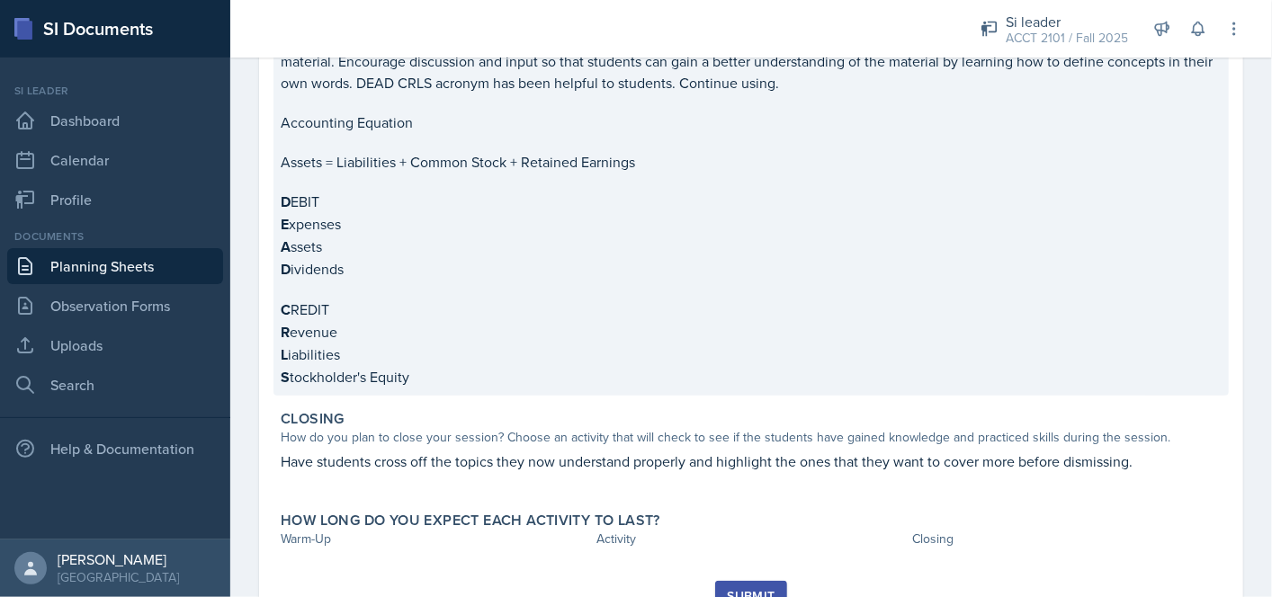
scroll to position [630, 0]
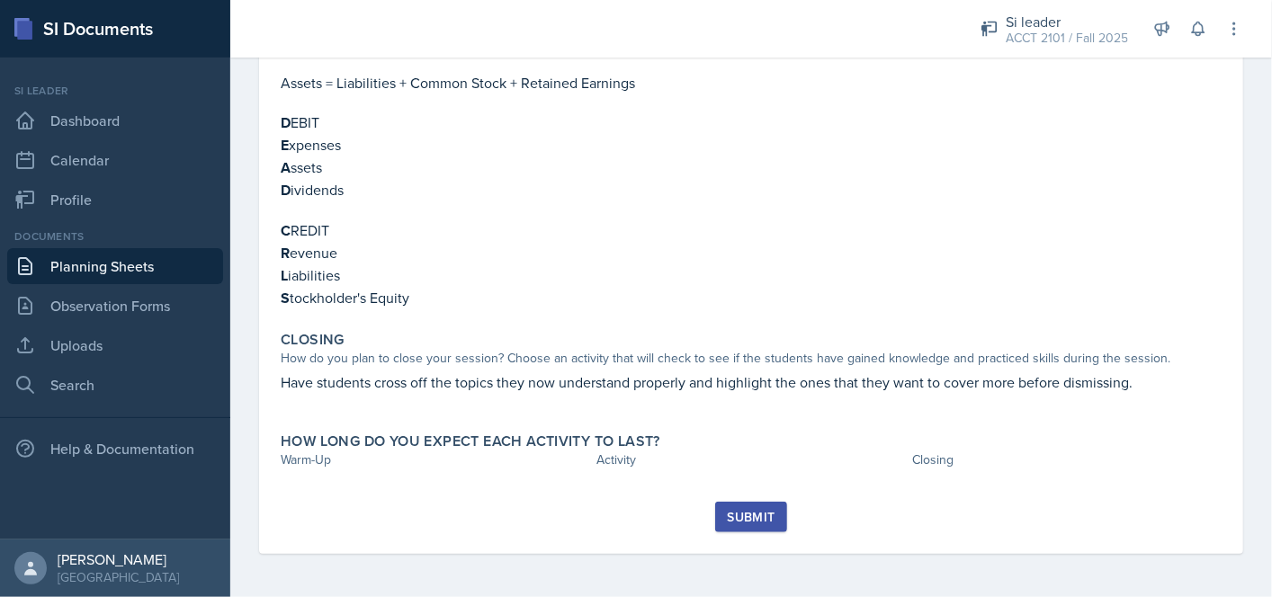
click at [372, 485] on div "Warm-Up How do you plan to open your session? What icebreaker will you facilita…" at bounding box center [751, 55] width 941 height 893
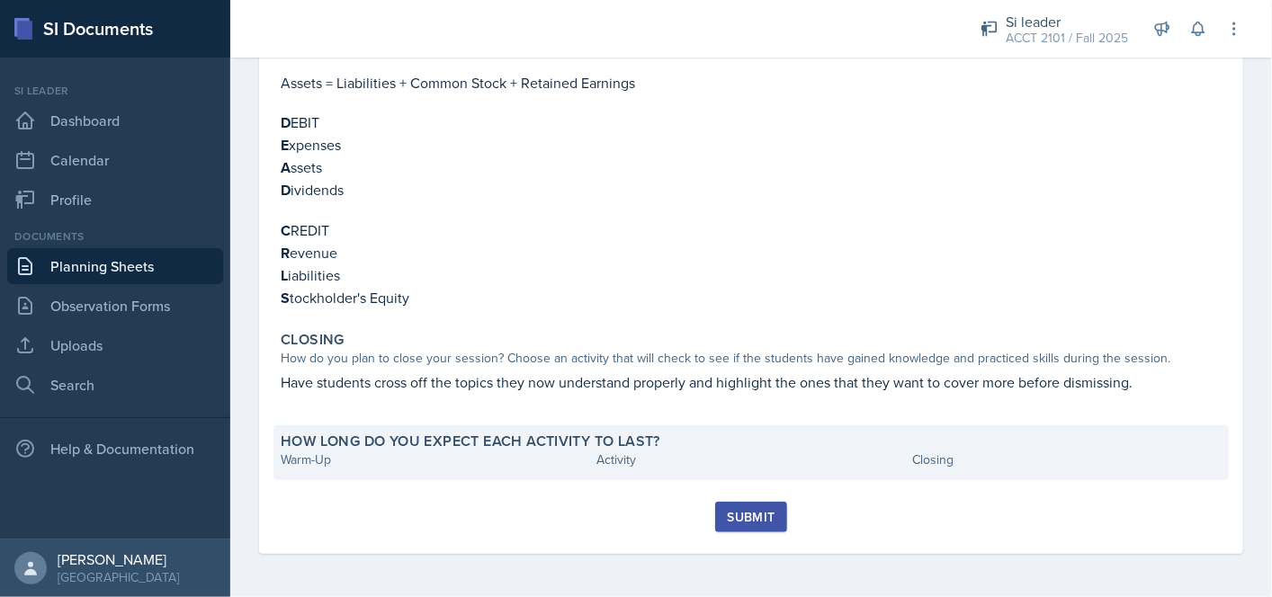
click at [377, 472] on div "How long do you expect each activity to last? Warm-Up Activity Closing" at bounding box center [750, 452] width 955 height 55
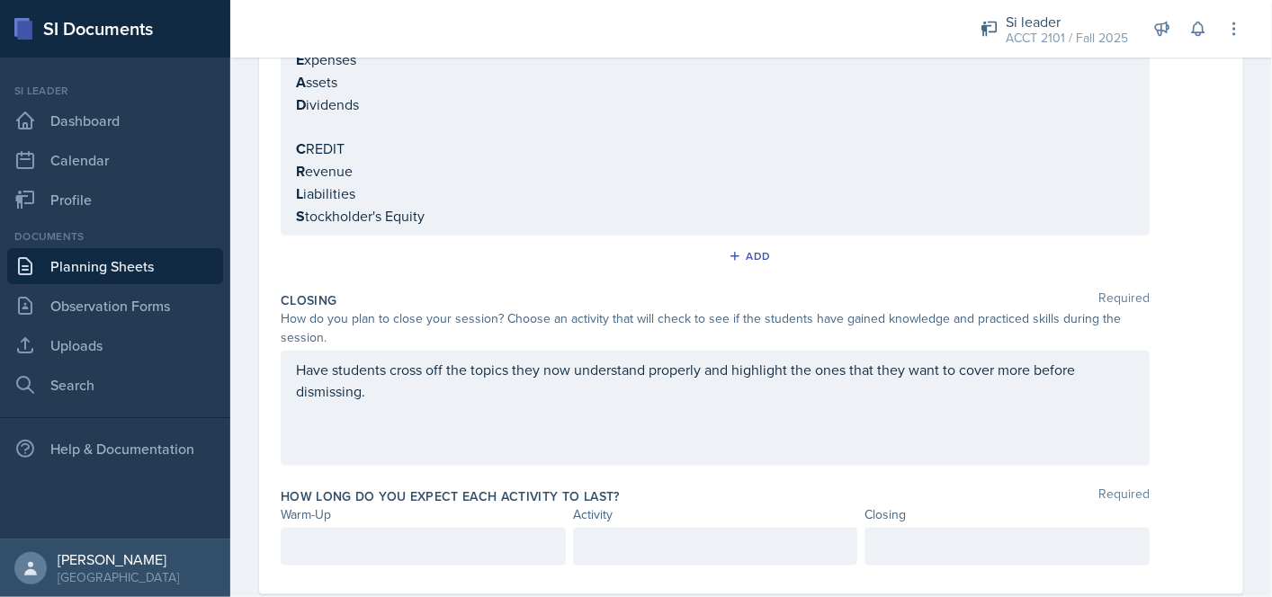
click at [384, 528] on div at bounding box center [423, 547] width 285 height 38
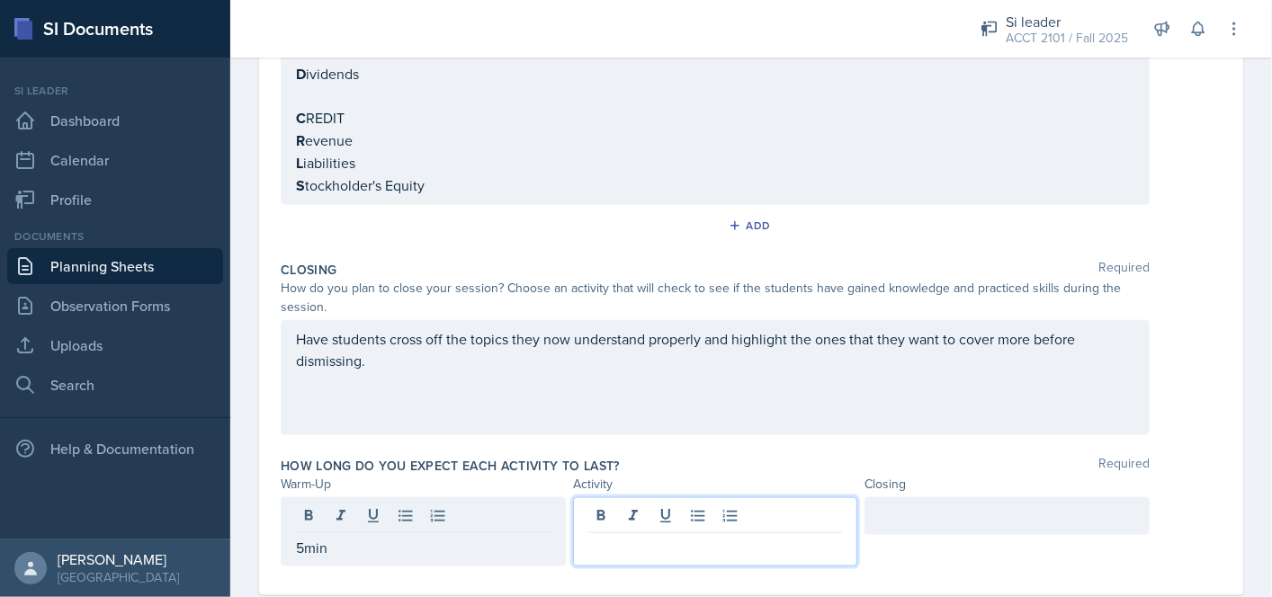
click at [674, 508] on div at bounding box center [715, 531] width 285 height 69
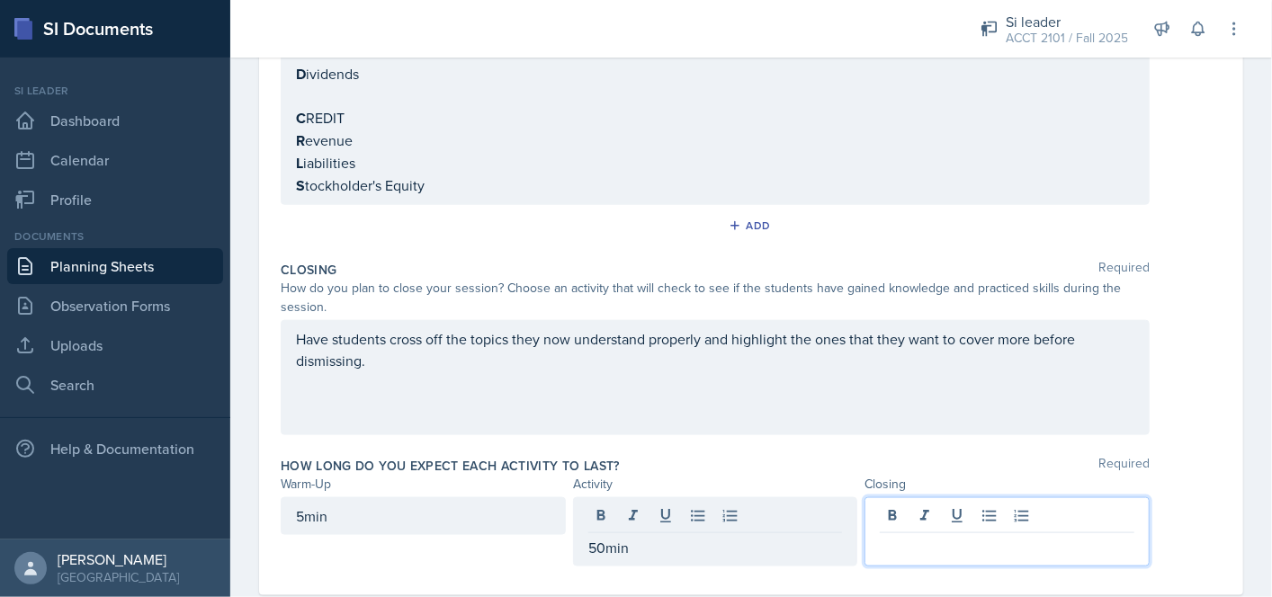
click at [881, 510] on div at bounding box center [1006, 531] width 285 height 69
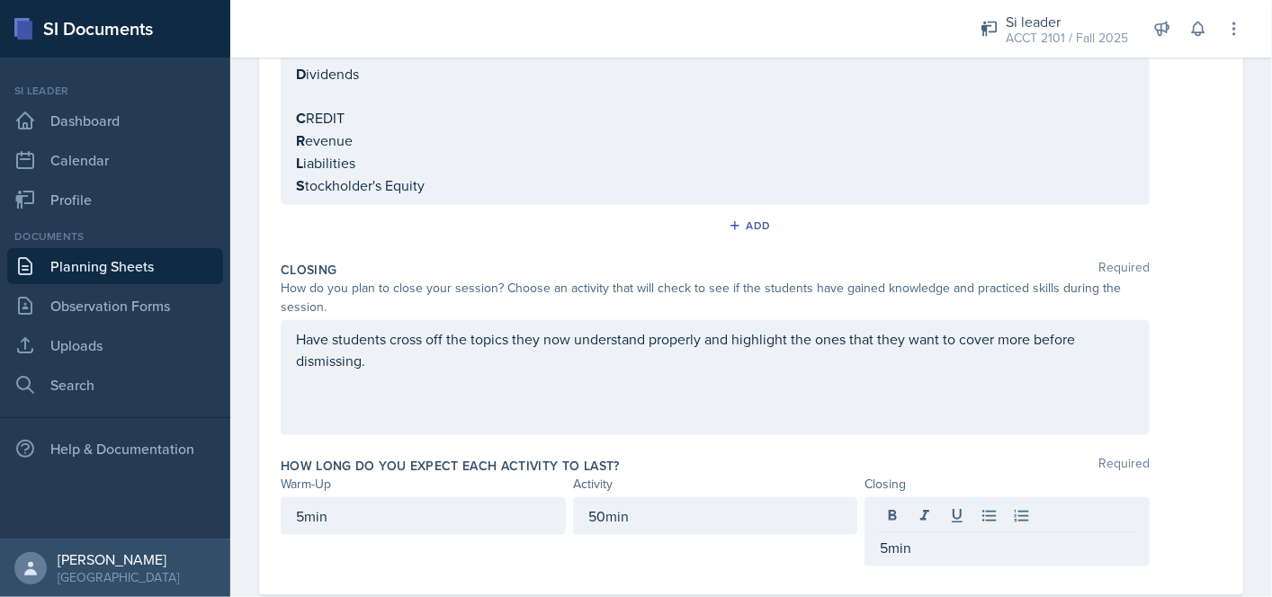
click at [1181, 438] on div "Closing Required How do you plan to close your session? Choose an activity that…" at bounding box center [751, 352] width 941 height 196
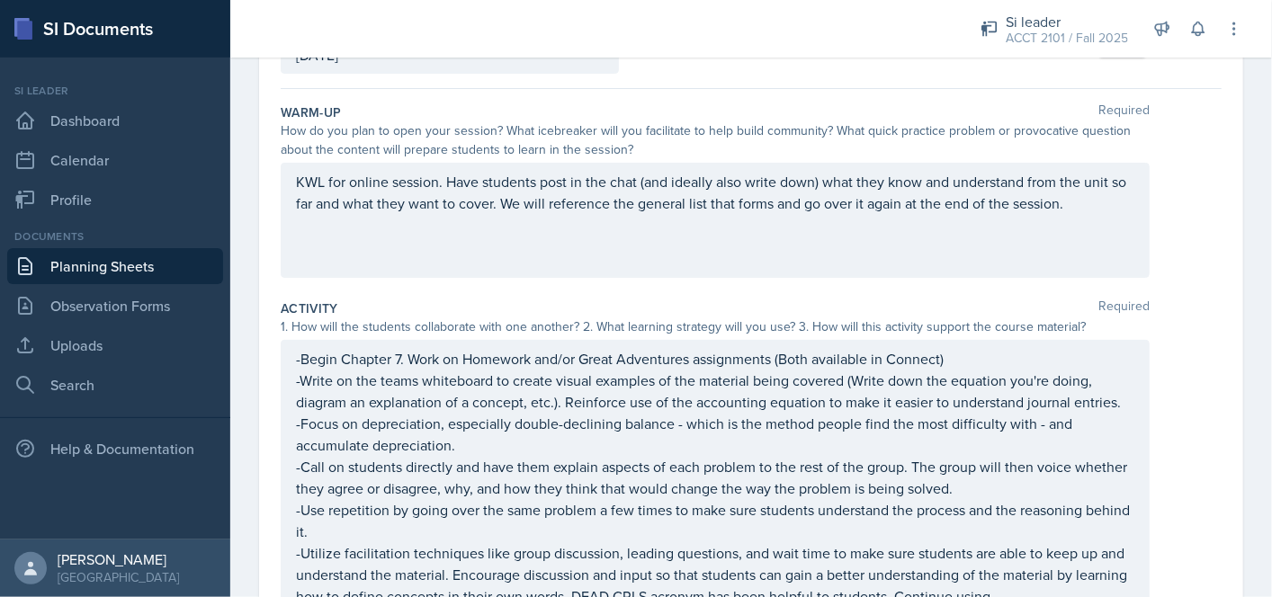
scroll to position [0, 0]
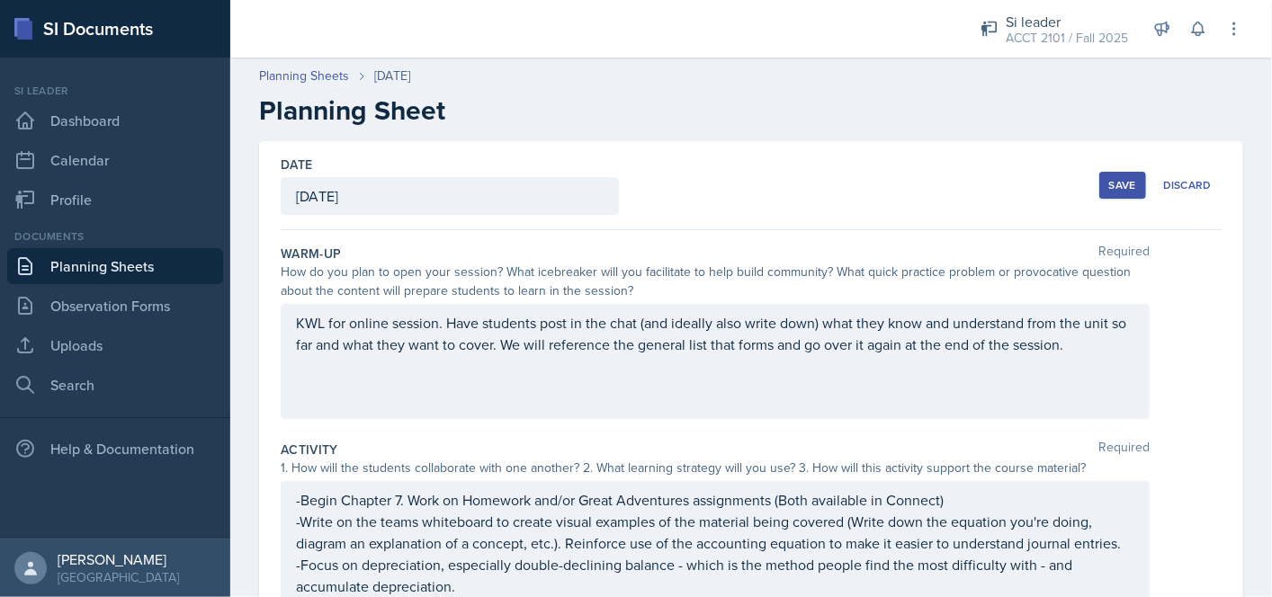
click at [1109, 182] on div "Save" at bounding box center [1122, 185] width 27 height 14
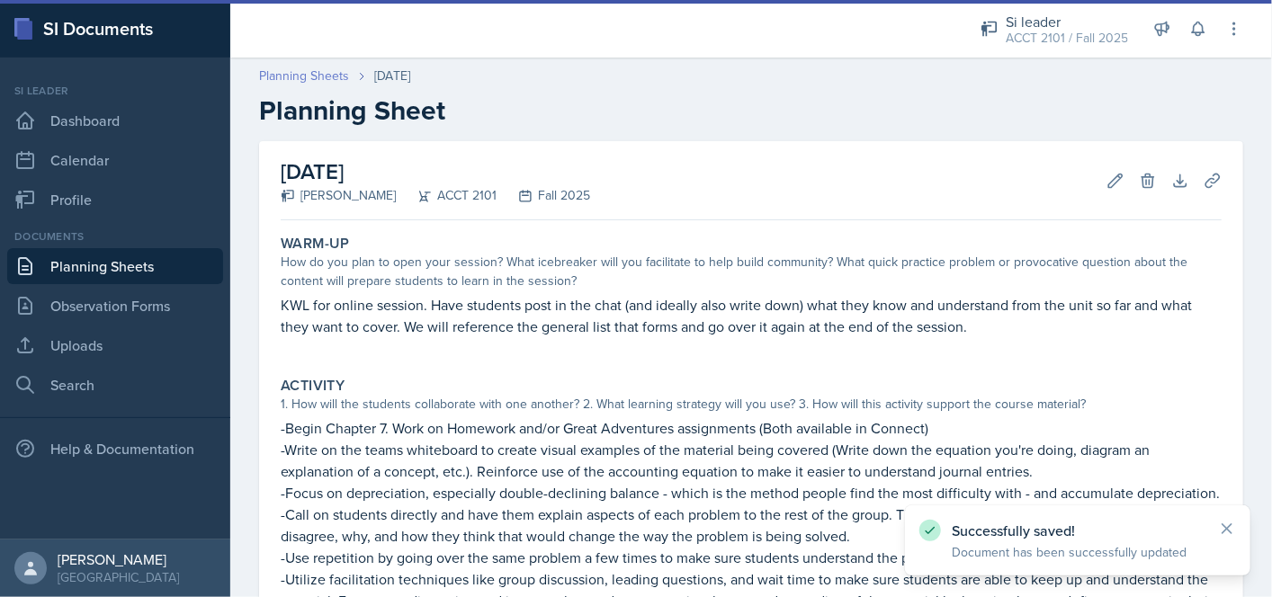
click at [298, 75] on link "Planning Sheets" at bounding box center [304, 76] width 90 height 19
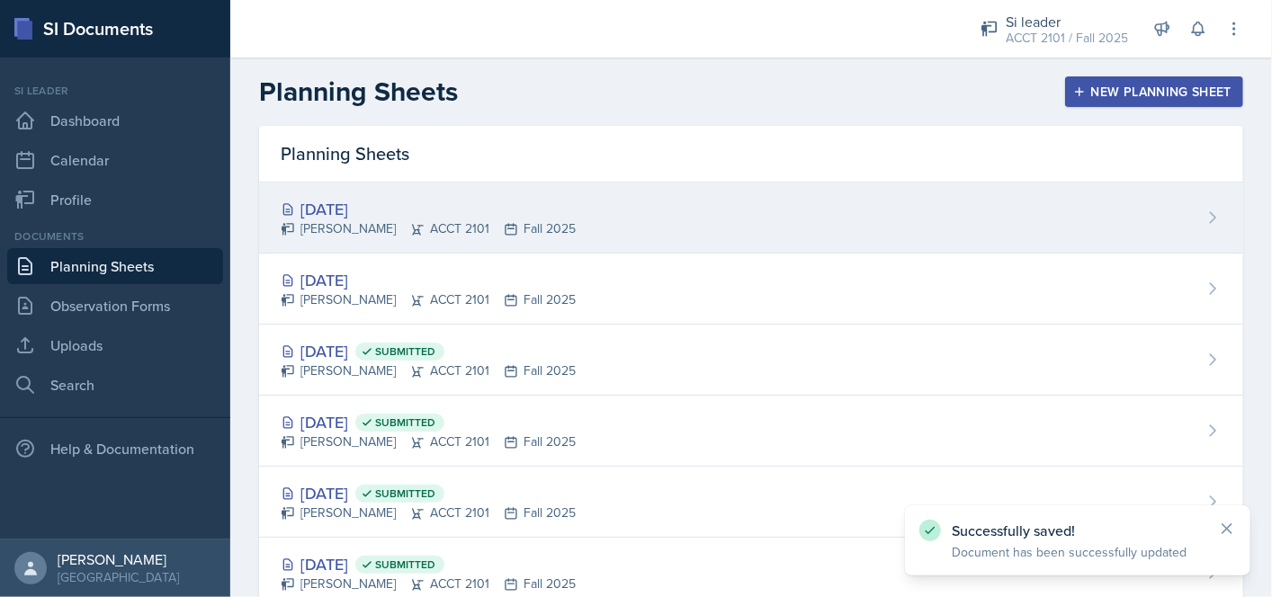
click at [443, 197] on div "[DATE]" at bounding box center [428, 209] width 295 height 24
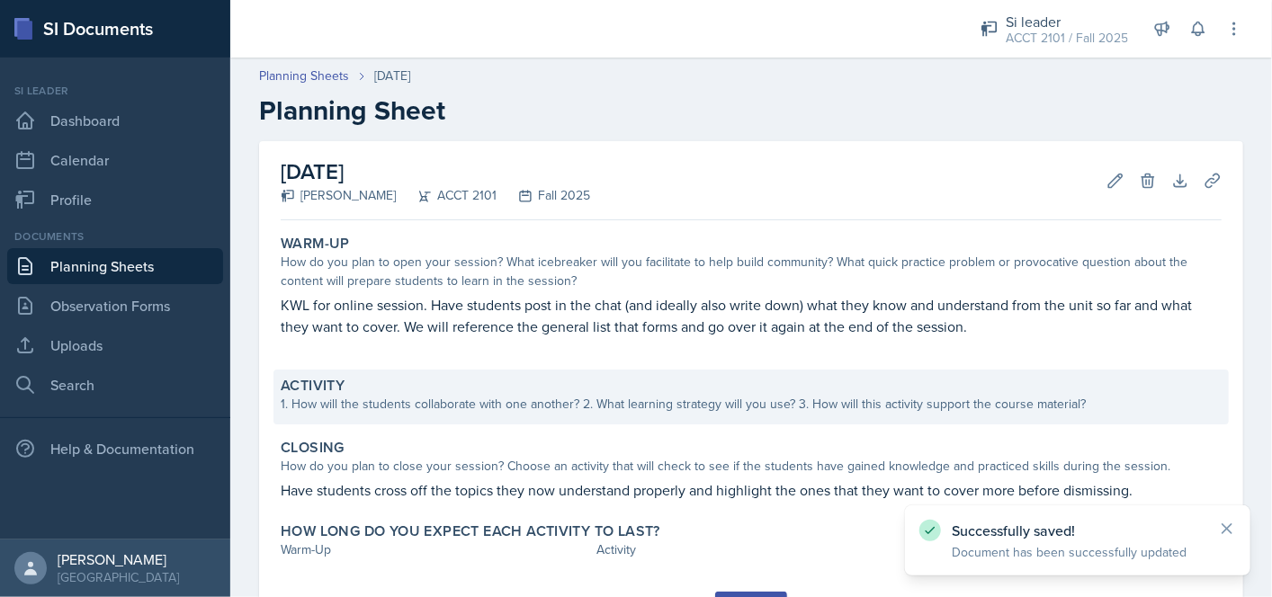
click at [432, 409] on div "1. How will the students collaborate with one another? 2. What learning strateg…" at bounding box center [751, 404] width 941 height 19
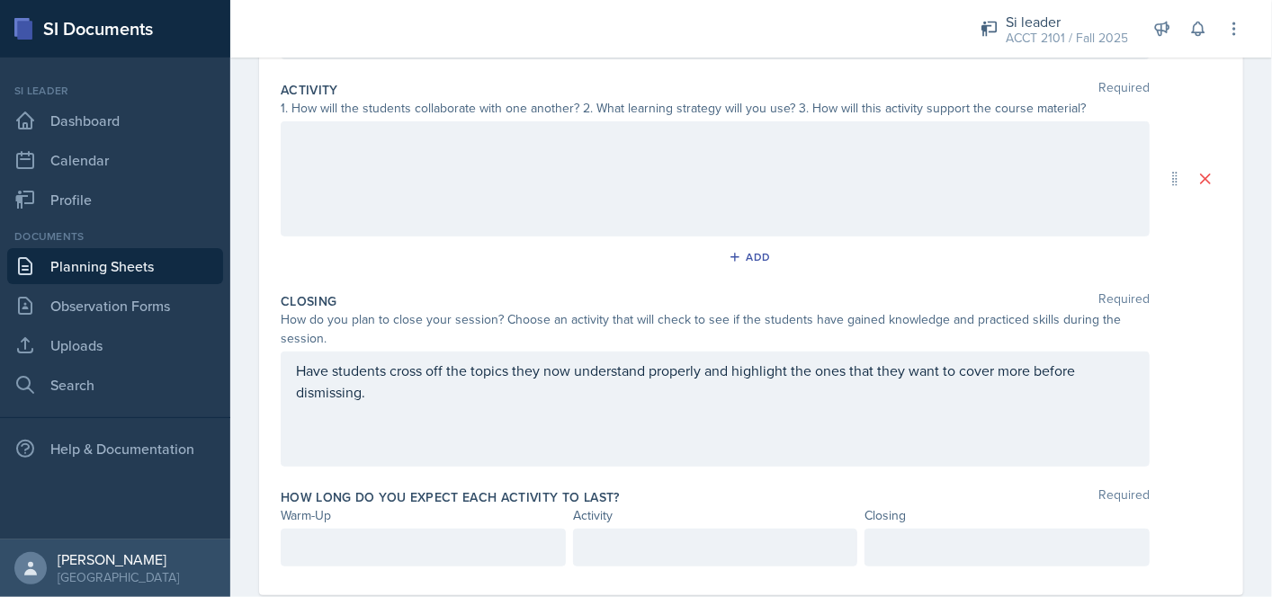
click at [497, 179] on div at bounding box center [715, 178] width 869 height 115
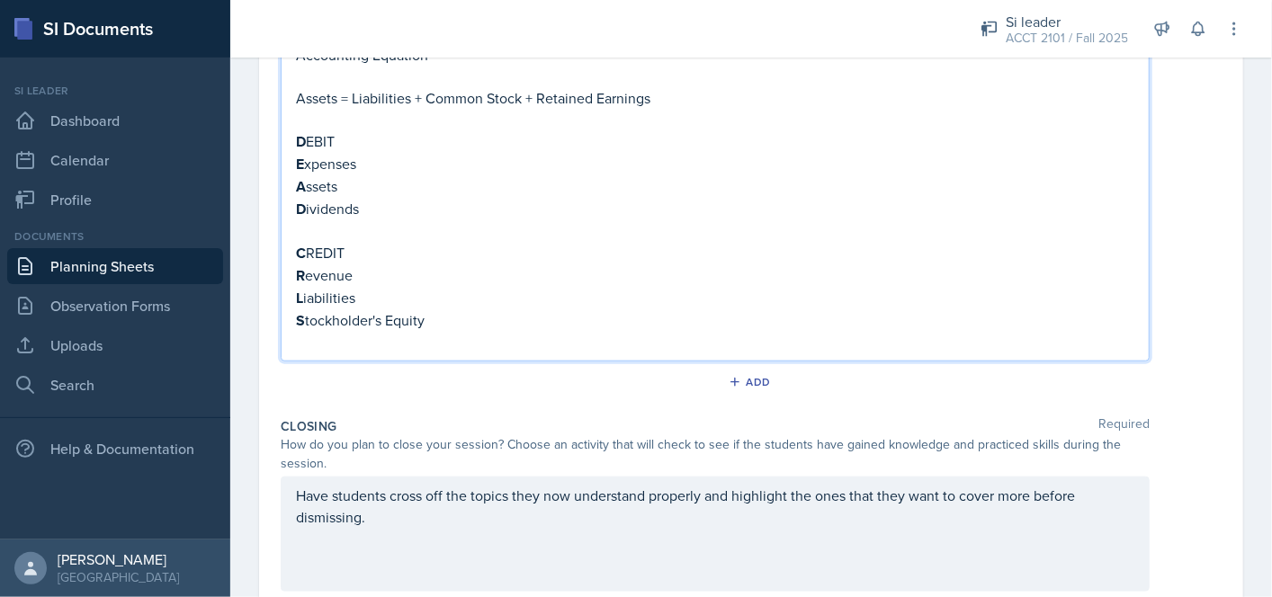
click at [1195, 327] on div "-Begin Chapter 7. Work on Homework and/or Great Adventures assignments (Both av…" at bounding box center [751, 43] width 941 height 638
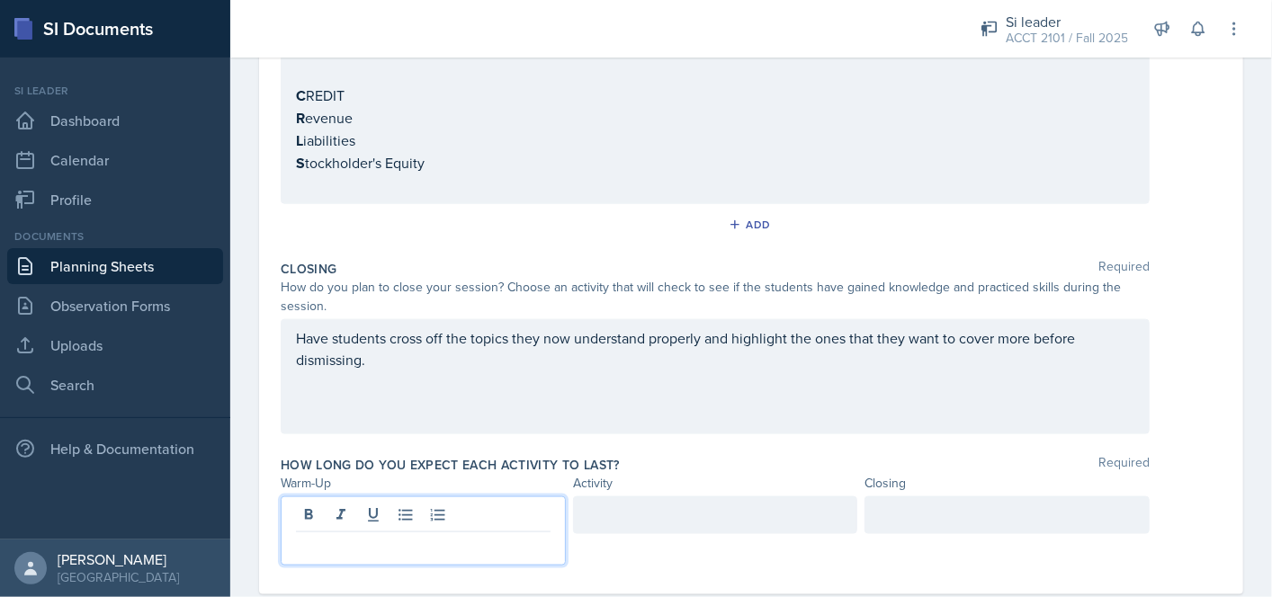
click at [360, 536] on p at bounding box center [423, 547] width 255 height 22
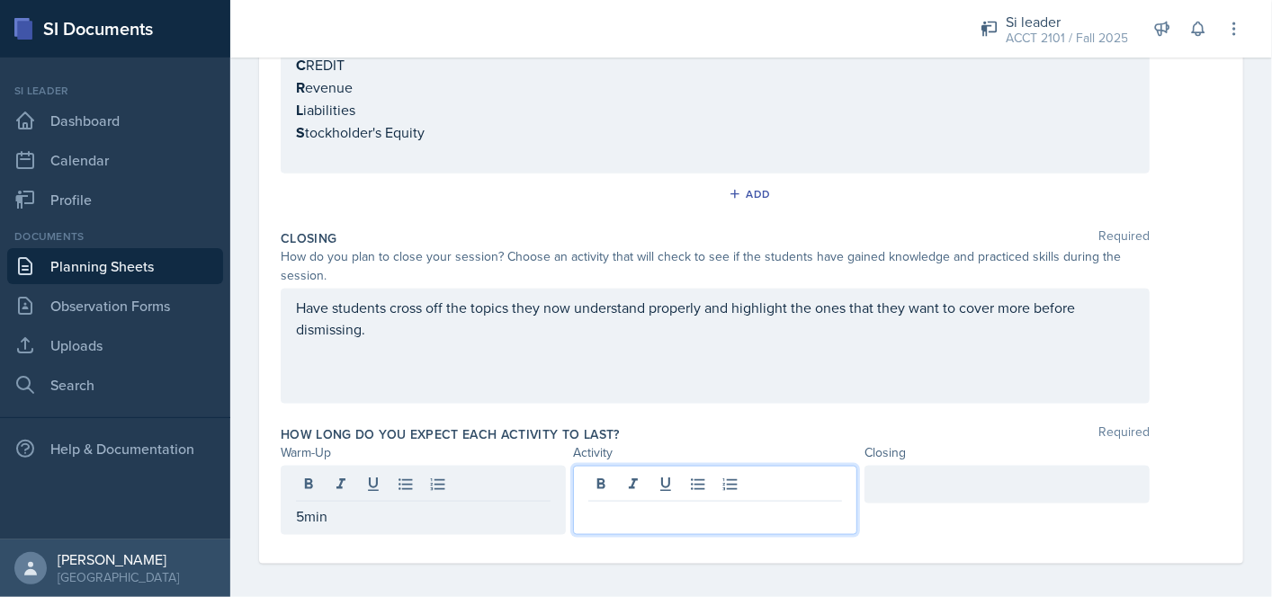
click at [595, 476] on div at bounding box center [715, 500] width 285 height 69
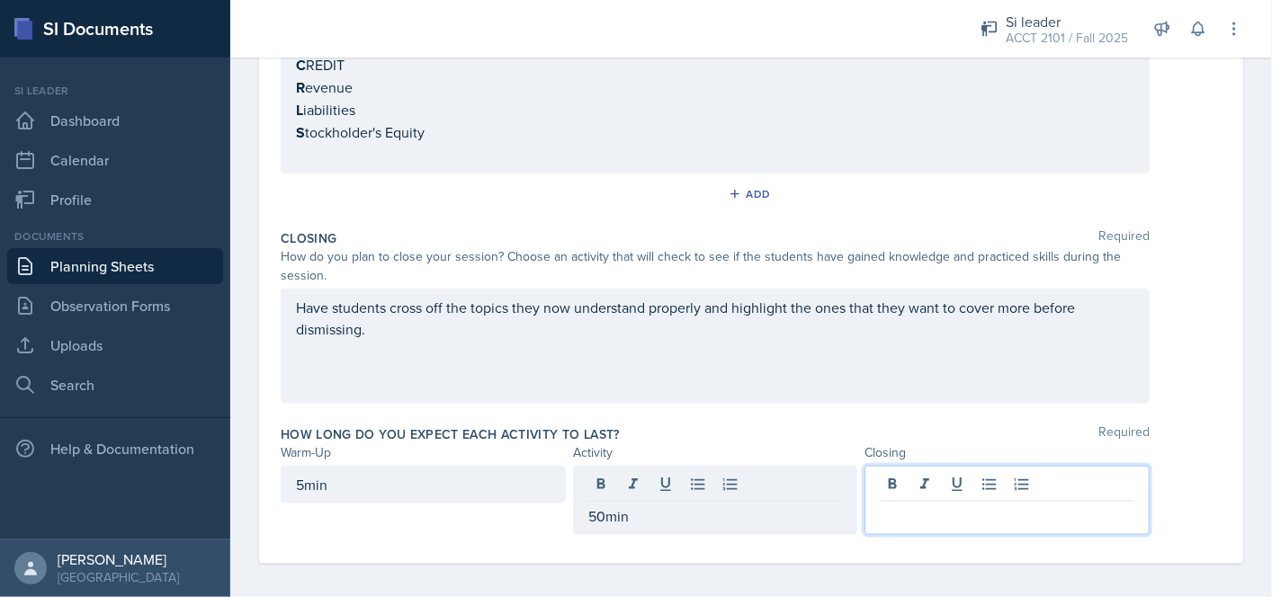
click at [896, 473] on div at bounding box center [1006, 500] width 285 height 69
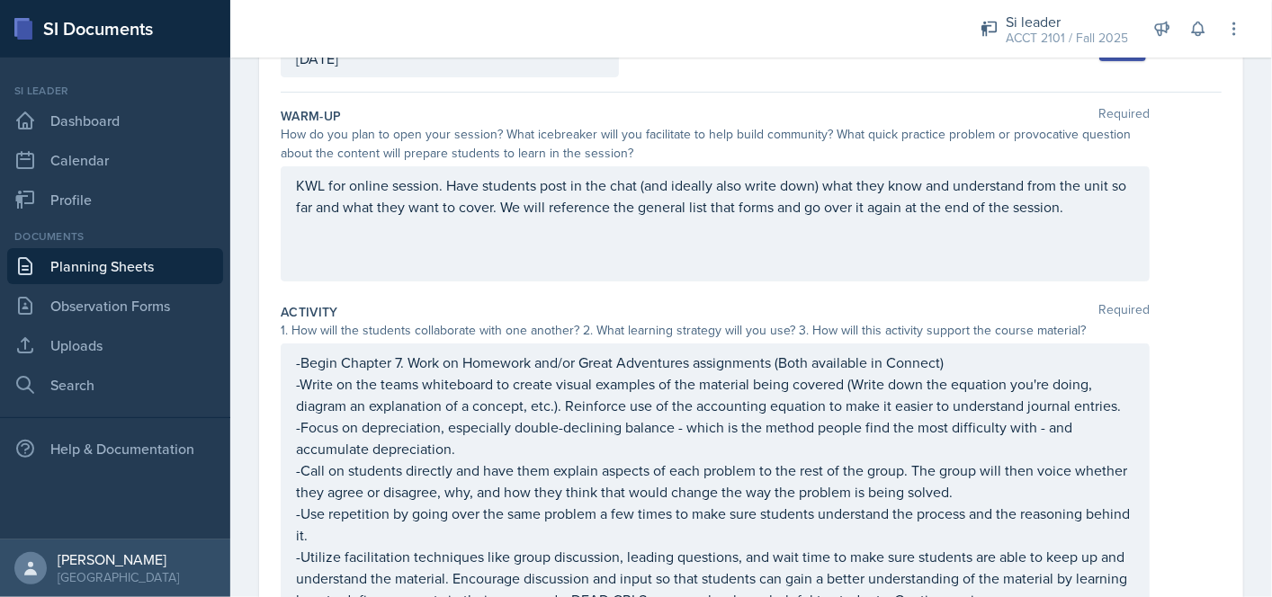
scroll to position [0, 0]
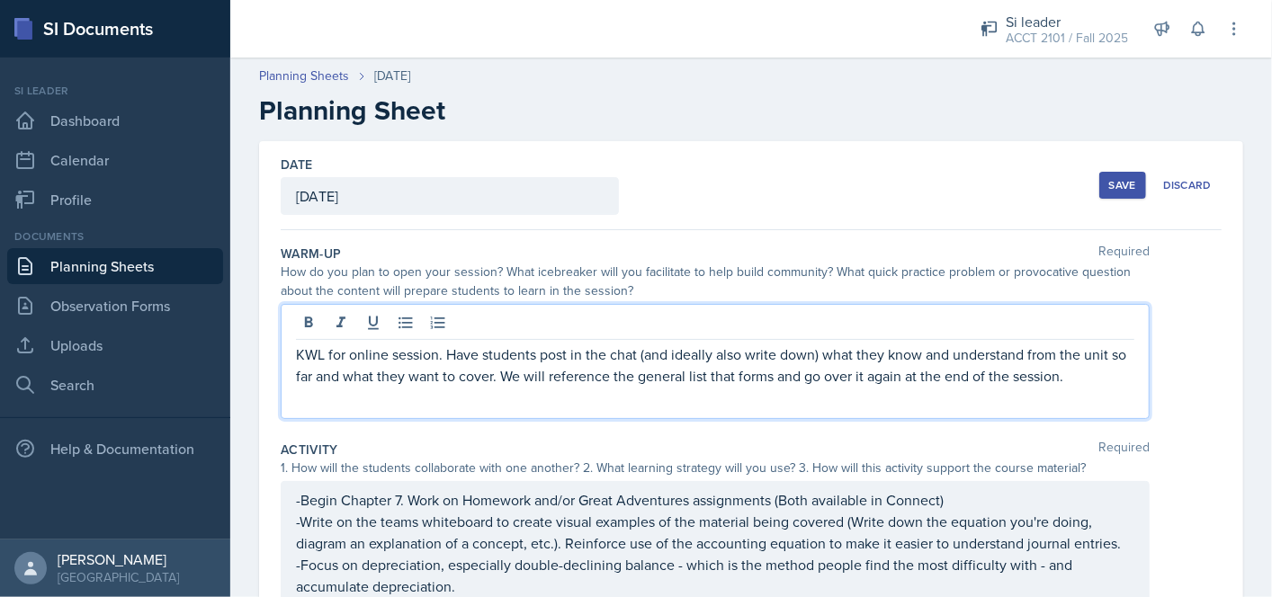
click at [426, 344] on p "KWL for online session. Have students post in the chat (and ideally also write …" at bounding box center [715, 365] width 838 height 43
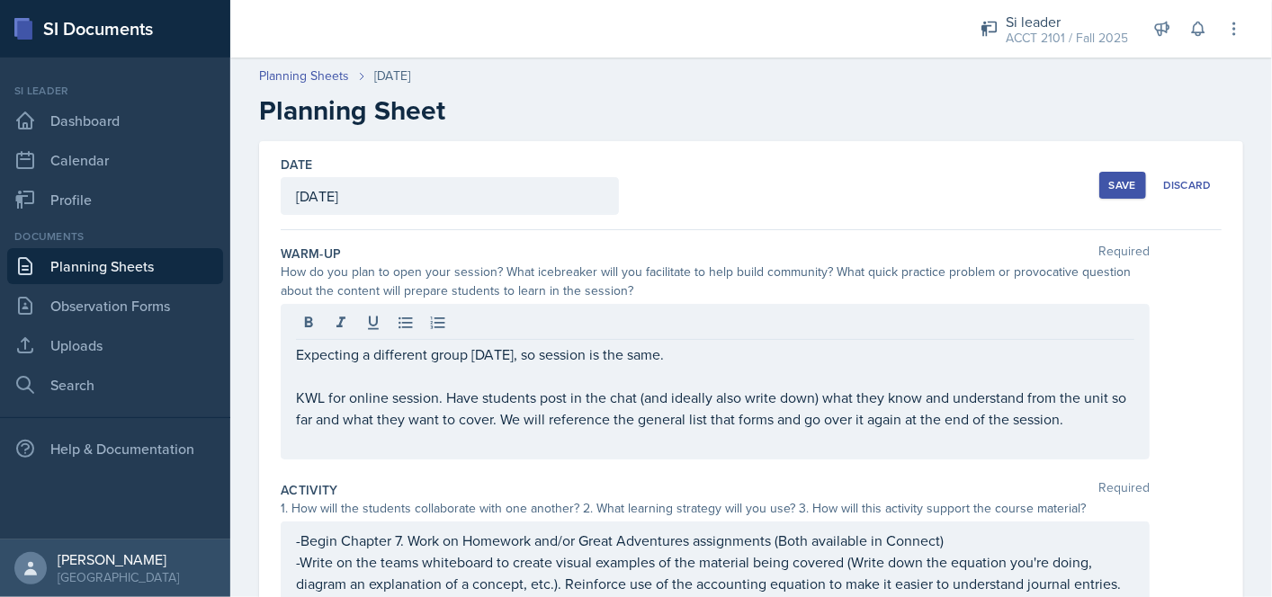
click at [1118, 190] on div "Save" at bounding box center [1122, 185] width 27 height 14
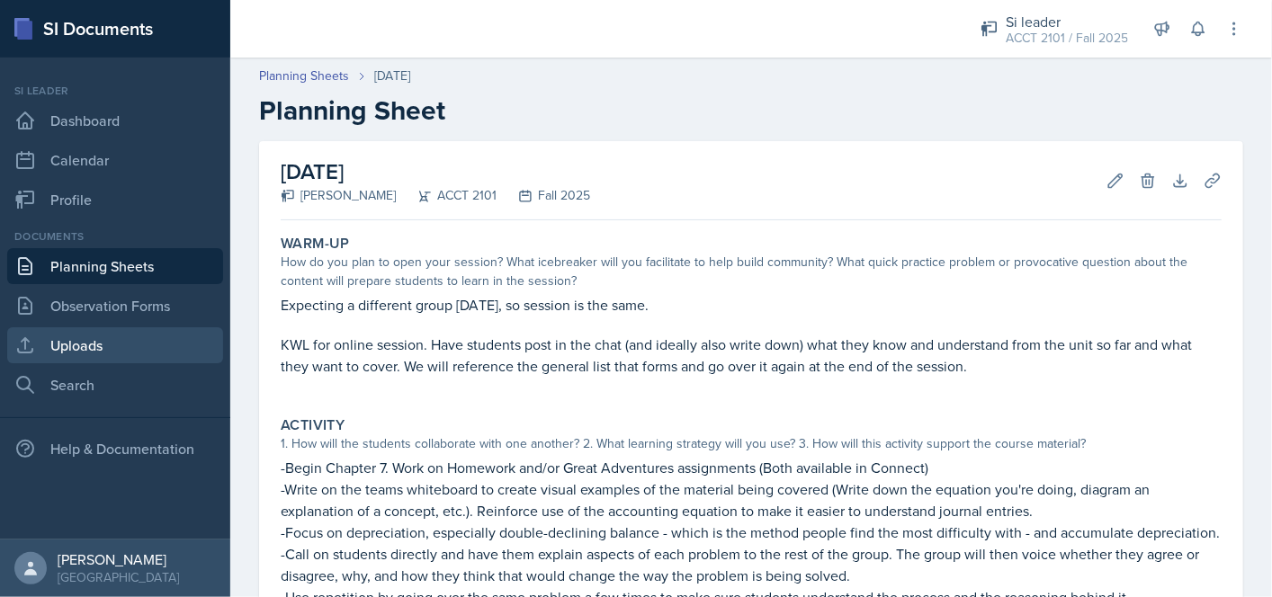
click at [142, 338] on link "Uploads" at bounding box center [115, 345] width 216 height 36
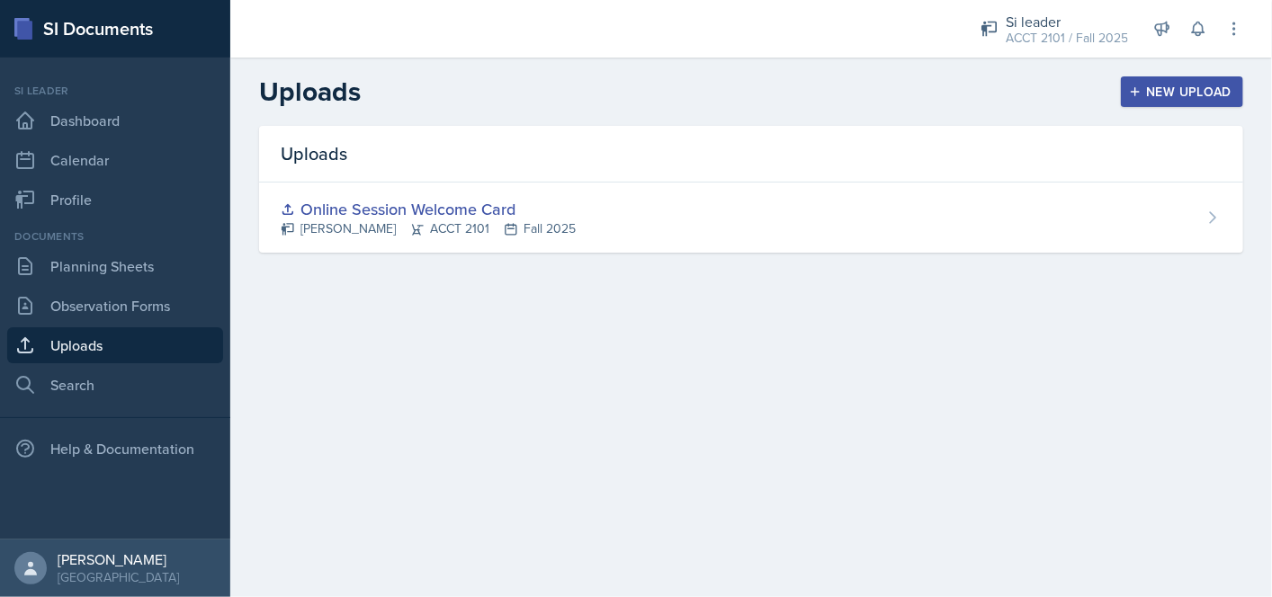
click at [1191, 80] on button "New Upload" at bounding box center [1182, 91] width 123 height 31
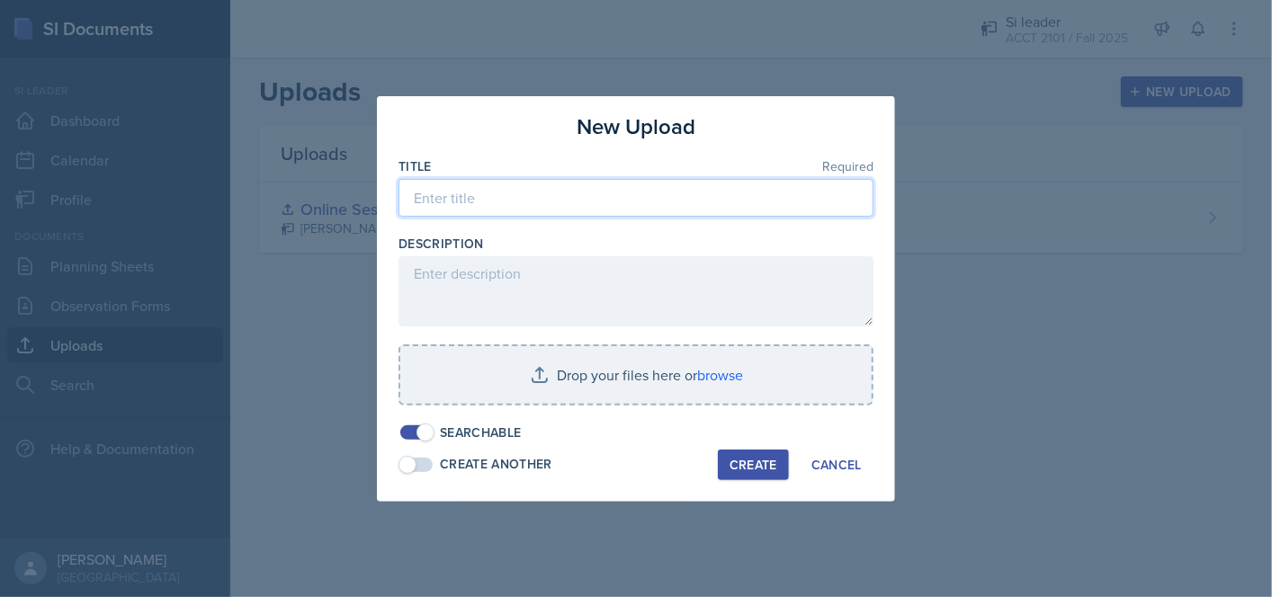
click at [558, 201] on input at bounding box center [635, 198] width 475 height 38
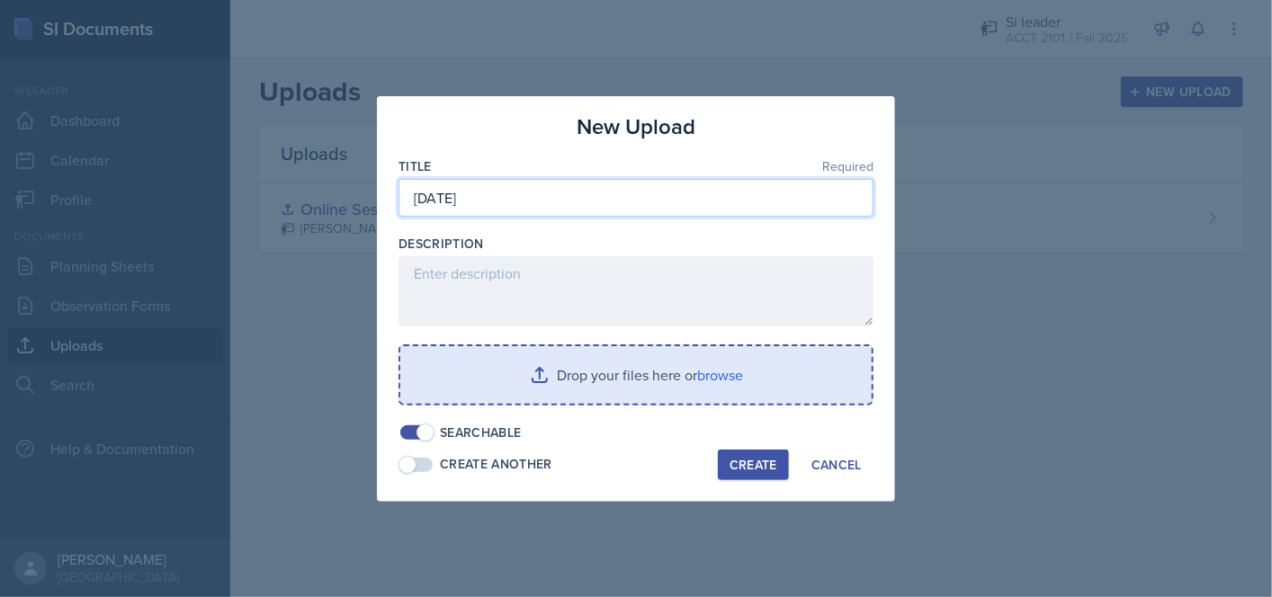
type input "[DATE]"
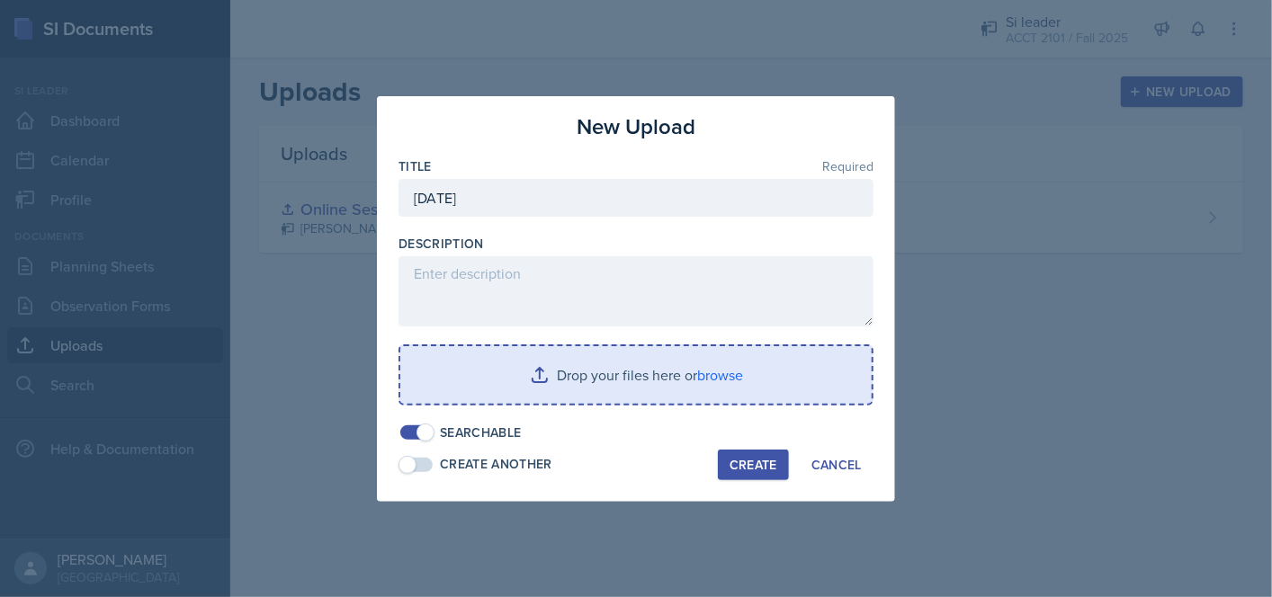
click at [529, 377] on input "file" at bounding box center [635, 375] width 471 height 58
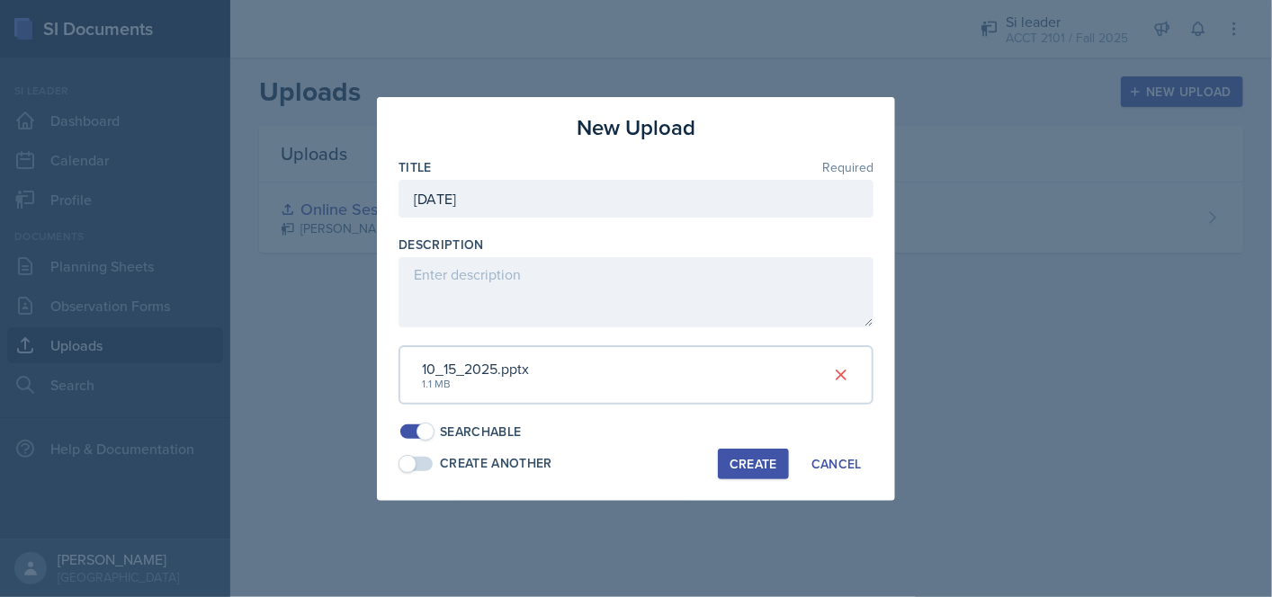
click at [759, 467] on div "Create" at bounding box center [754, 464] width 48 height 14
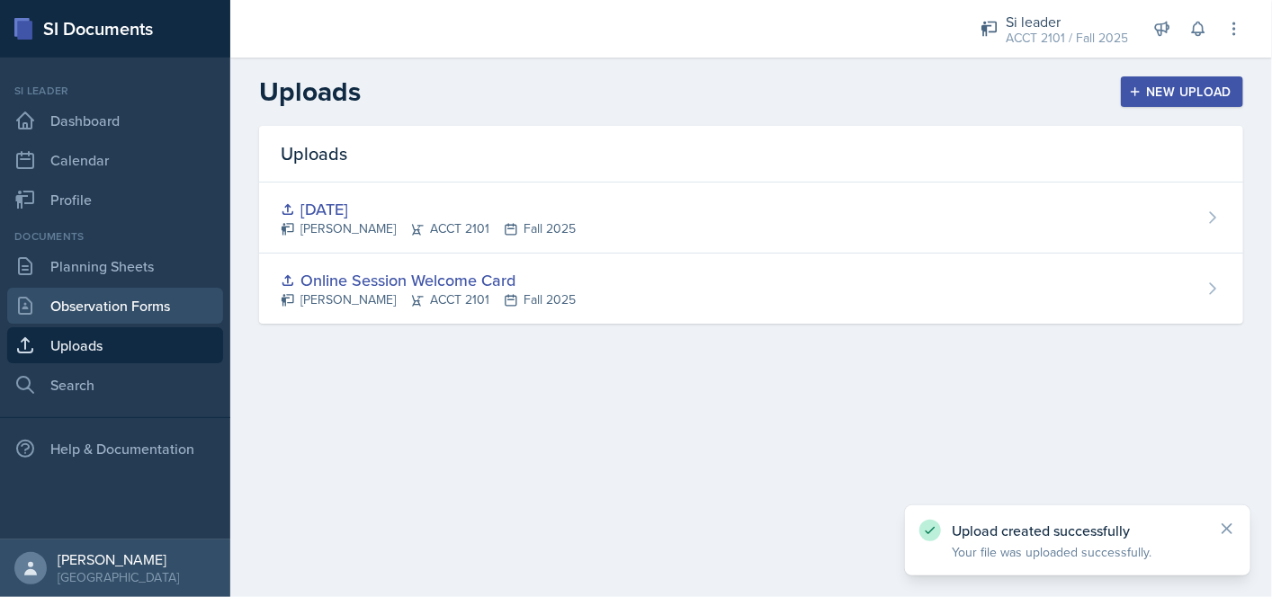
click at [136, 311] on link "Observation Forms" at bounding box center [115, 306] width 216 height 36
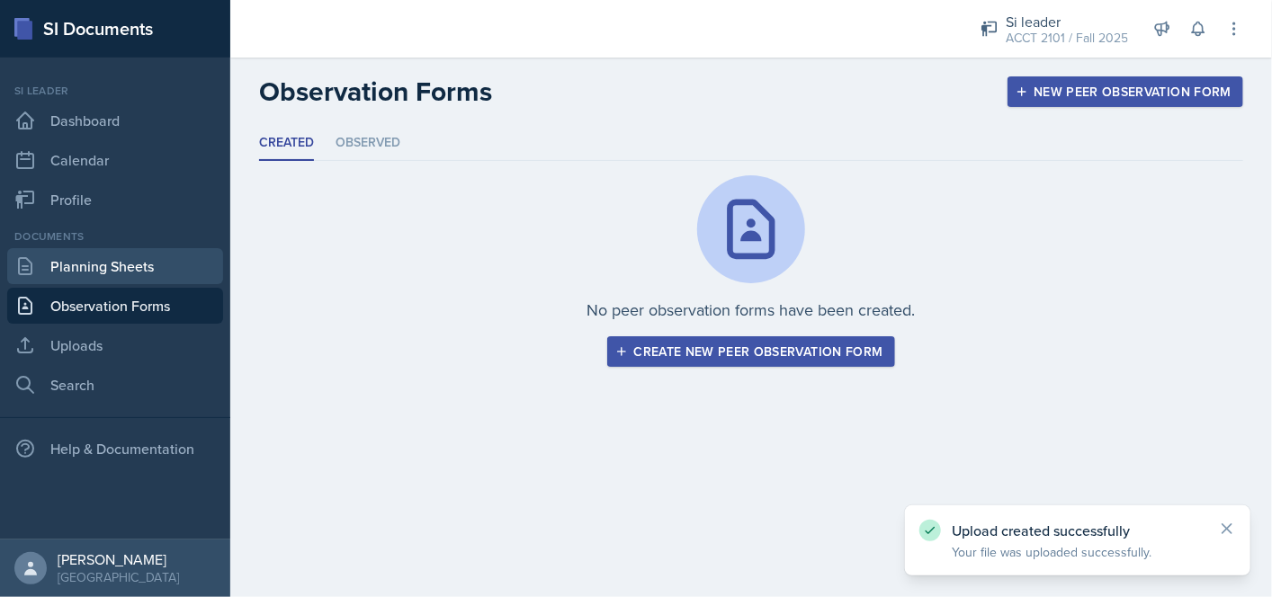
click at [123, 271] on link "Planning Sheets" at bounding box center [115, 266] width 216 height 36
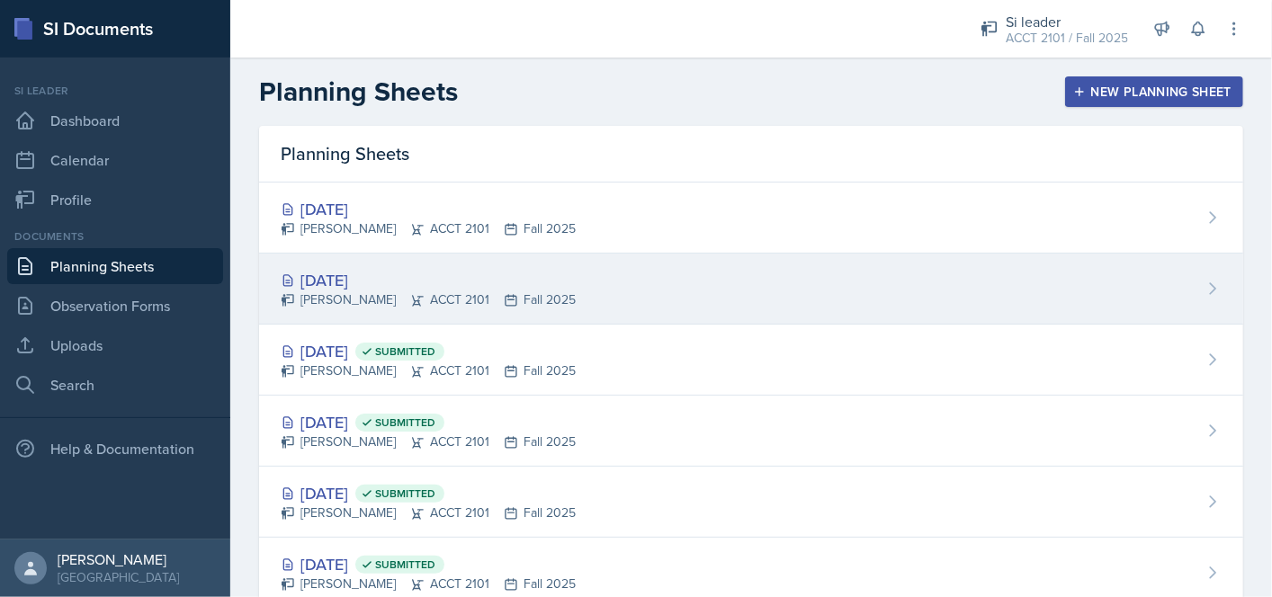
click at [406, 288] on div "[DATE]" at bounding box center [428, 280] width 295 height 24
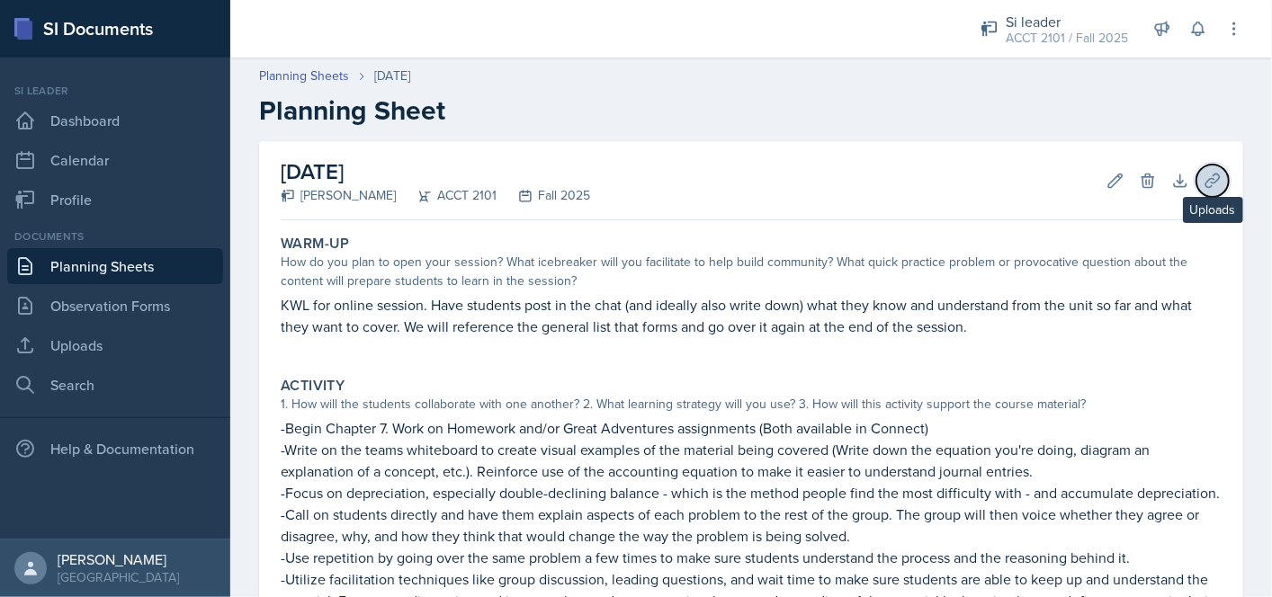
click at [1204, 183] on icon at bounding box center [1213, 181] width 18 height 18
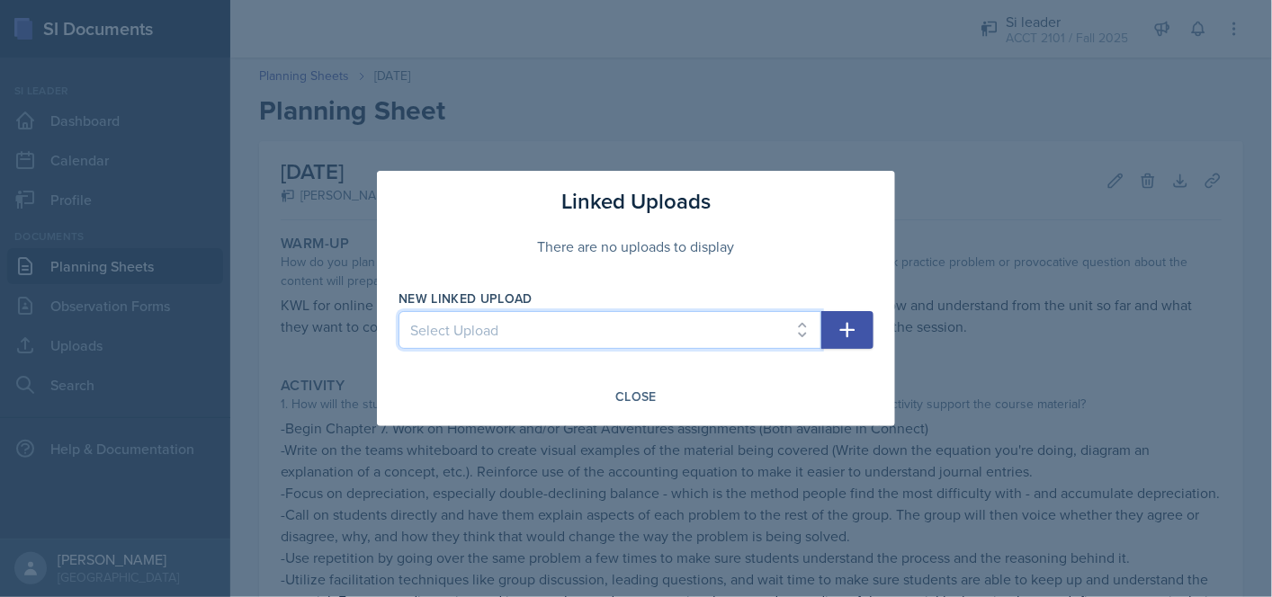
click at [788, 327] on select "Select Upload Online Session Welcome Card [DATE]" at bounding box center [609, 330] width 423 height 38
select select "25a579f5-a671-4f72-9df9-2bd981e8edc8"
click at [398, 311] on select "Select Upload Online Session Welcome Card [DATE]" at bounding box center [609, 330] width 423 height 38
click at [841, 332] on icon "button" at bounding box center [848, 330] width 22 height 22
select select
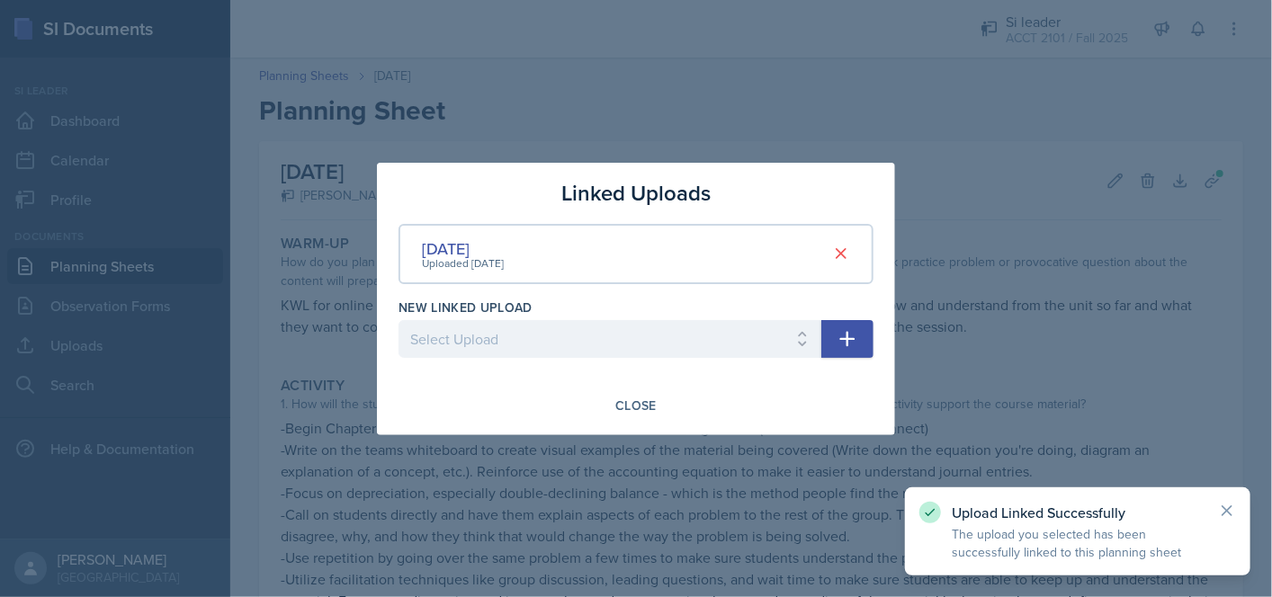
click at [1008, 318] on div at bounding box center [636, 298] width 1272 height 597
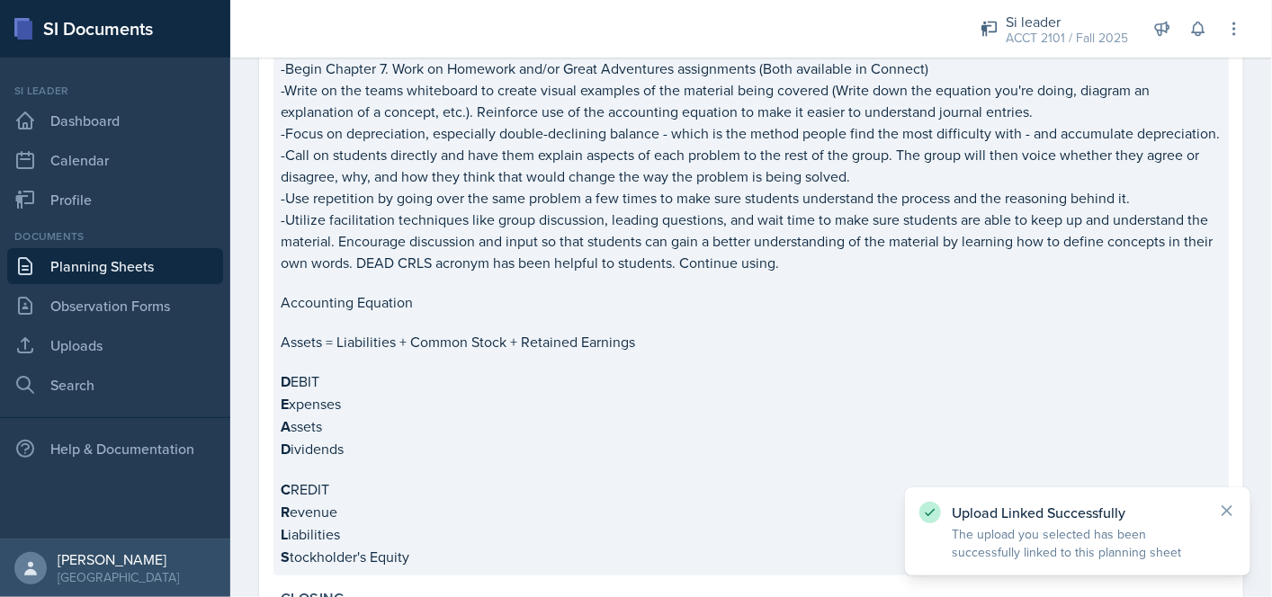
scroll to position [654, 0]
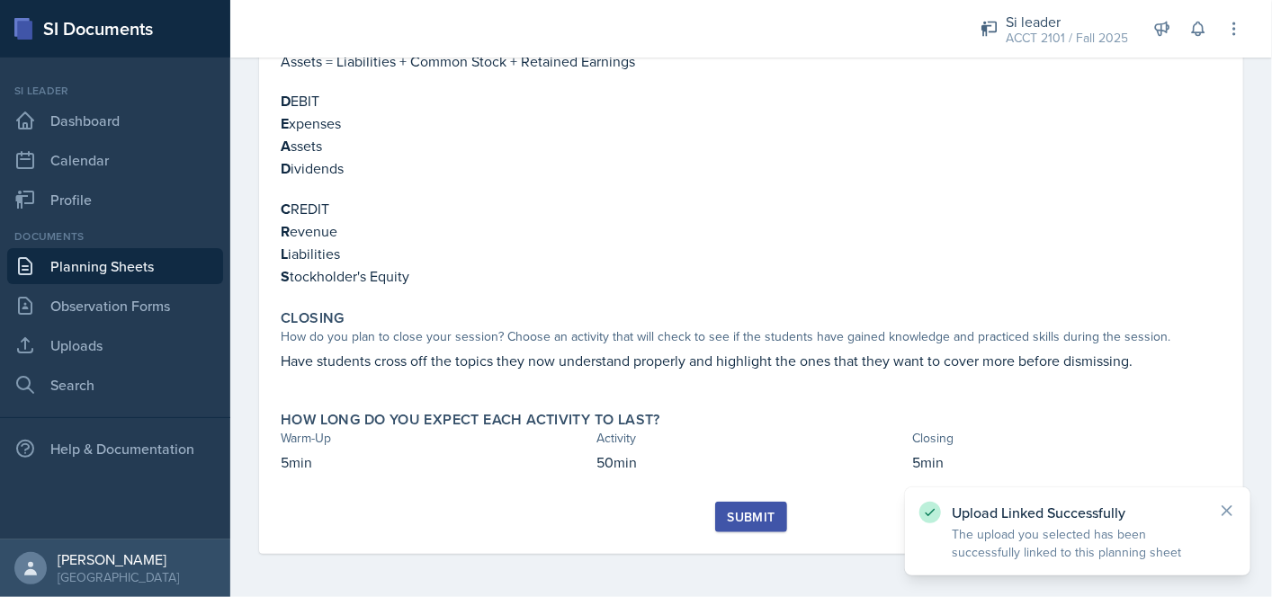
click at [774, 525] on button "Submit" at bounding box center [750, 517] width 71 height 31
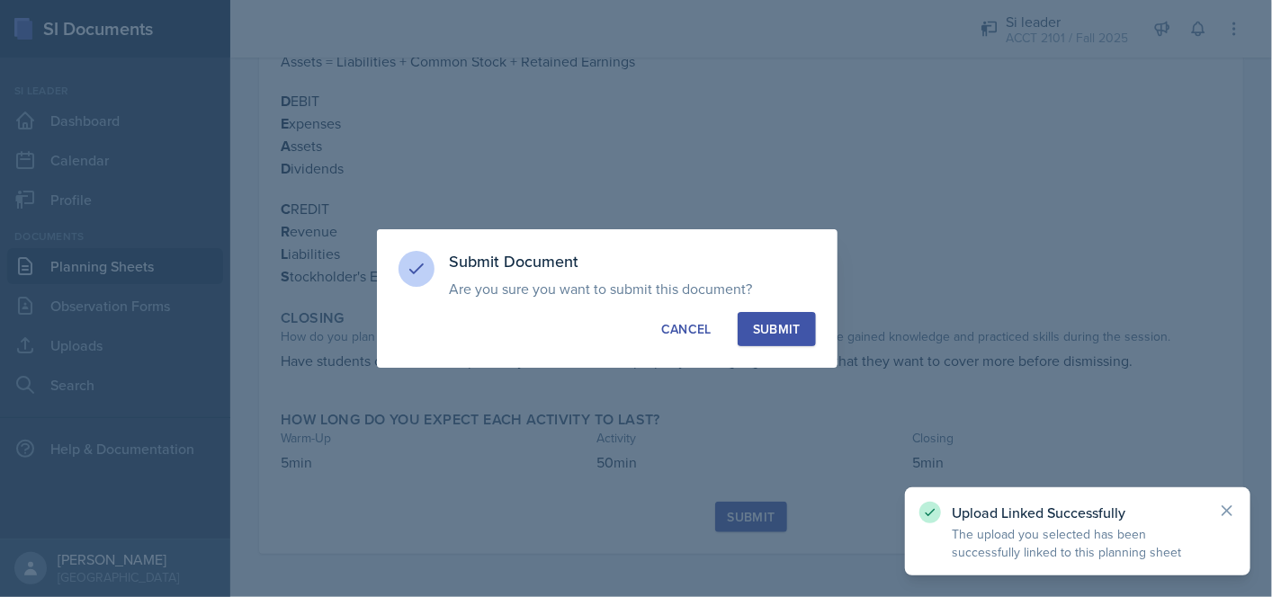
click at [774, 326] on div "Submit" at bounding box center [777, 329] width 48 height 18
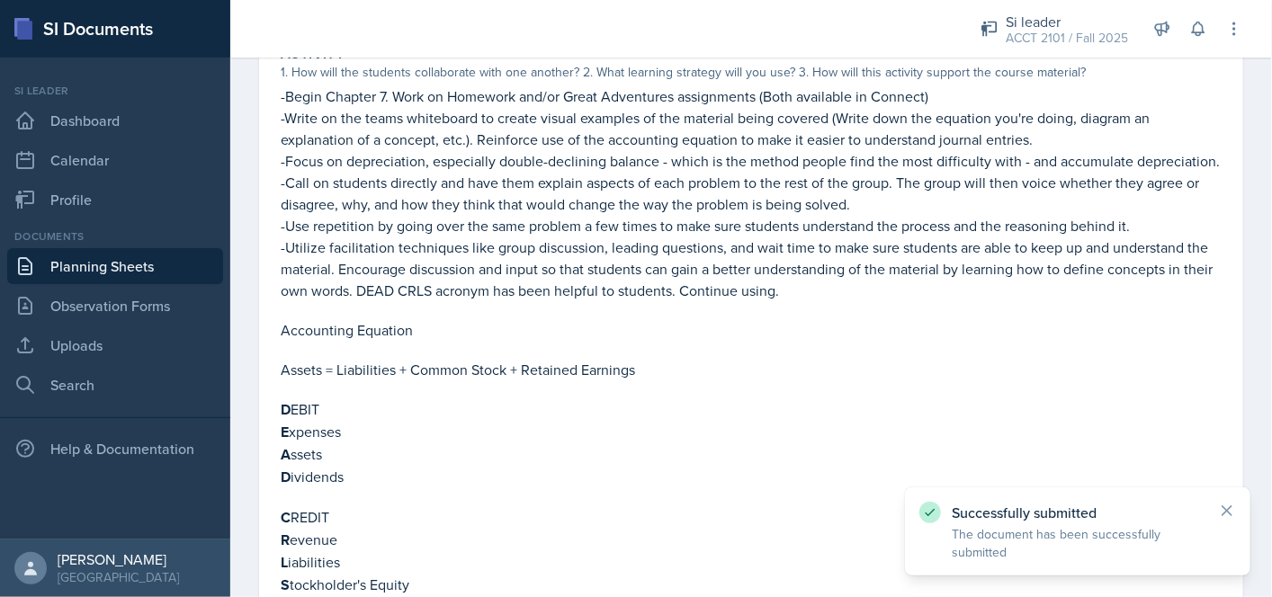
scroll to position [0, 0]
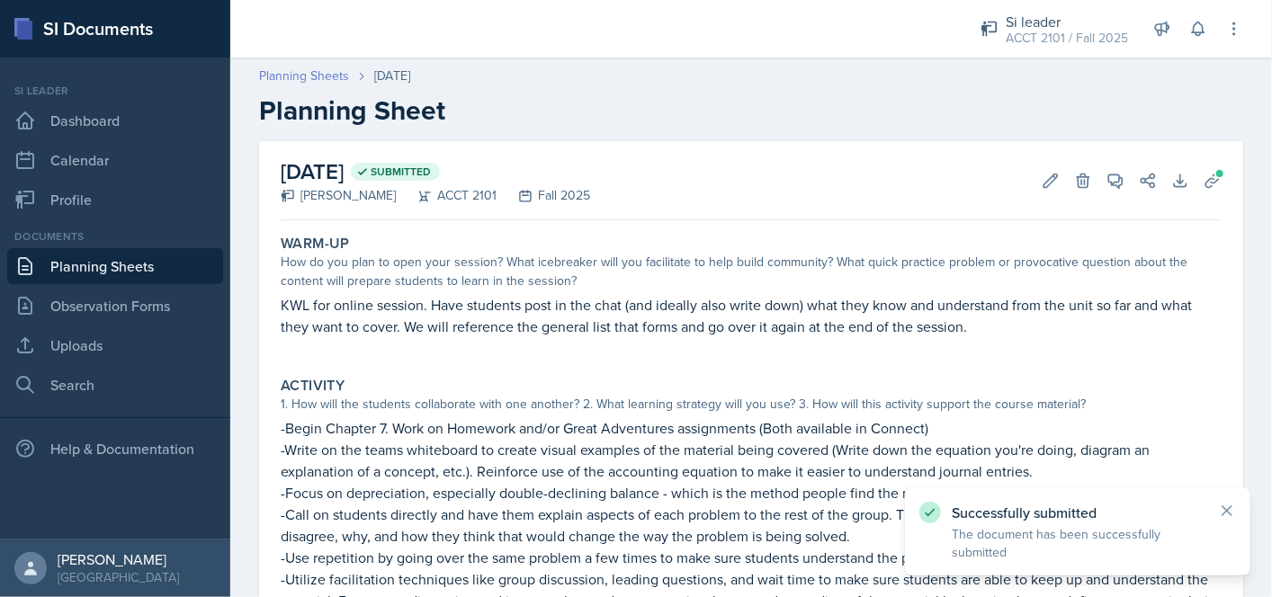
click at [335, 78] on link "Planning Sheets" at bounding box center [304, 76] width 90 height 19
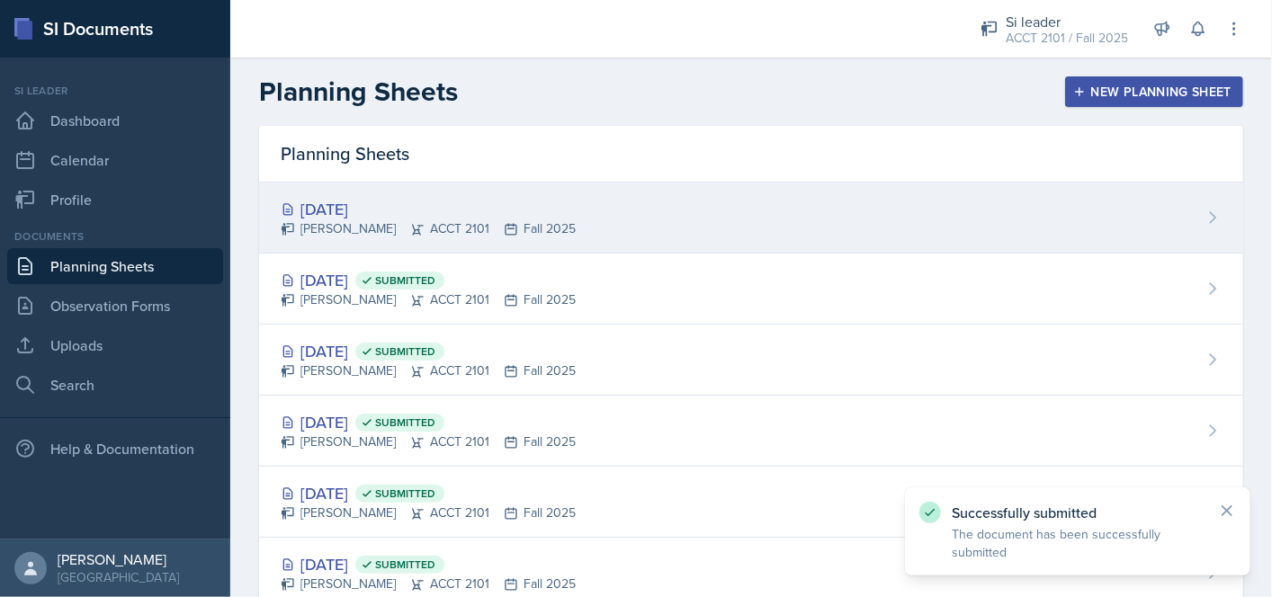
click at [510, 208] on div "[DATE]" at bounding box center [428, 209] width 295 height 24
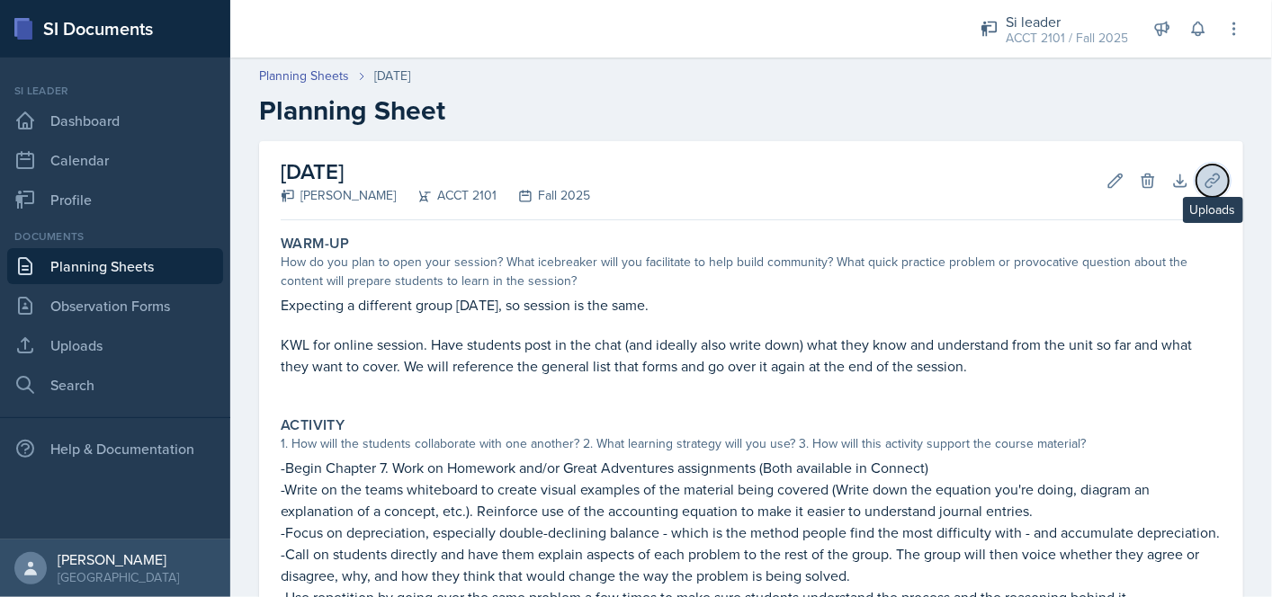
click at [1196, 183] on button "Uploads" at bounding box center [1212, 181] width 32 height 32
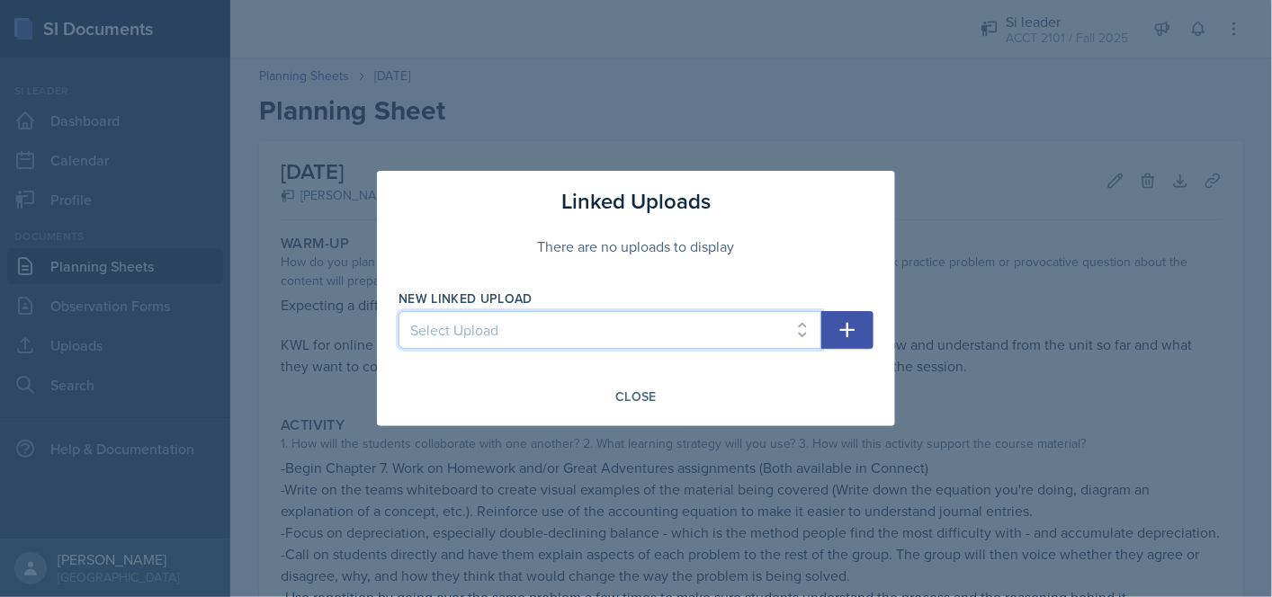
click at [793, 323] on select "Select Upload Online Session Welcome Card [DATE]" at bounding box center [609, 330] width 423 height 38
select select "25a579f5-a671-4f72-9df9-2bd981e8edc8"
click at [398, 311] on select "Select Upload Online Session Welcome Card [DATE]" at bounding box center [609, 330] width 423 height 38
click at [856, 329] on icon "button" at bounding box center [848, 330] width 22 height 22
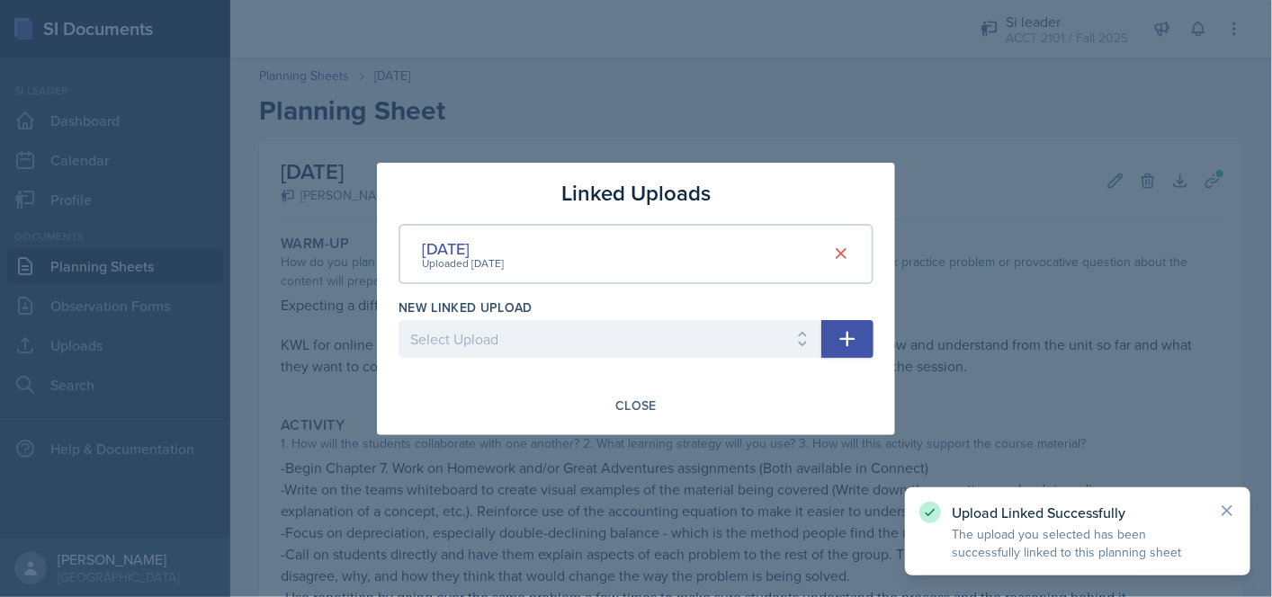
click at [1011, 317] on div at bounding box center [636, 298] width 1272 height 597
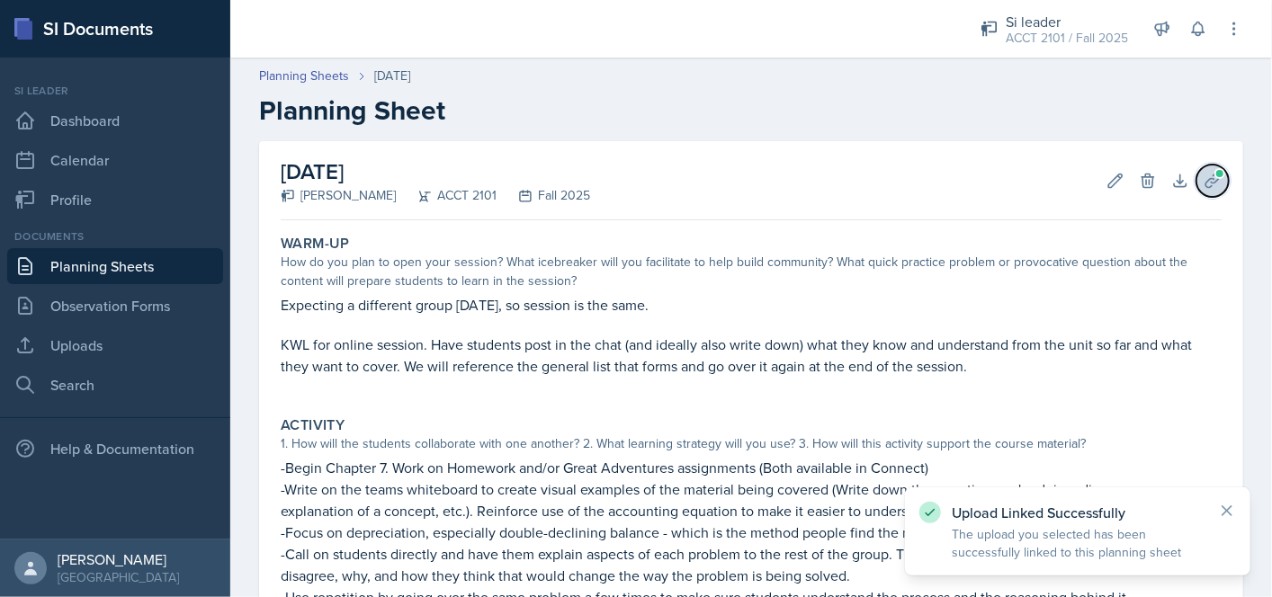
click at [1196, 186] on button "Uploads" at bounding box center [1212, 181] width 32 height 32
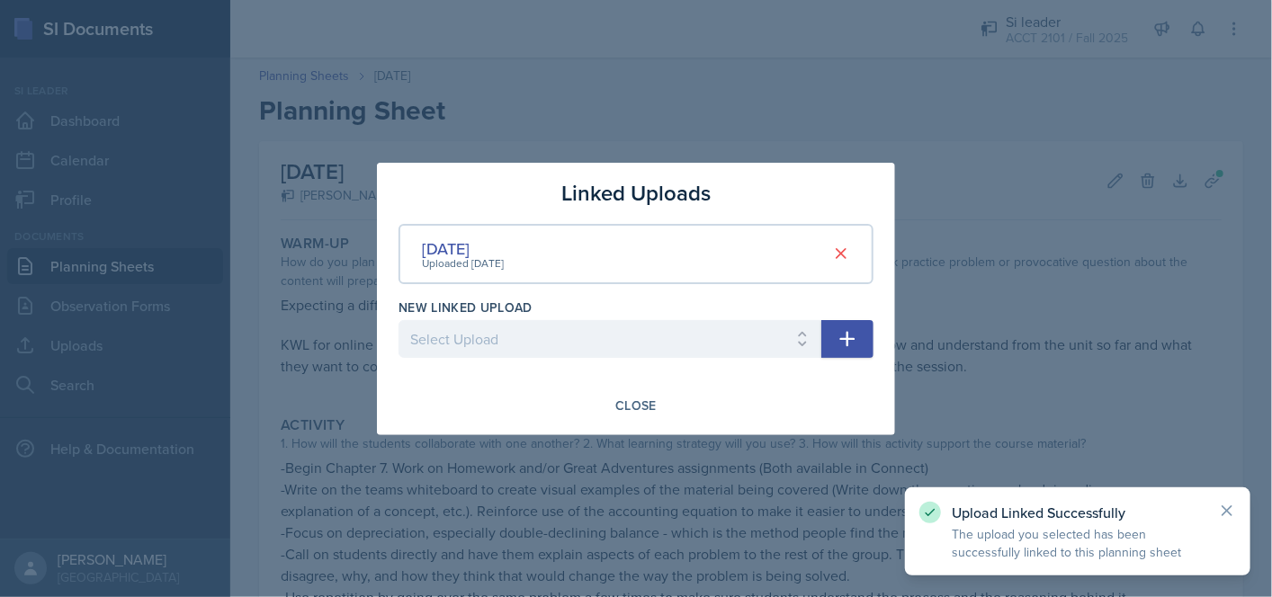
click at [853, 328] on icon "button" at bounding box center [848, 339] width 22 height 22
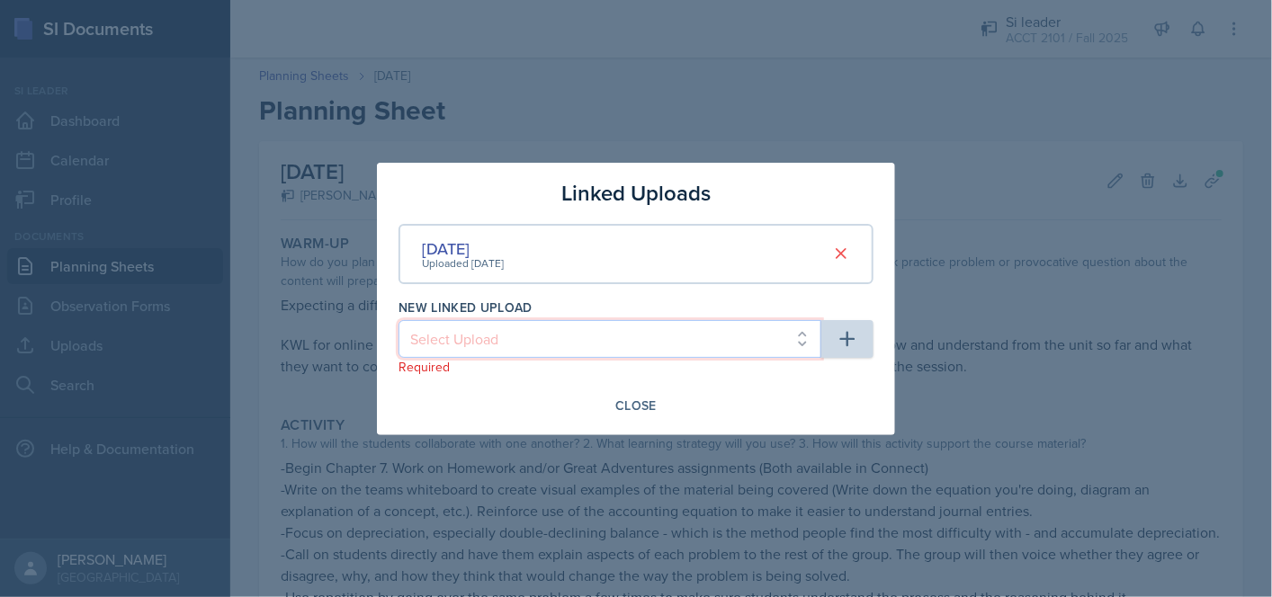
click at [779, 344] on select "Select Upload Online Session Welcome Card" at bounding box center [609, 339] width 423 height 38
select select "efb57ee3-ce7d-412c-a6b7-67e83feb745e"
click at [398, 320] on select "Select Upload Online Session Welcome Card" at bounding box center [609, 339] width 423 height 38
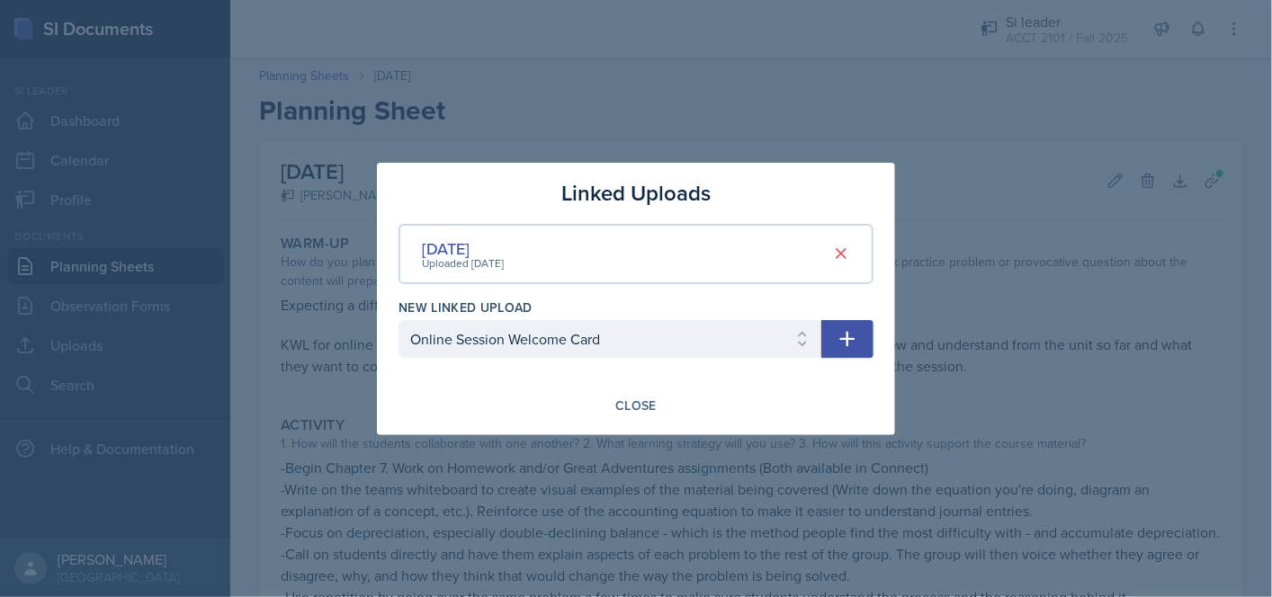
click at [846, 334] on icon "button" at bounding box center [848, 339] width 22 height 22
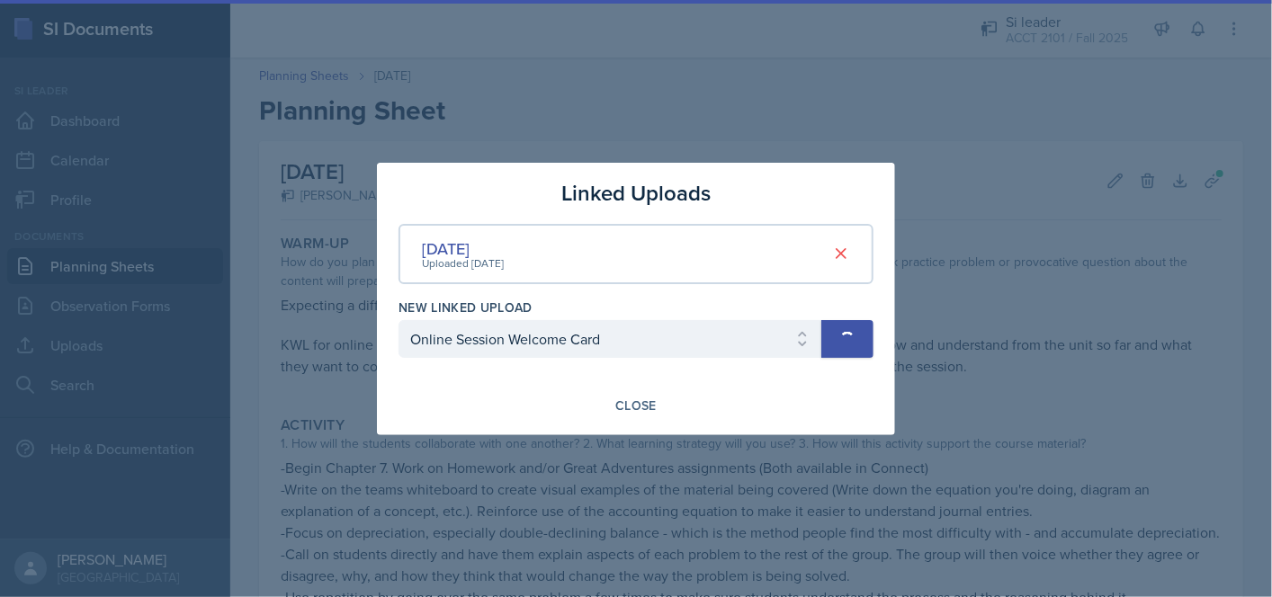
select select
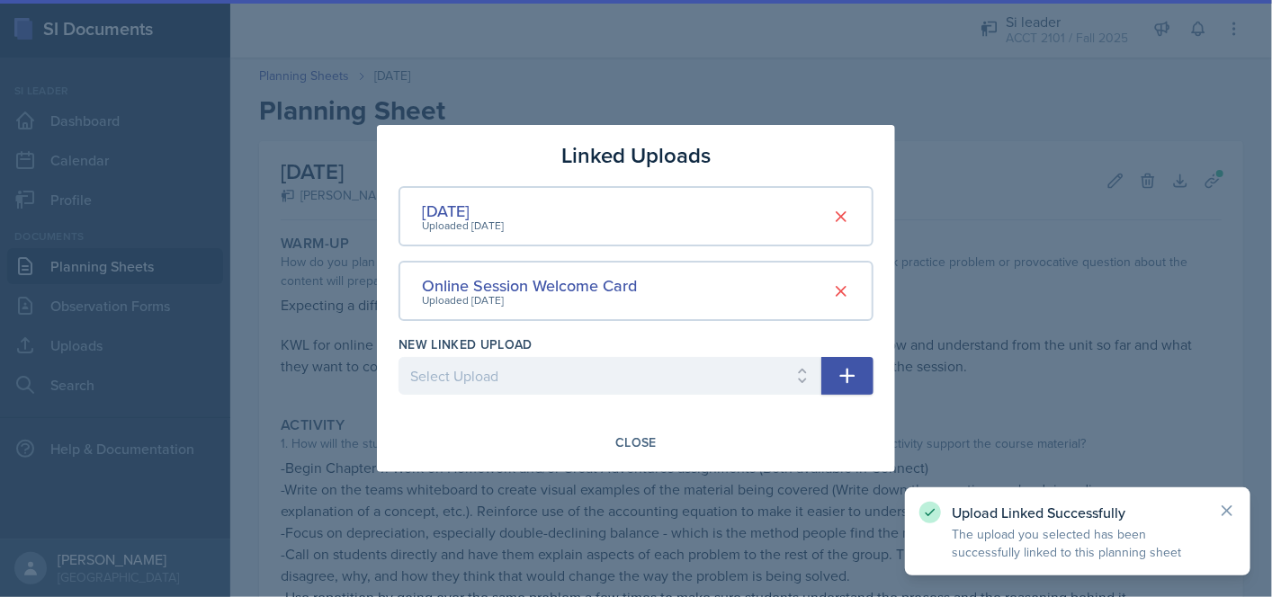
click at [980, 355] on div at bounding box center [636, 298] width 1272 height 597
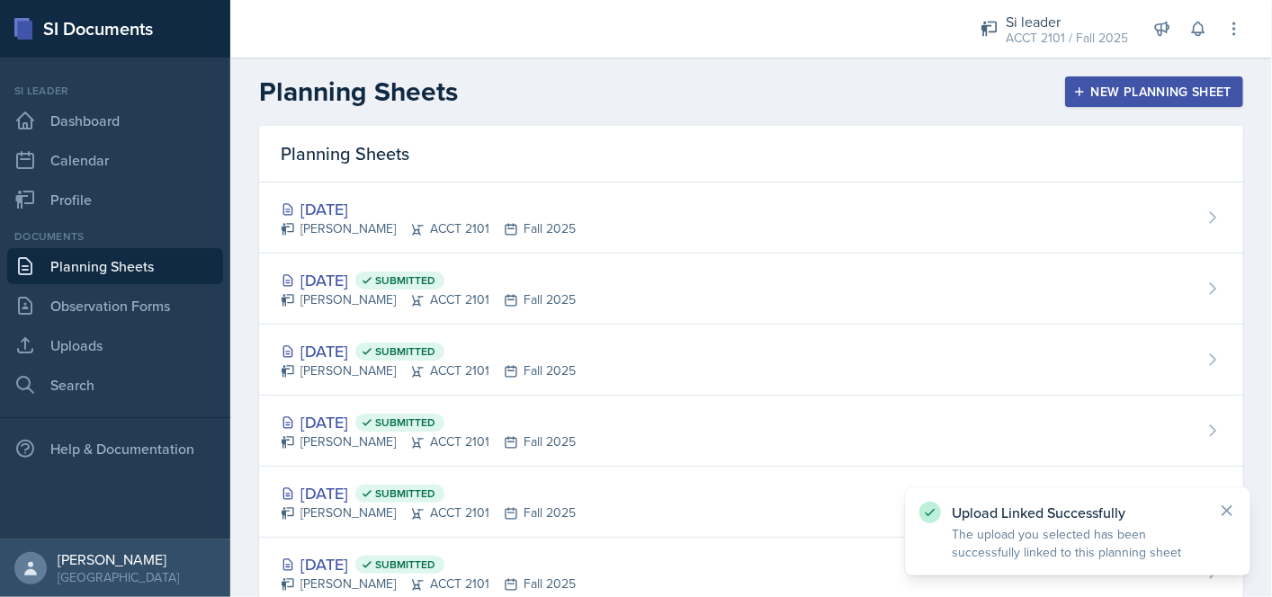
click at [531, 219] on div "[PERSON_NAME] ACCT 2101 Fall 2025" at bounding box center [428, 228] width 295 height 19
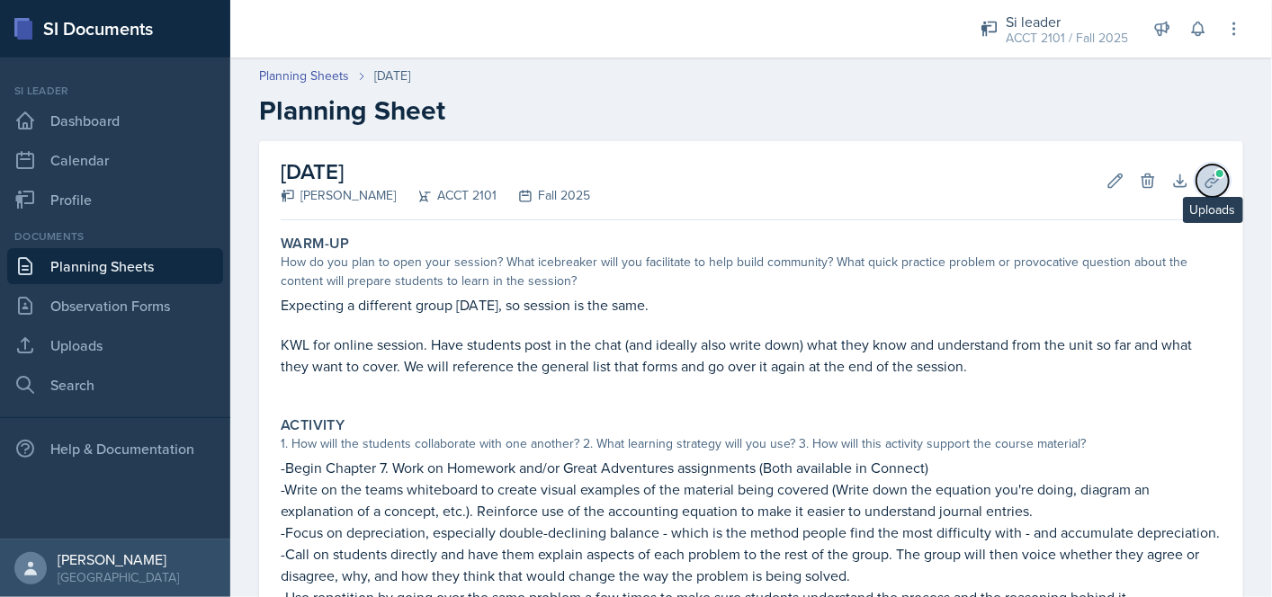
click at [1205, 182] on icon at bounding box center [1211, 180] width 13 height 13
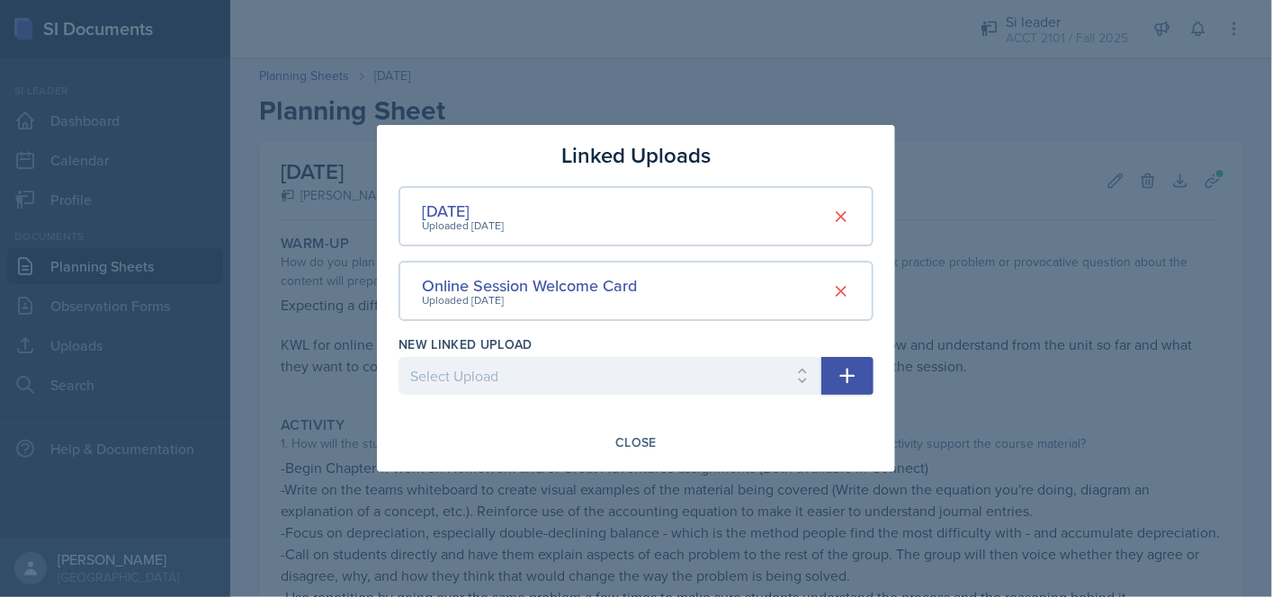
click at [982, 322] on div at bounding box center [636, 298] width 1272 height 597
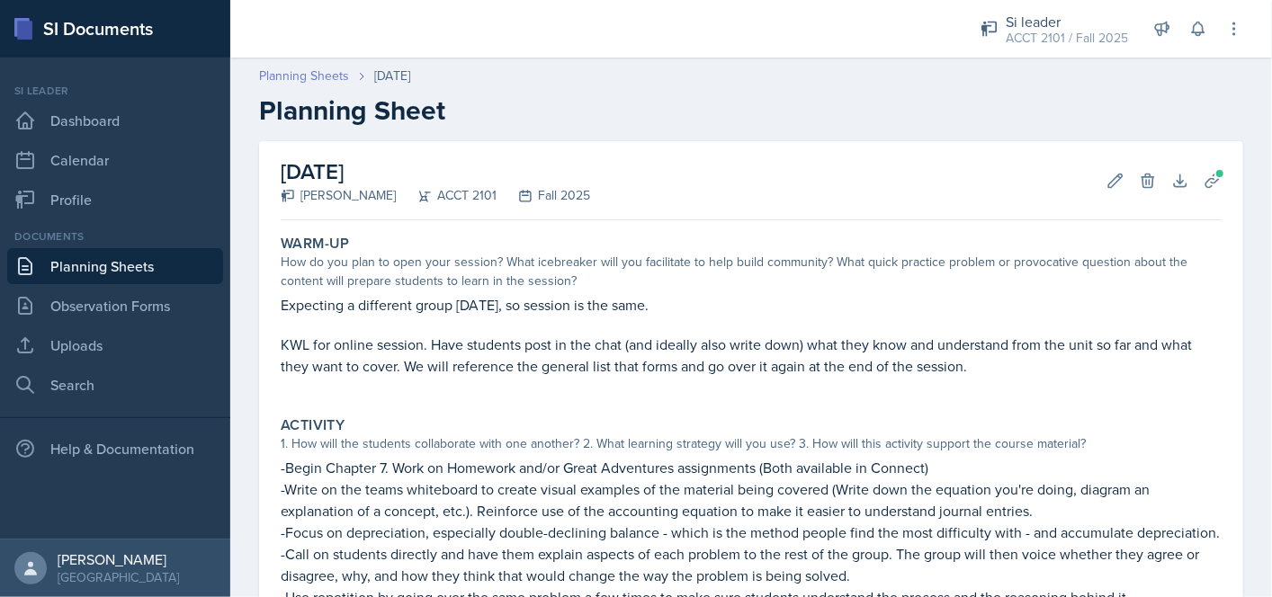
click at [299, 70] on link "Planning Sheets" at bounding box center [304, 76] width 90 height 19
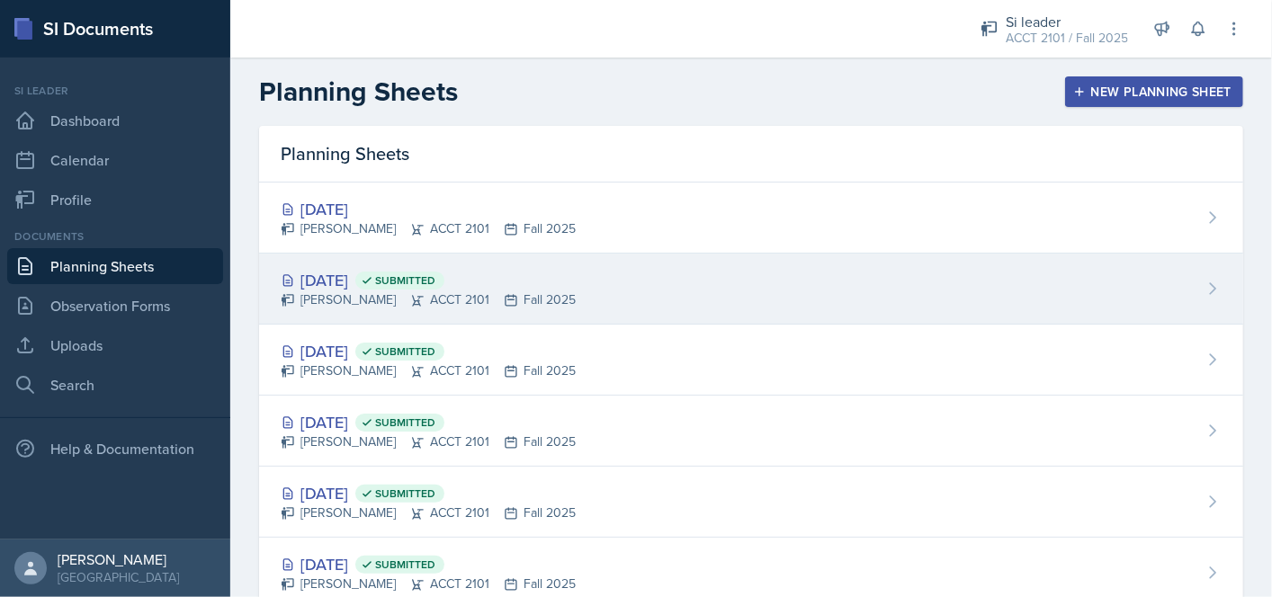
click at [536, 299] on div "[PERSON_NAME] ACCT 2101 Fall 2025" at bounding box center [428, 300] width 295 height 19
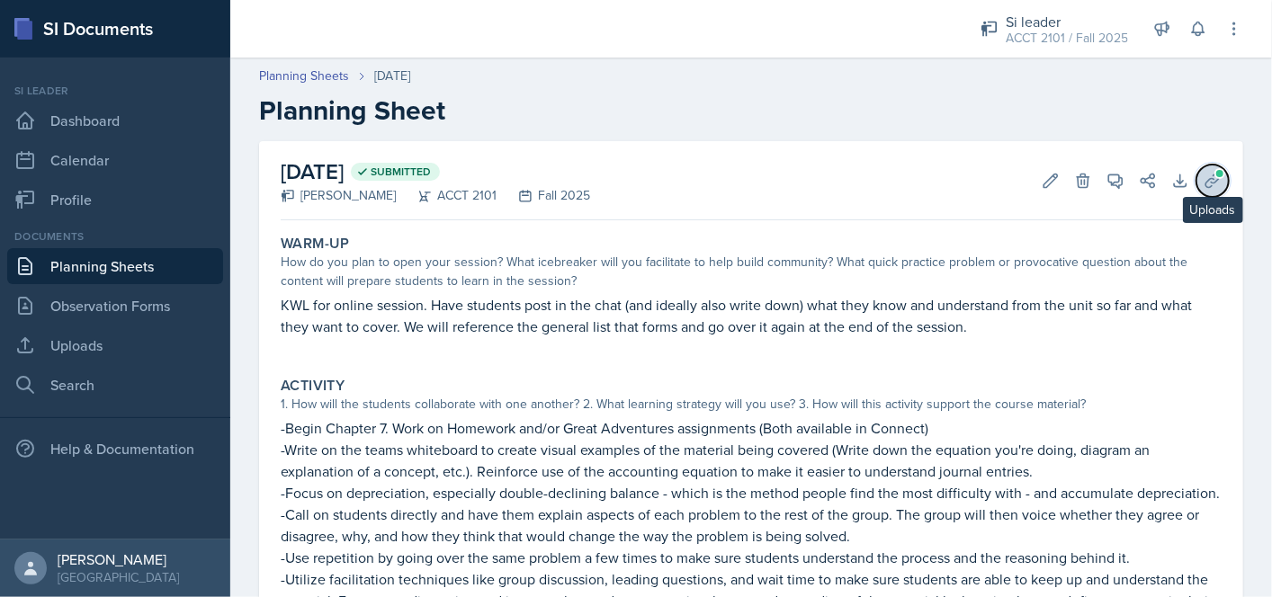
click at [1196, 181] on button "Uploads" at bounding box center [1212, 181] width 32 height 32
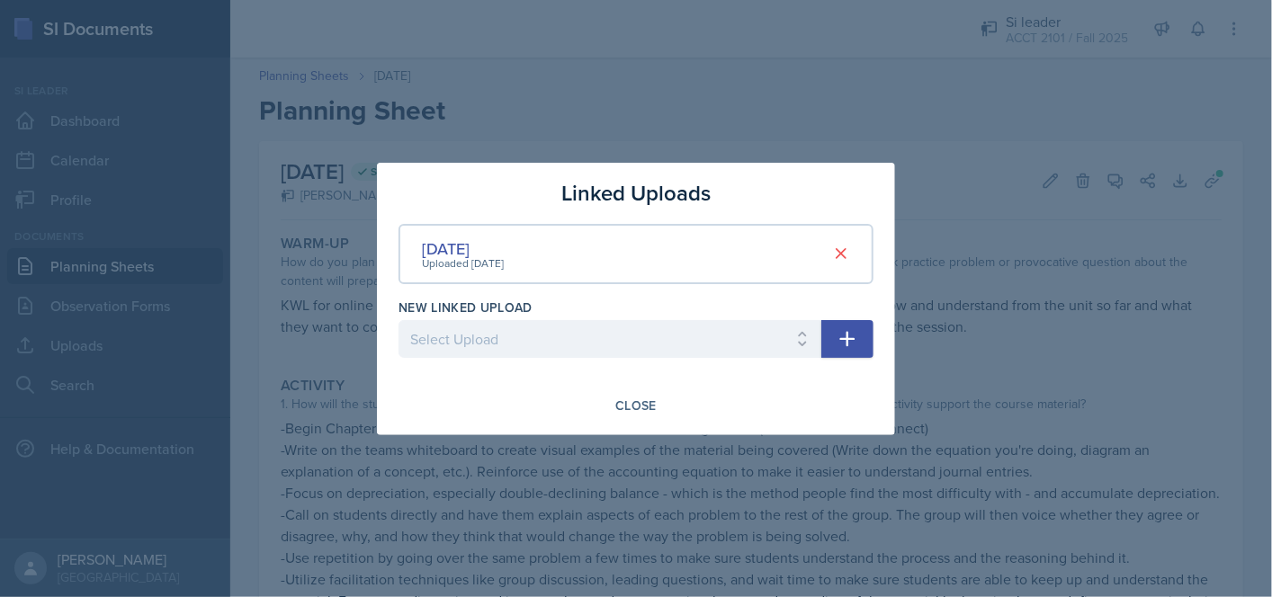
click at [847, 343] on icon "button" at bounding box center [847, 338] width 15 height 15
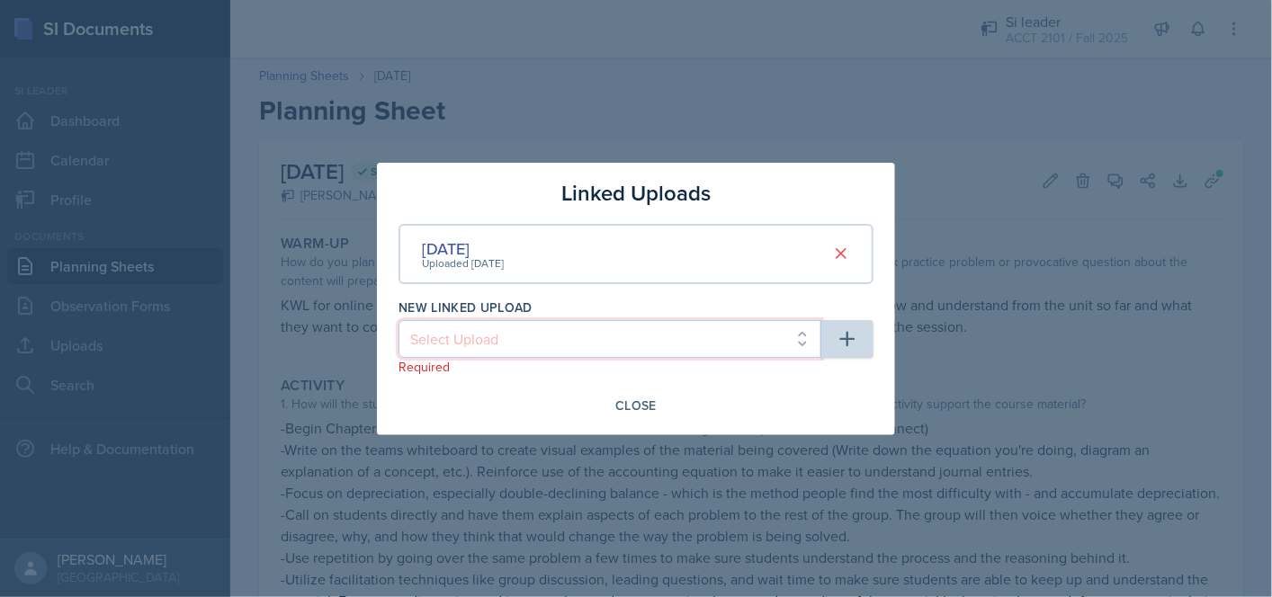
click at [756, 348] on select "Select Upload Online Session Welcome Card" at bounding box center [609, 339] width 423 height 38
select select "efb57ee3-ce7d-412c-a6b7-67e83feb745e"
click at [398, 320] on select "Select Upload Online Session Welcome Card" at bounding box center [609, 339] width 423 height 38
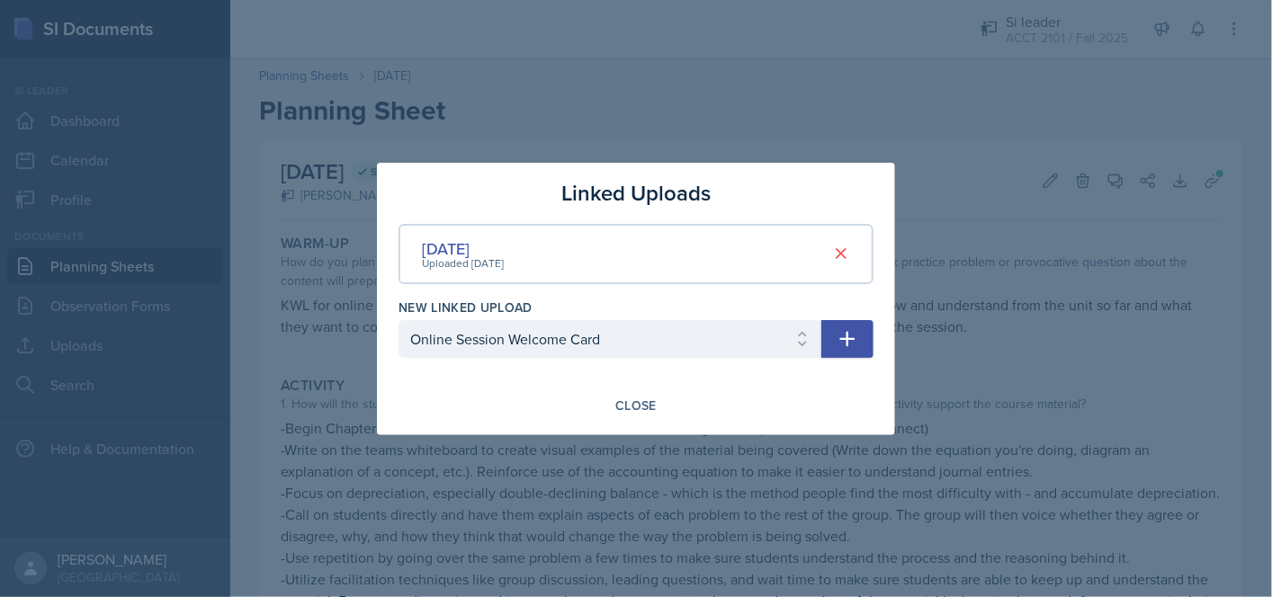
click at [856, 337] on icon "button" at bounding box center [848, 339] width 22 height 22
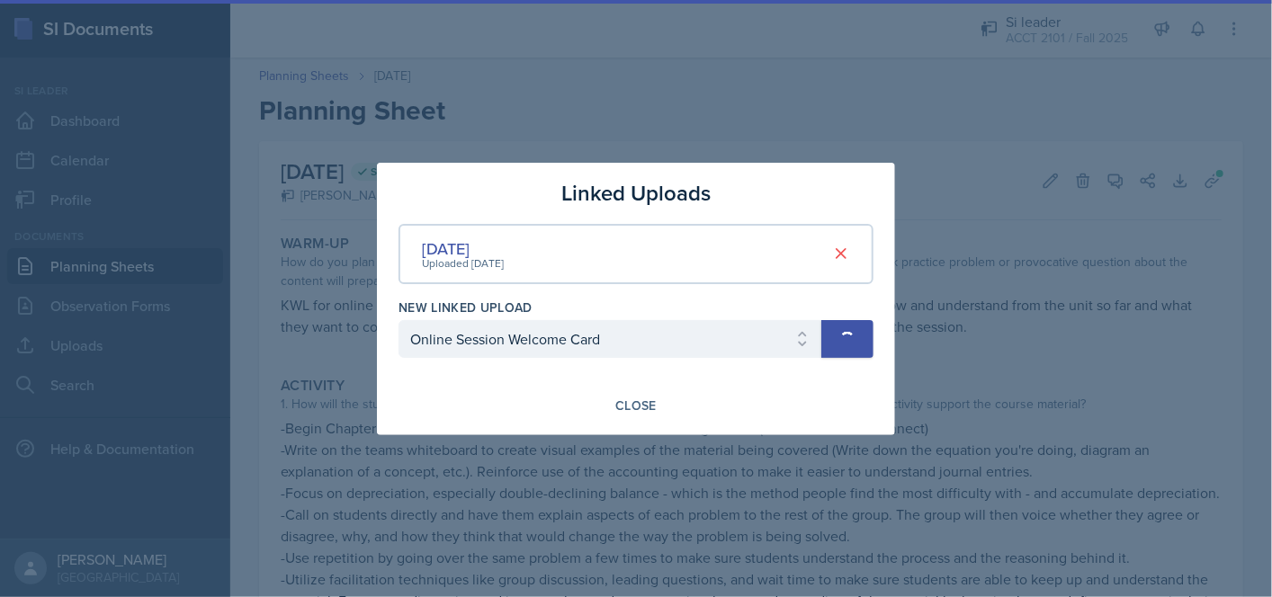
select select
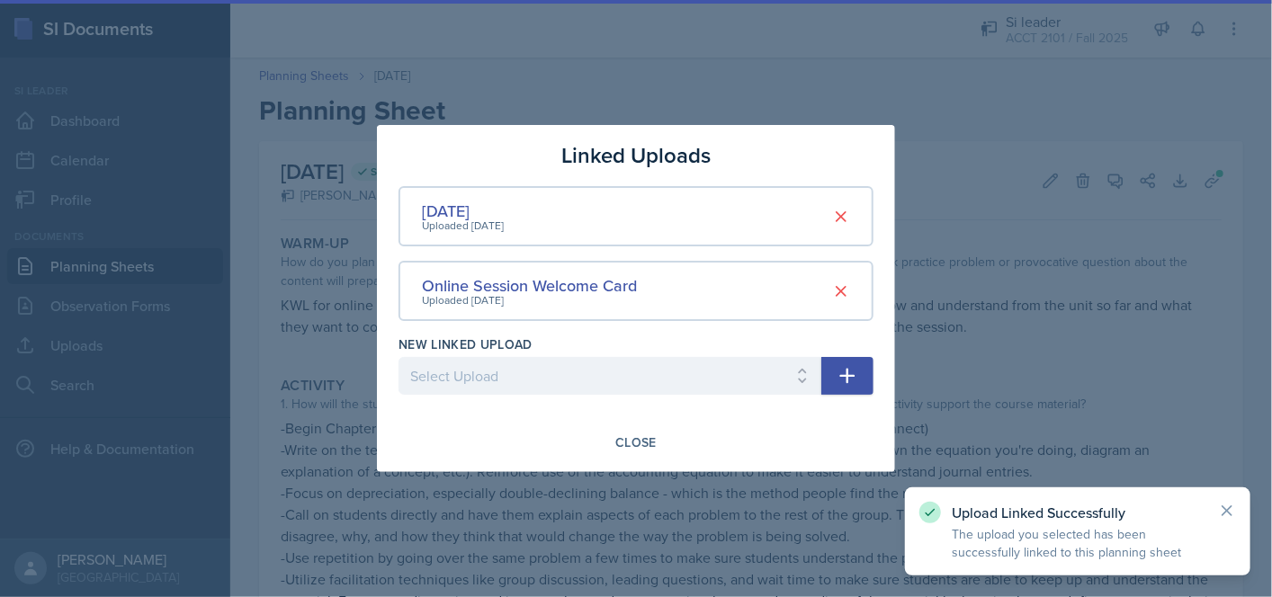
click at [993, 370] on div at bounding box center [636, 298] width 1272 height 597
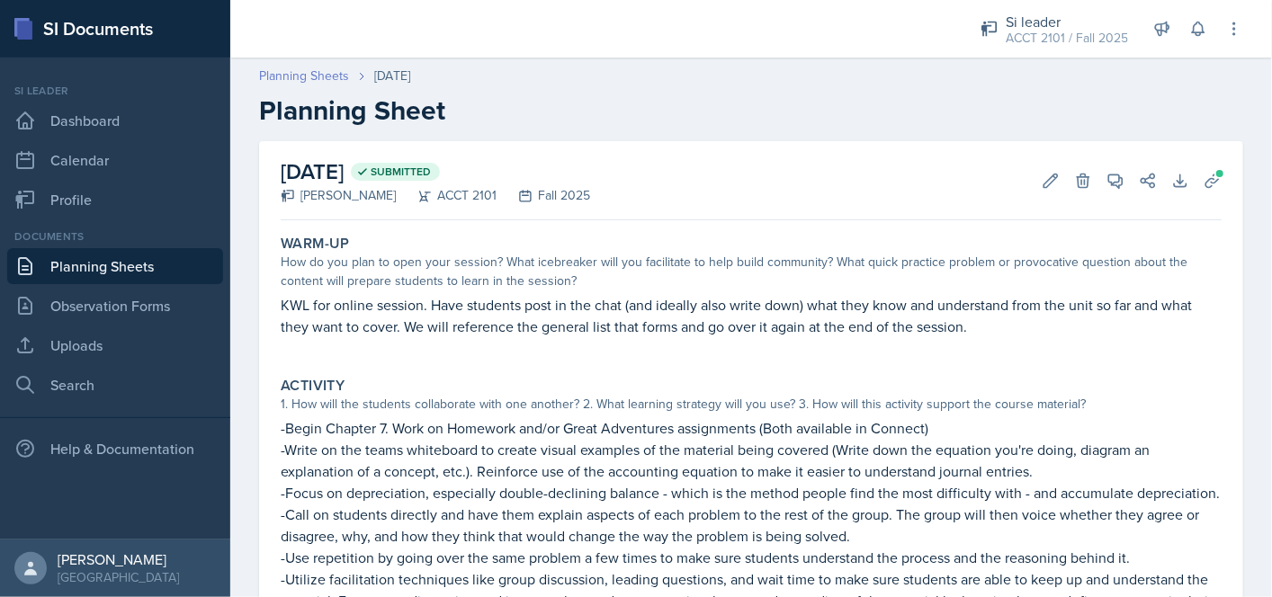
click at [302, 82] on link "Planning Sheets" at bounding box center [304, 76] width 90 height 19
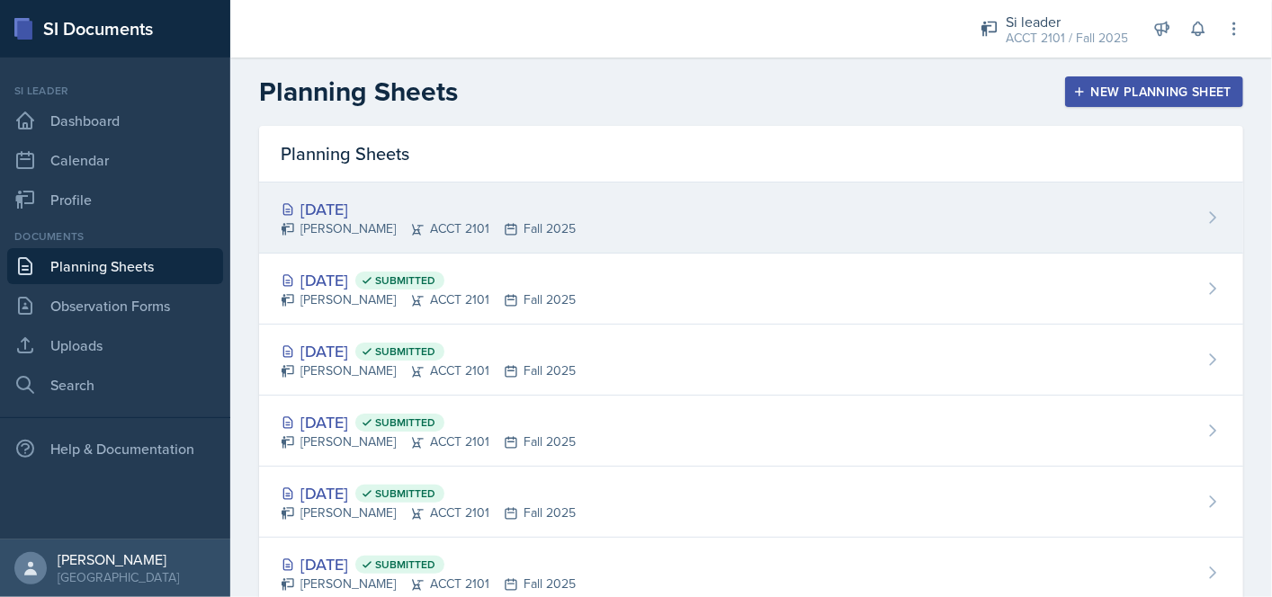
click at [493, 199] on div "[DATE]" at bounding box center [428, 209] width 295 height 24
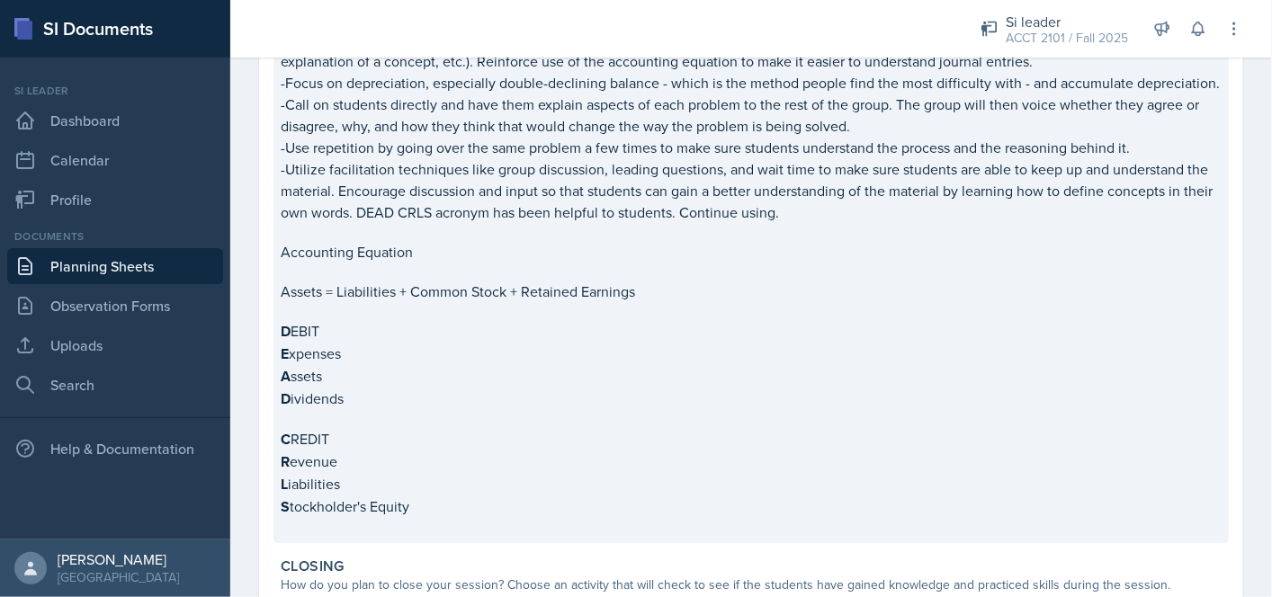
scroll to position [694, 0]
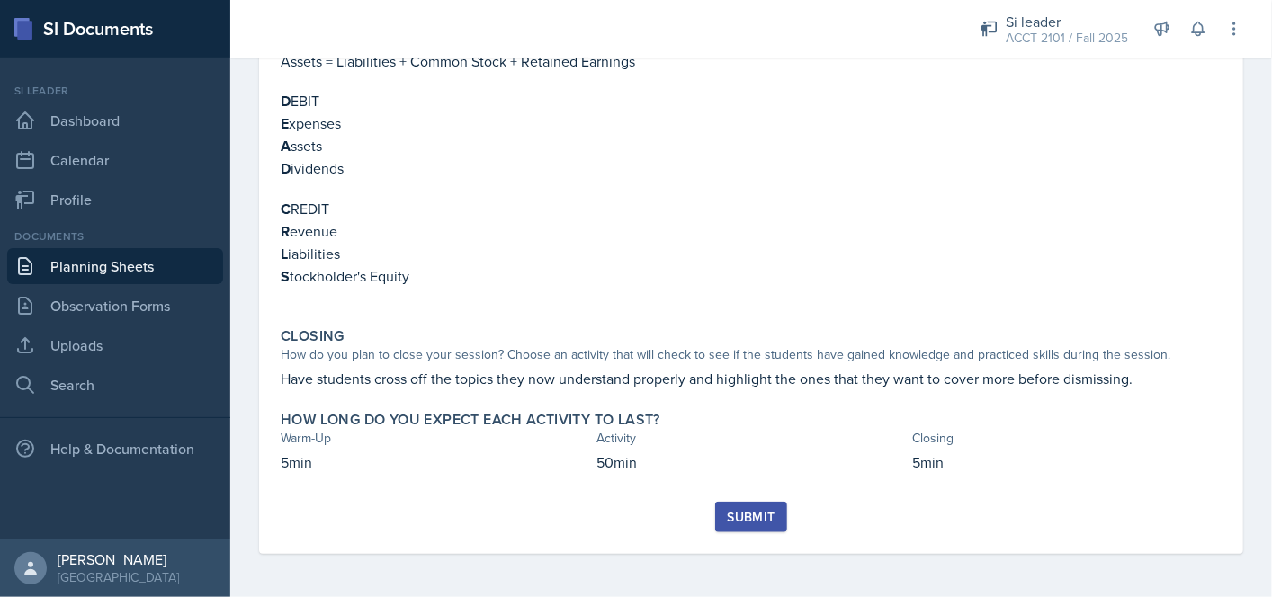
click at [727, 524] on div "Submit" at bounding box center [751, 517] width 48 height 14
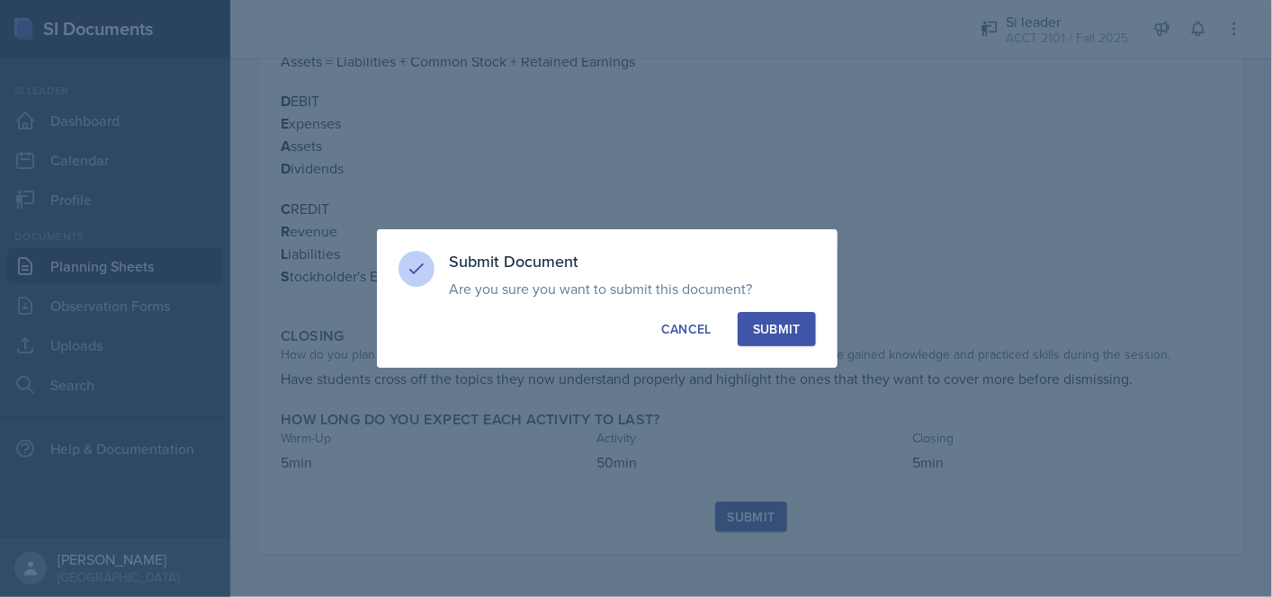
click at [763, 320] on div "Submit" at bounding box center [777, 329] width 48 height 18
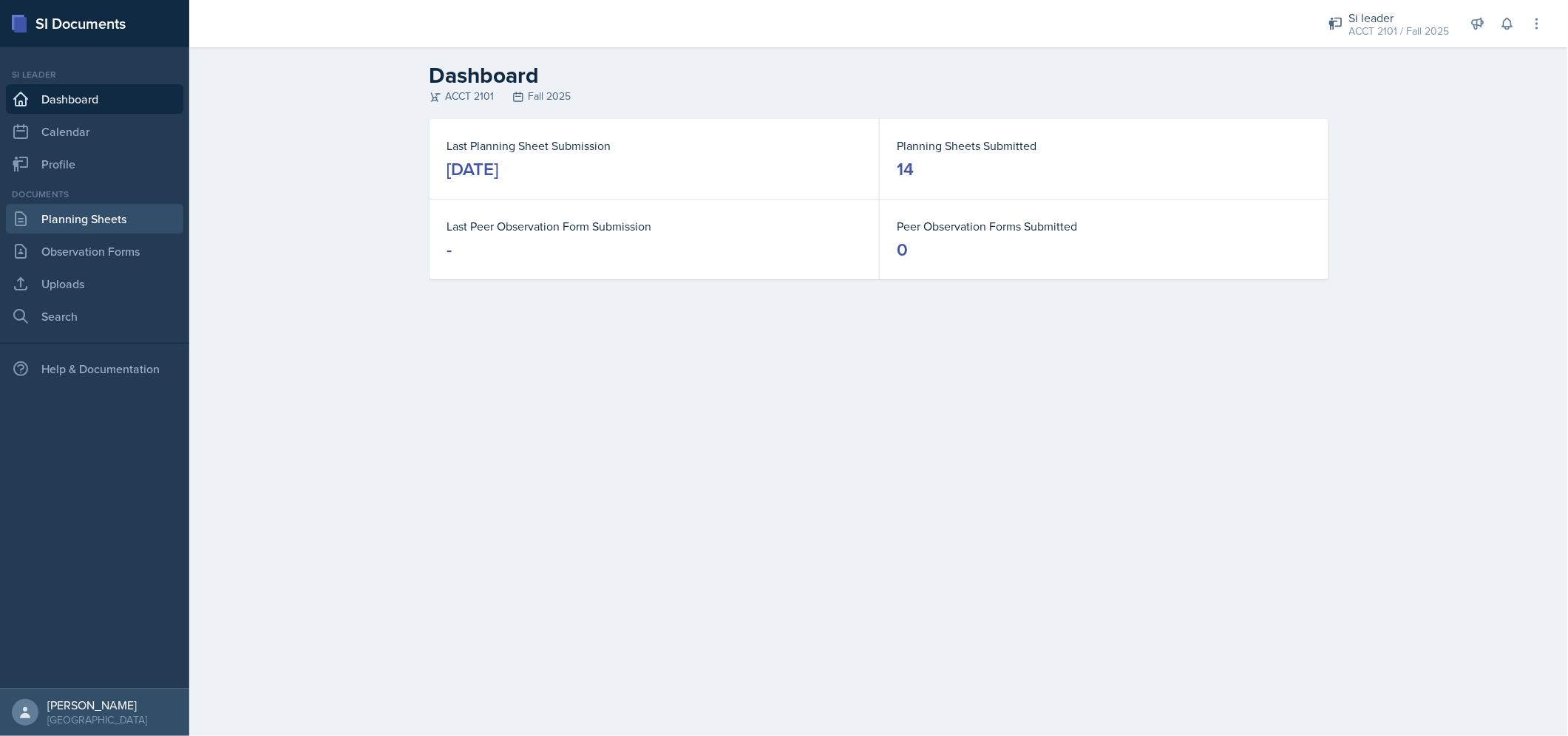
click at [60, 211] on link "Planning Sheets" at bounding box center [95, 218] width 178 height 30
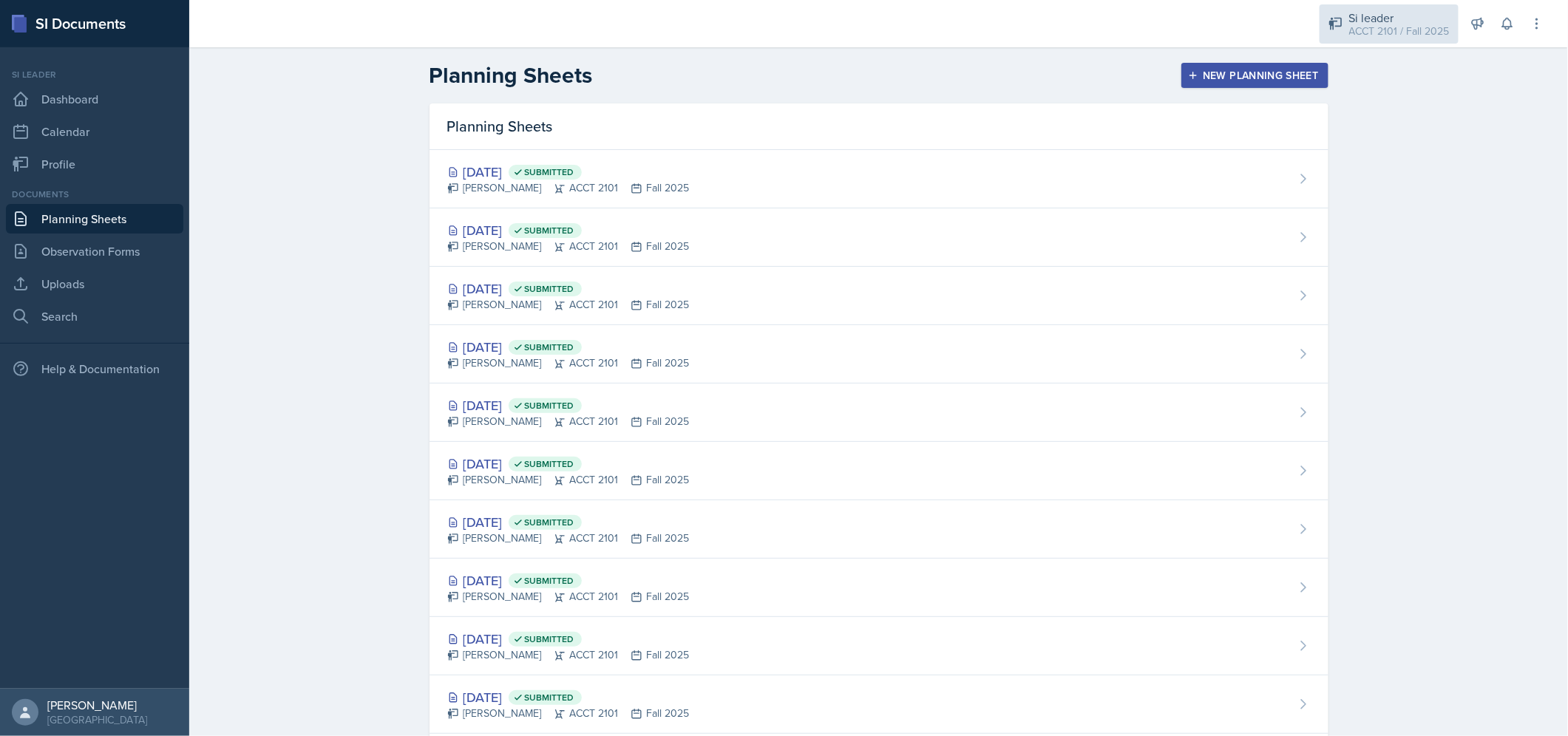
click at [1372, 9] on div "Si leader" at bounding box center [1400, 18] width 100 height 18
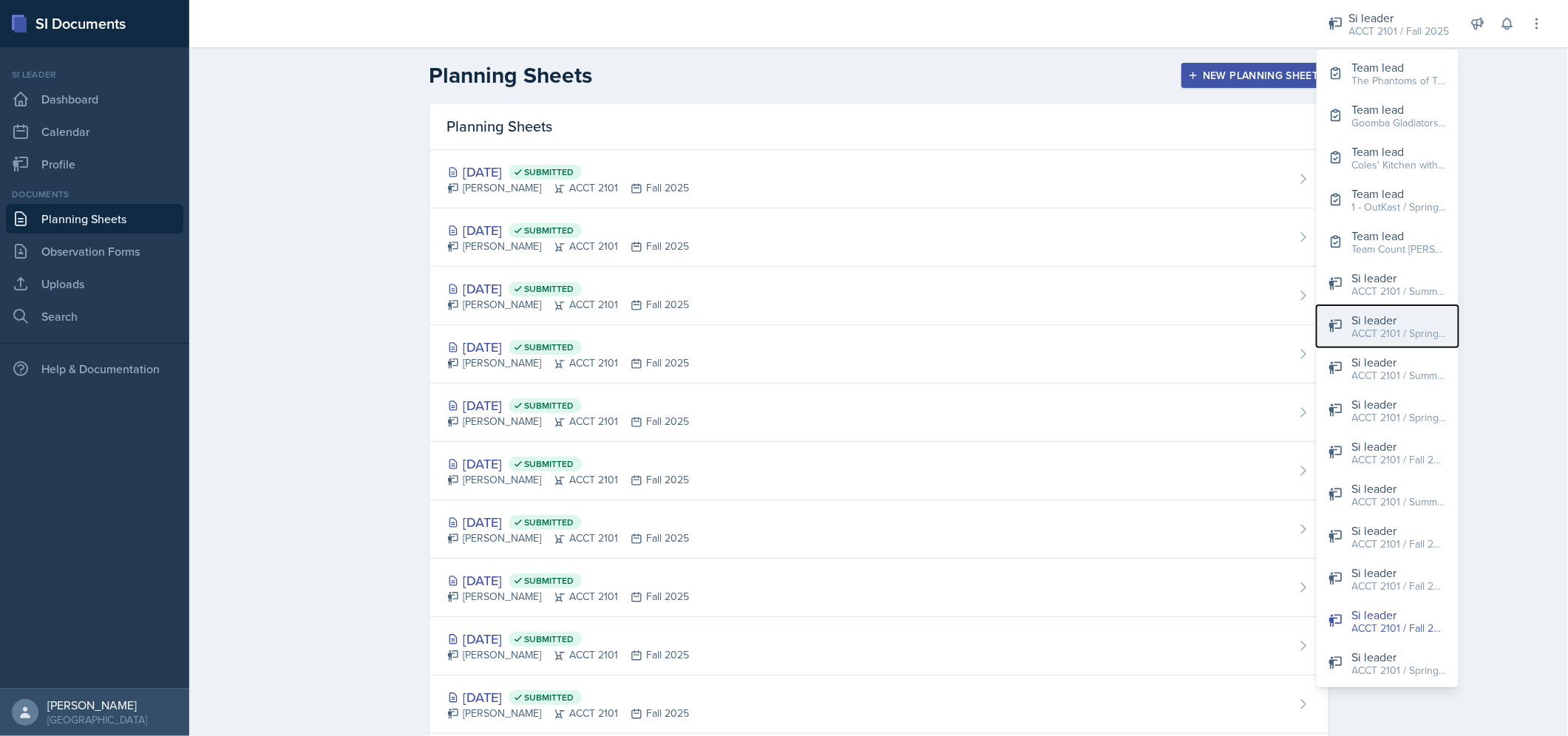
click at [1414, 336] on div "ACCT 2101 / Spring 2025" at bounding box center [1399, 334] width 95 height 16
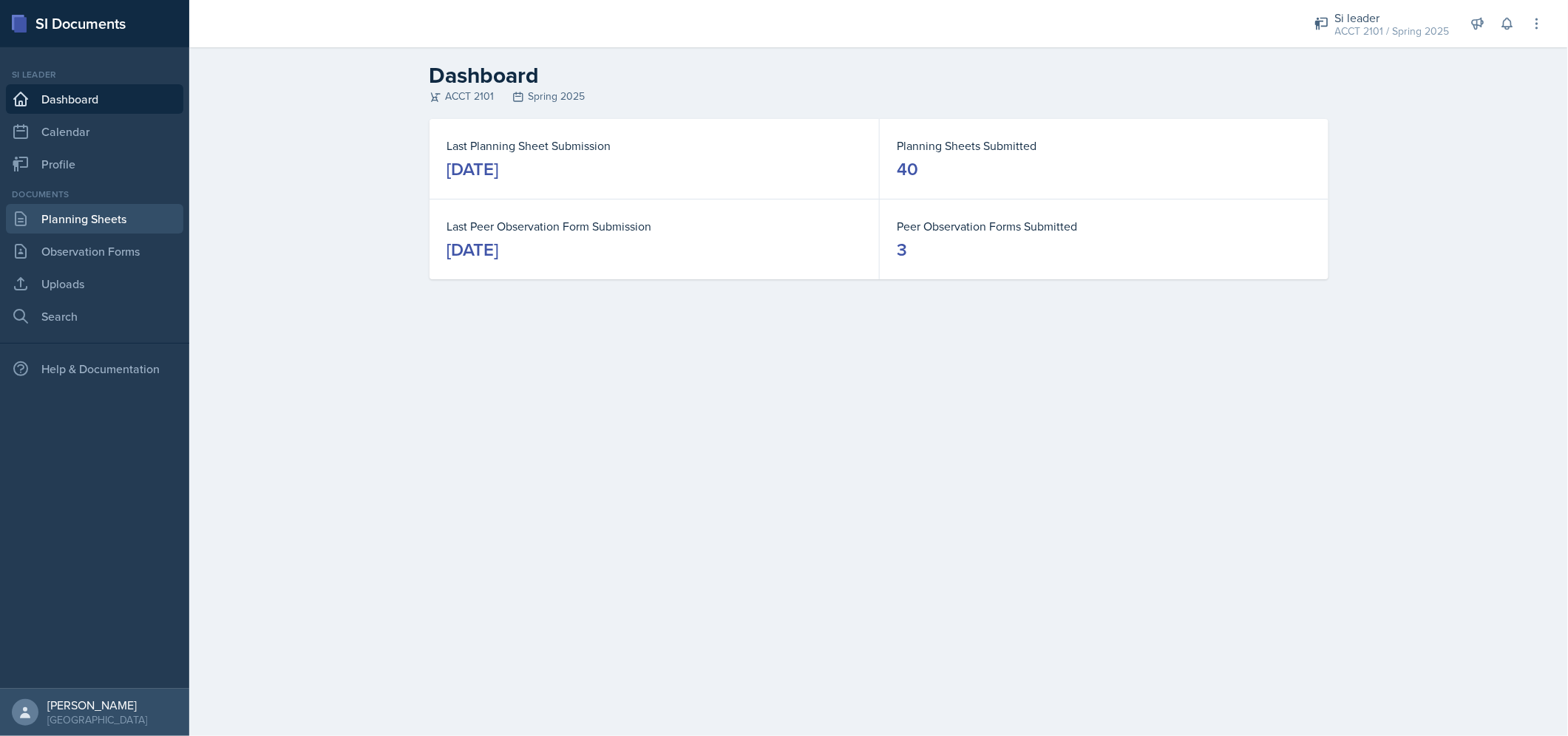
click at [56, 213] on link "Planning Sheets" at bounding box center [95, 218] width 178 height 30
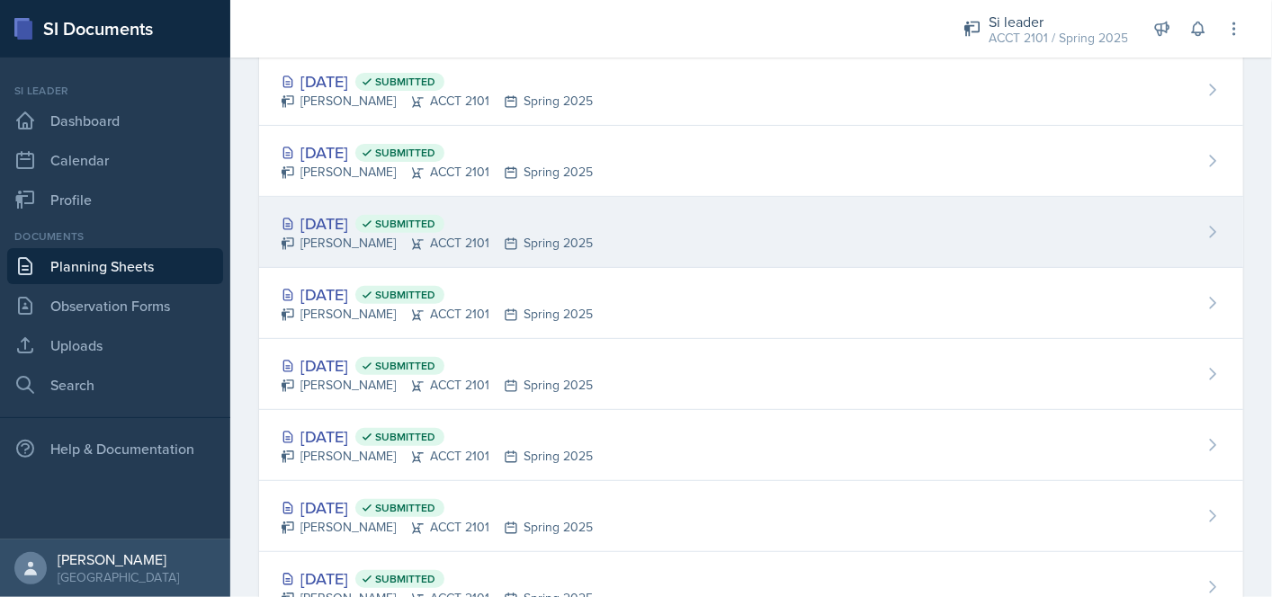
scroll to position [360, 0]
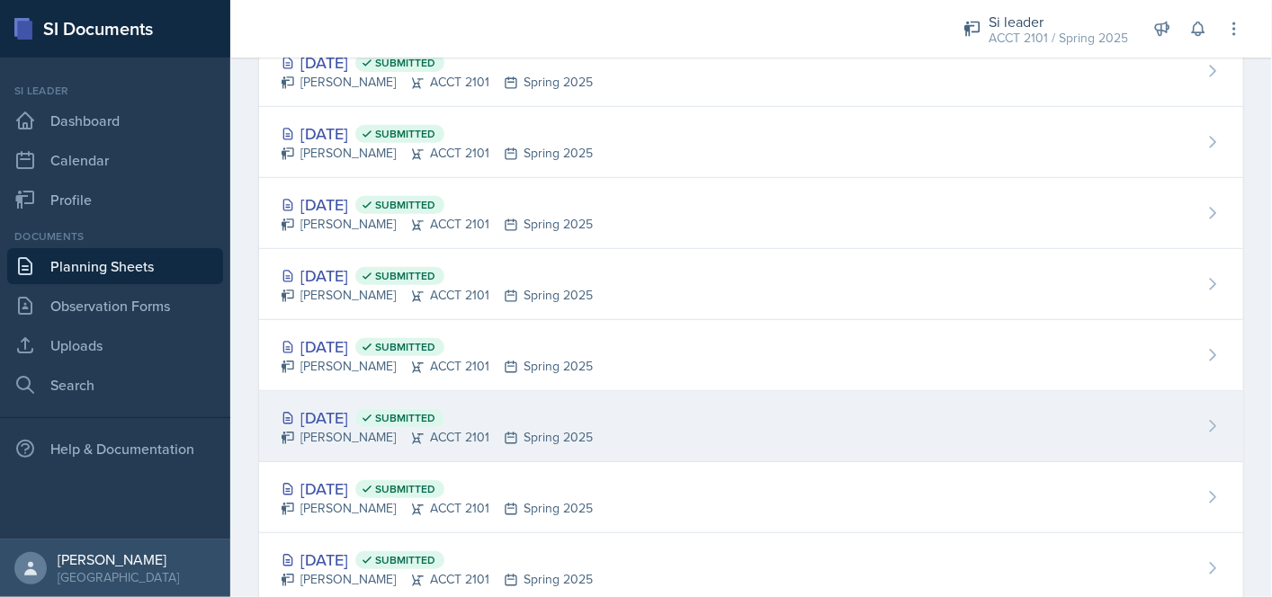
click at [551, 406] on div "Apr 3rd, 2025 Submitted" at bounding box center [437, 418] width 312 height 24
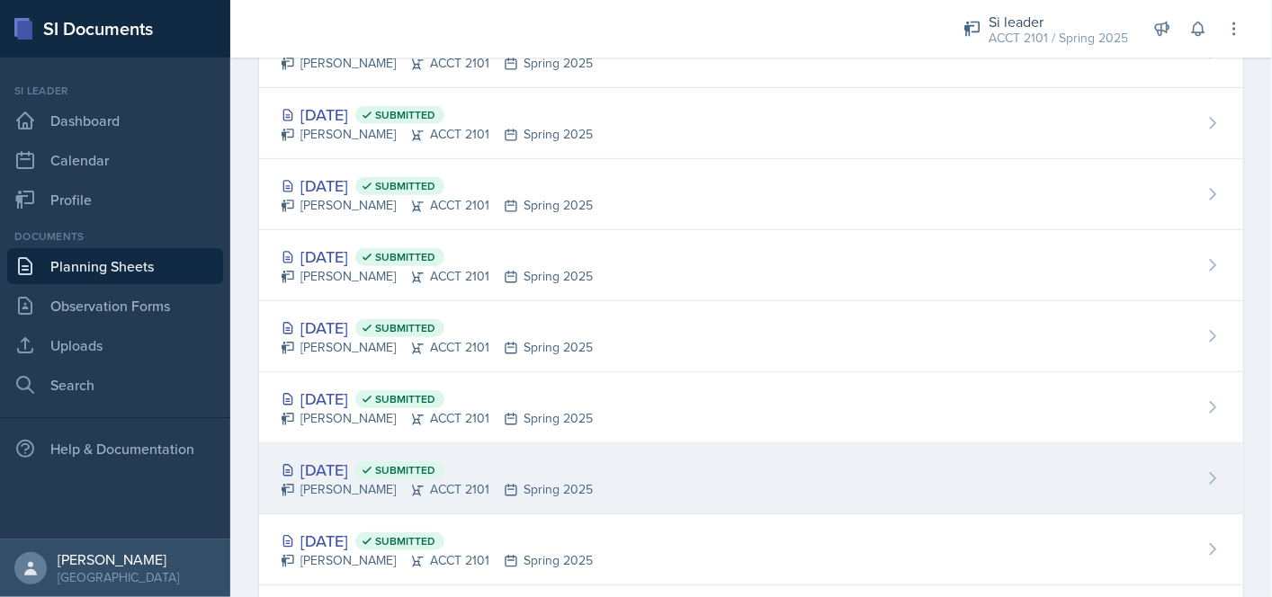
scroll to position [540, 0]
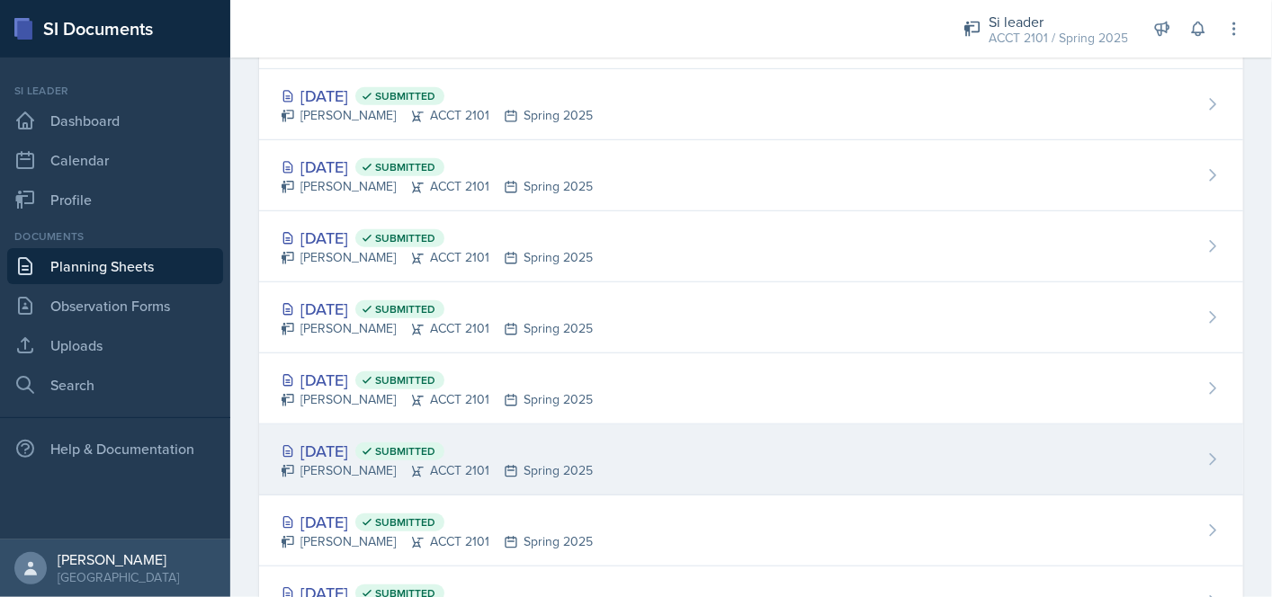
click at [372, 442] on div "Mar 27th, 2025 Submitted" at bounding box center [437, 451] width 312 height 24
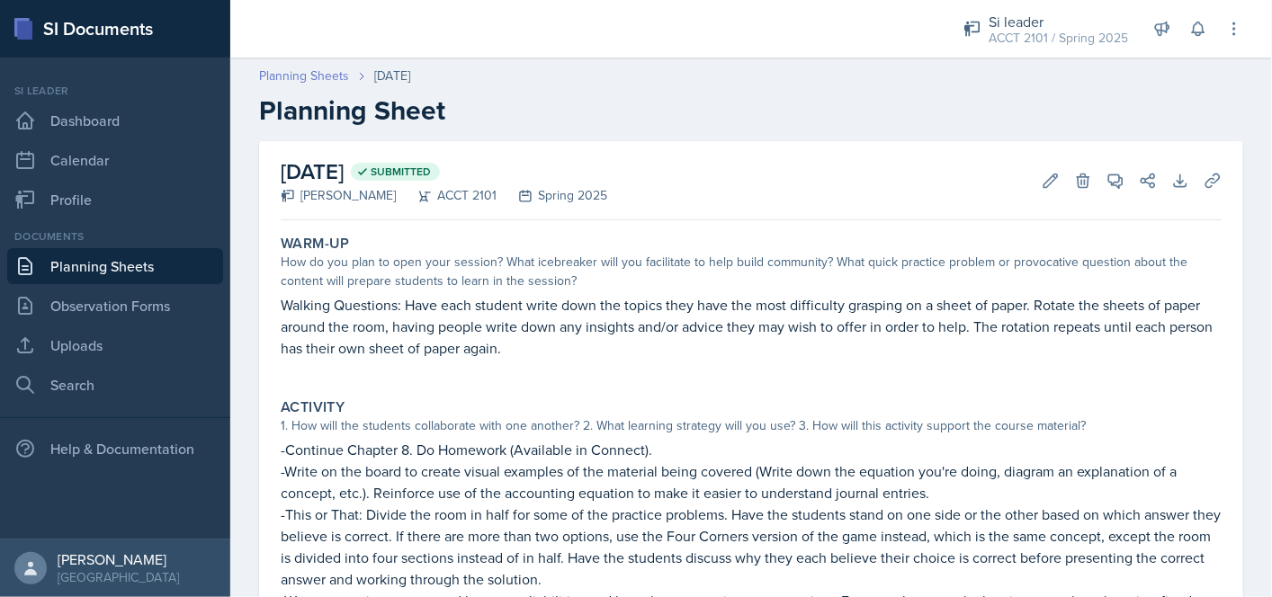
click at [320, 67] on link "Planning Sheets" at bounding box center [304, 76] width 90 height 19
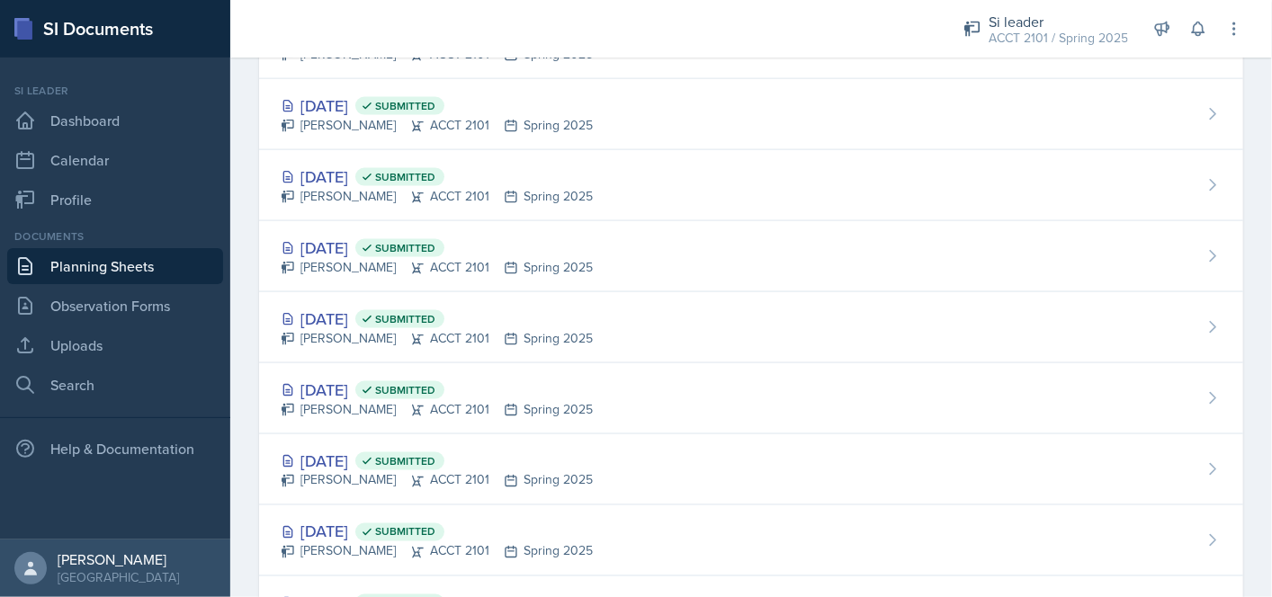
scroll to position [1079, 0]
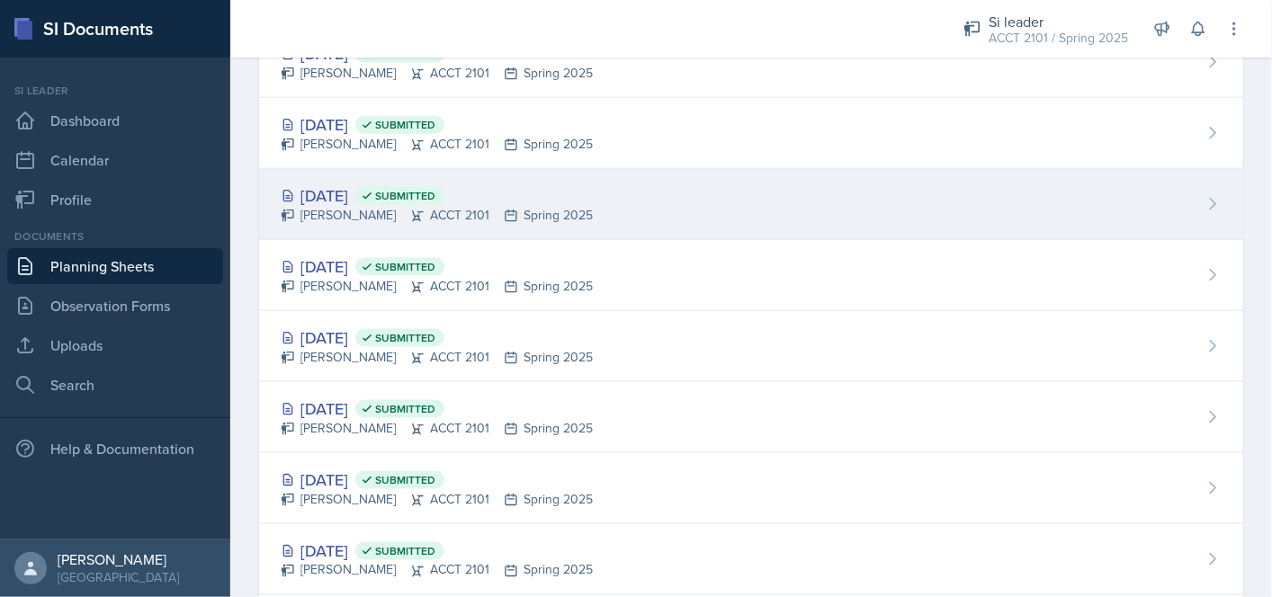
click at [348, 194] on div "Mar 18th, 2025 Submitted" at bounding box center [437, 196] width 312 height 24
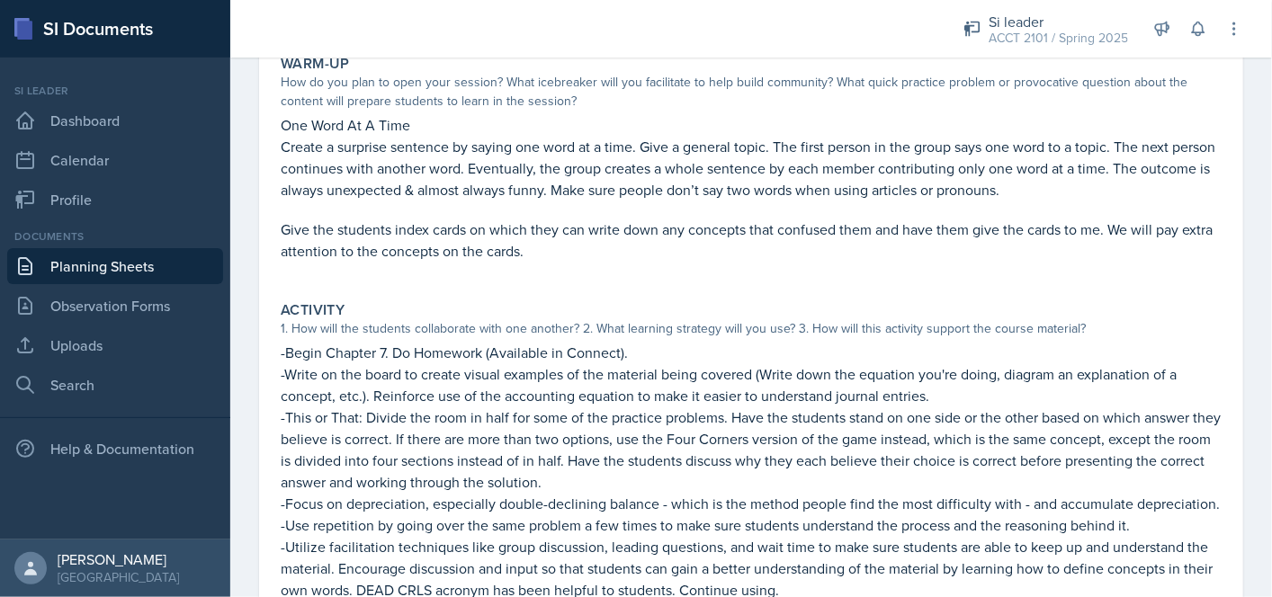
scroll to position [270, 0]
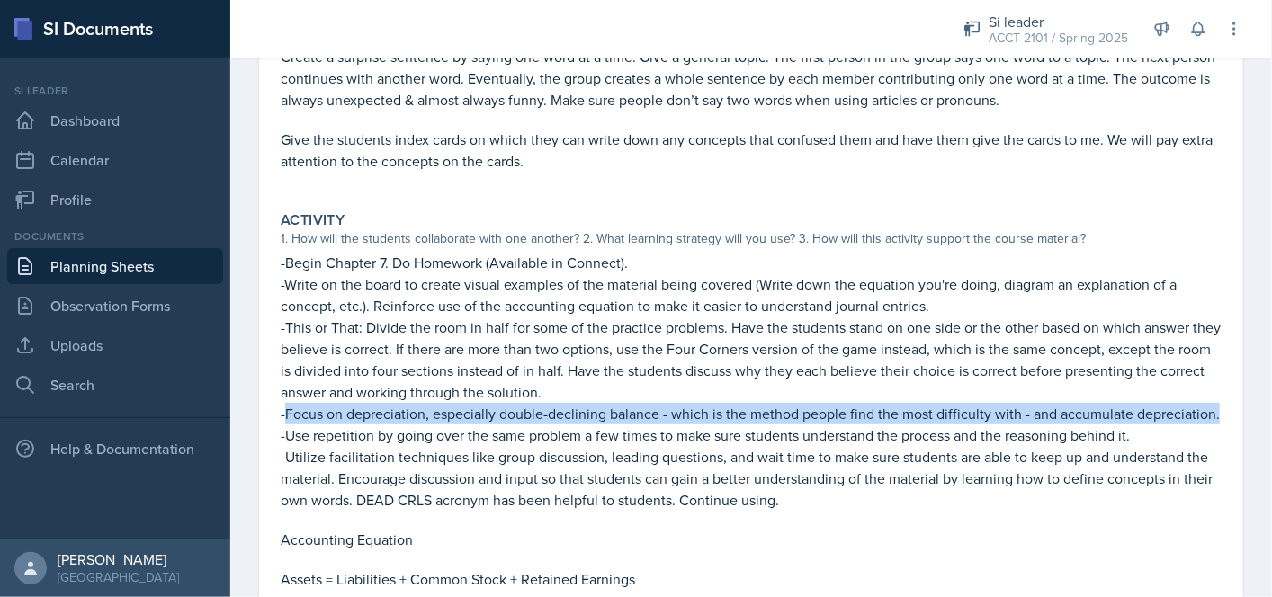
drag, startPoint x: 285, startPoint y: 414, endPoint x: 453, endPoint y: 437, distance: 169.8
click at [453, 425] on p "-Focus on depreciation, especially double-declining balance - which is the meth…" at bounding box center [751, 414] width 941 height 22
copy p "Focus on depreciation, especially double-declining balance - which is the metho…"
click at [101, 354] on link "Uploads" at bounding box center [115, 345] width 216 height 36
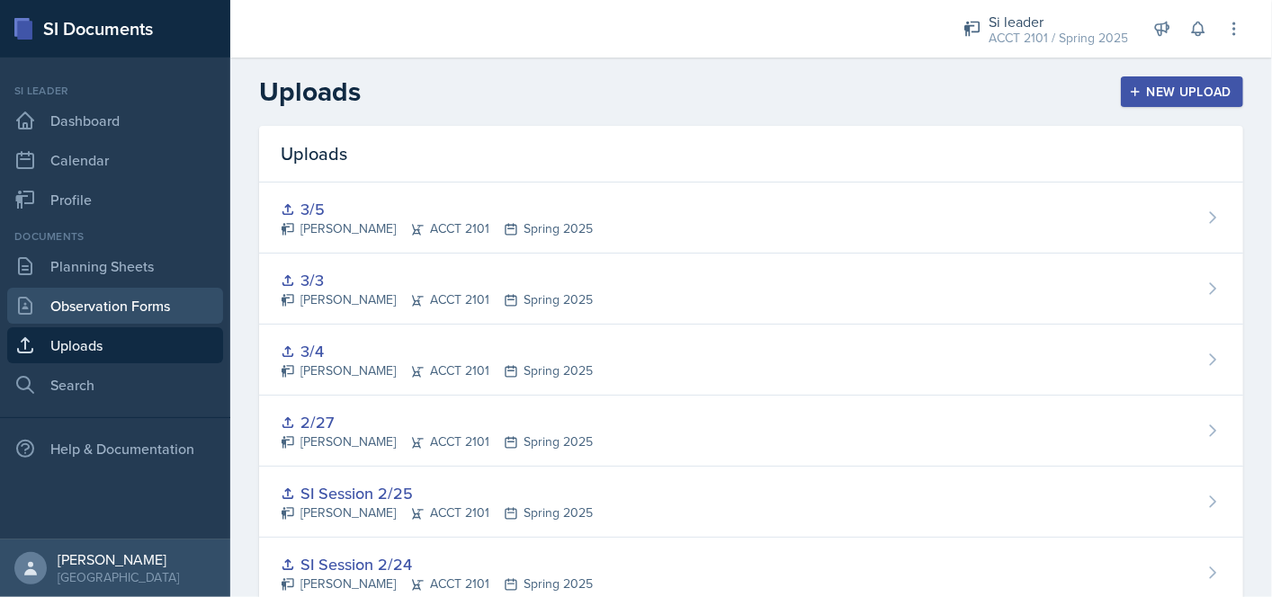
click at [111, 298] on link "Observation Forms" at bounding box center [115, 306] width 216 height 36
